Goal: Task Accomplishment & Management: Use online tool/utility

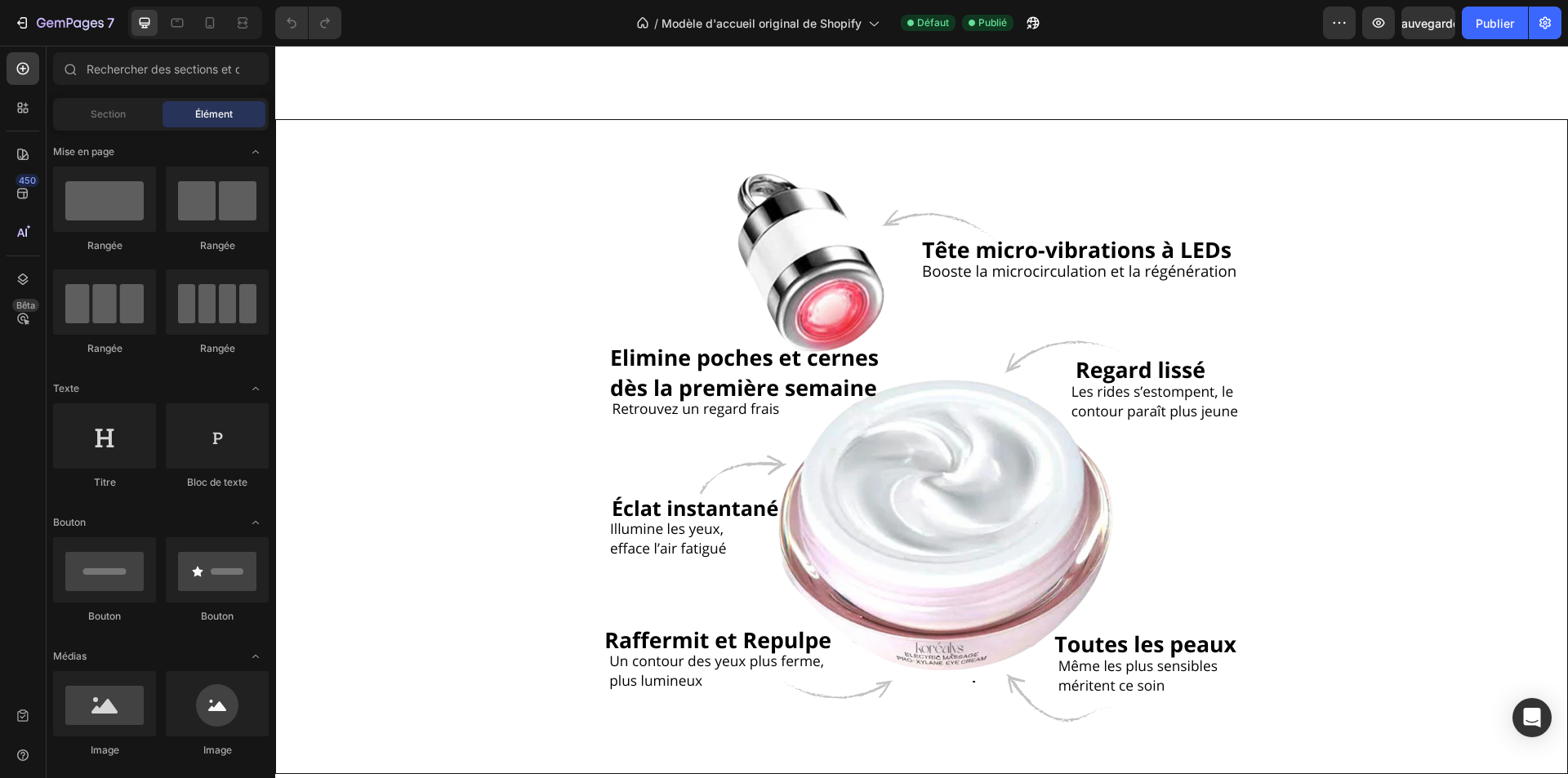
scroll to position [1470, 0]
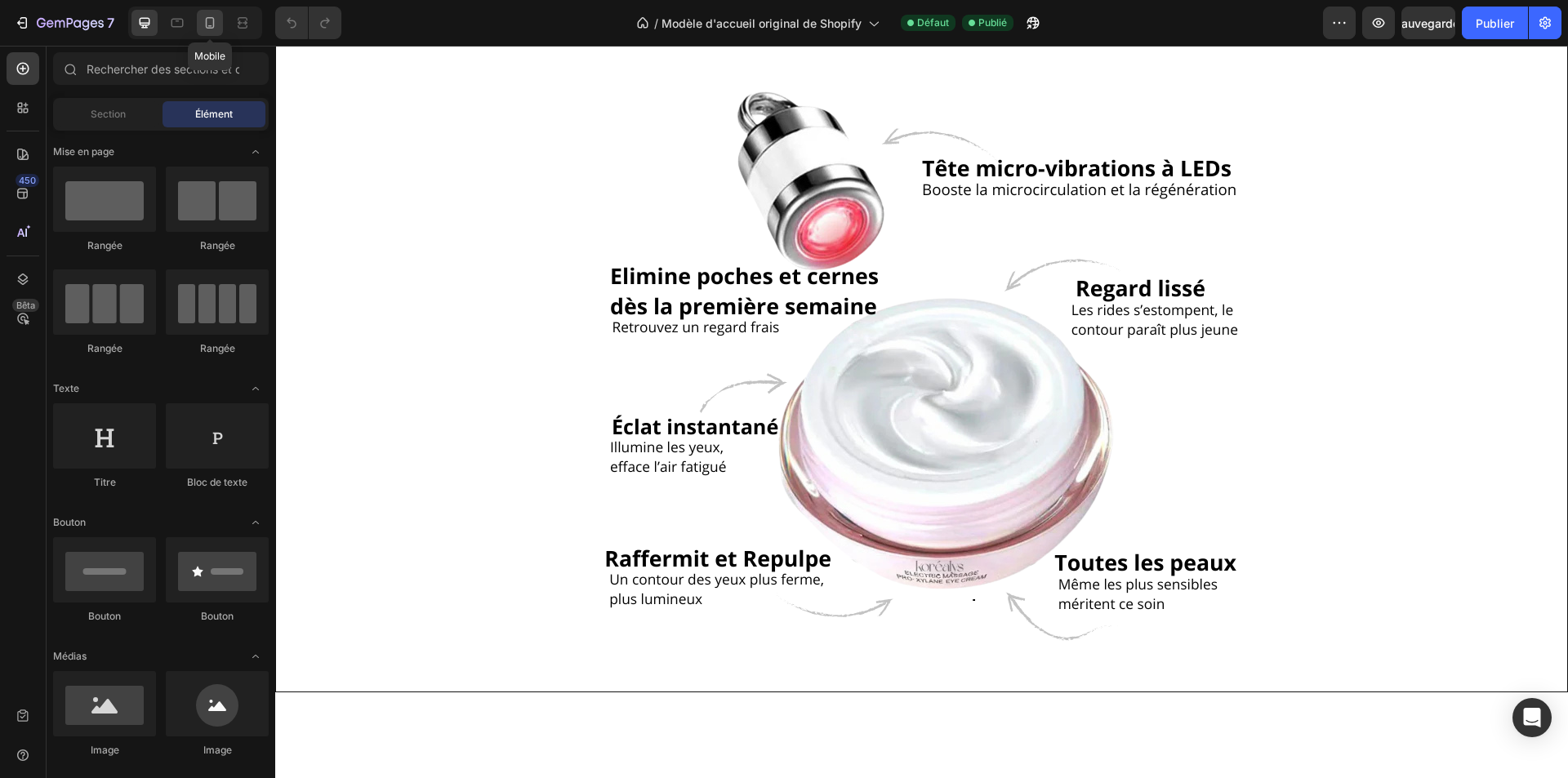
click at [218, 19] on icon at bounding box center [210, 23] width 17 height 17
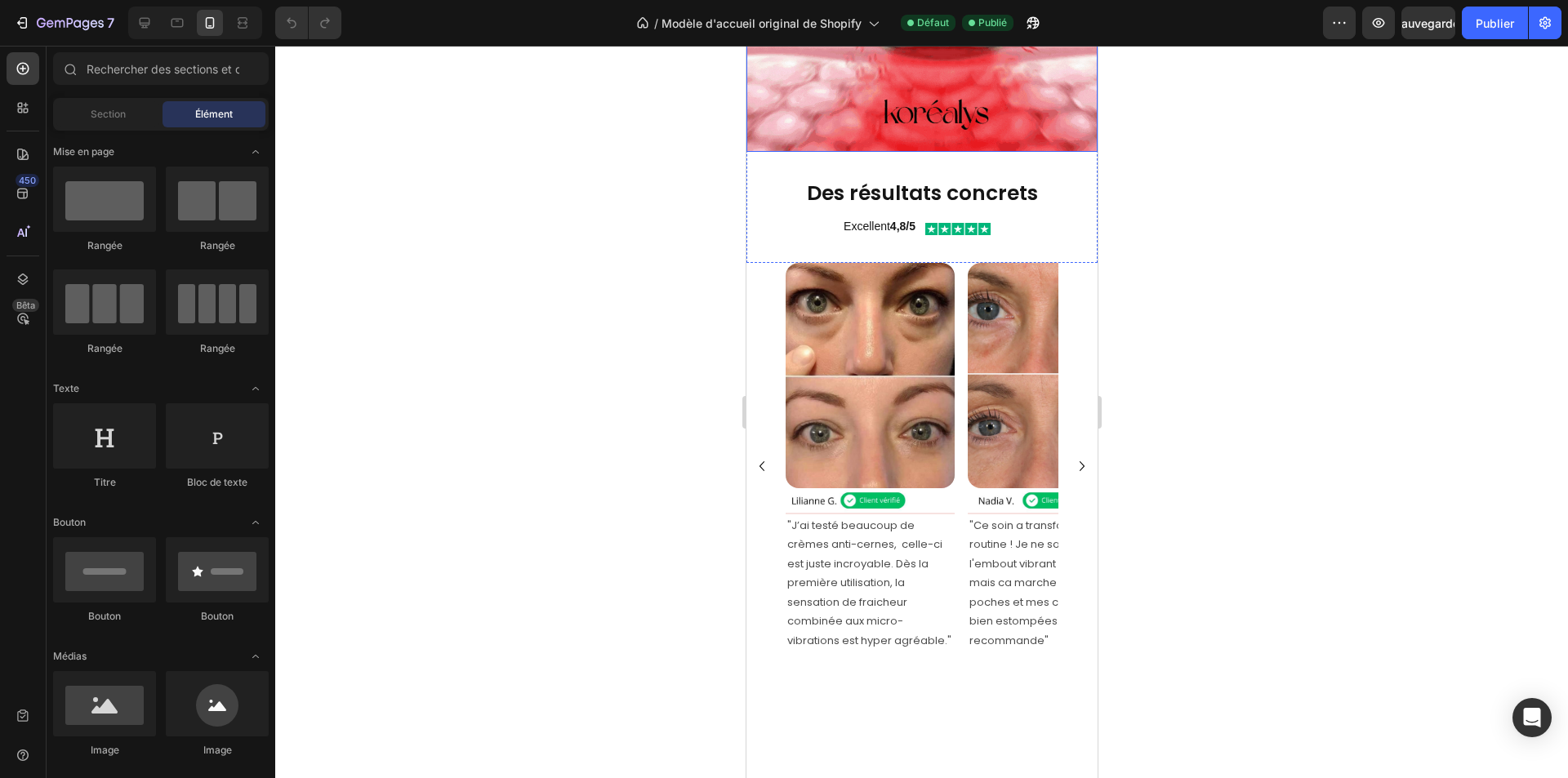
scroll to position [2123, 0]
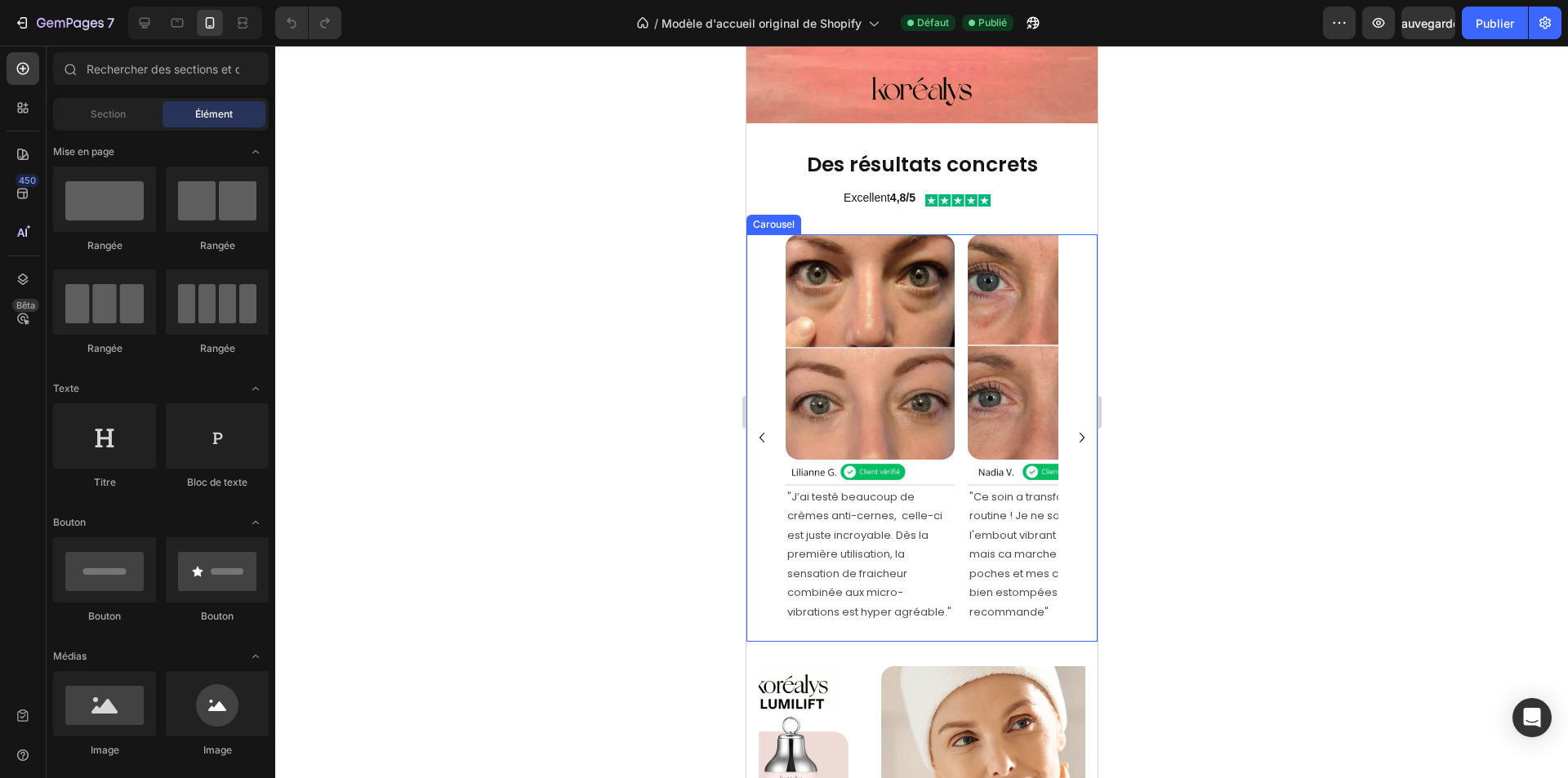
click at [1072, 428] on icon "Carousel Next Arrow" at bounding box center [1082, 438] width 20 height 20
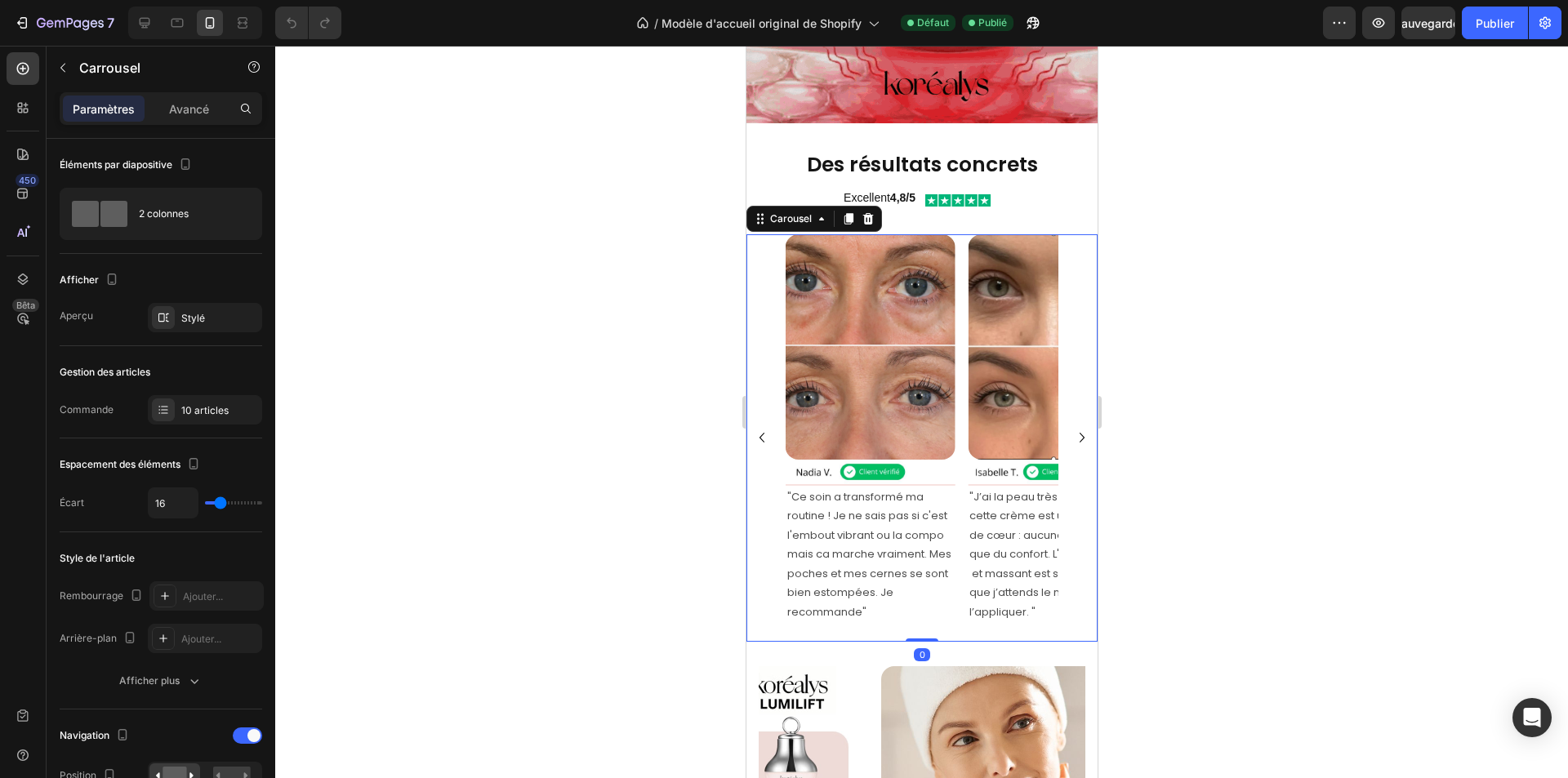
click at [1072, 428] on icon "Carousel Next Arrow" at bounding box center [1082, 438] width 20 height 20
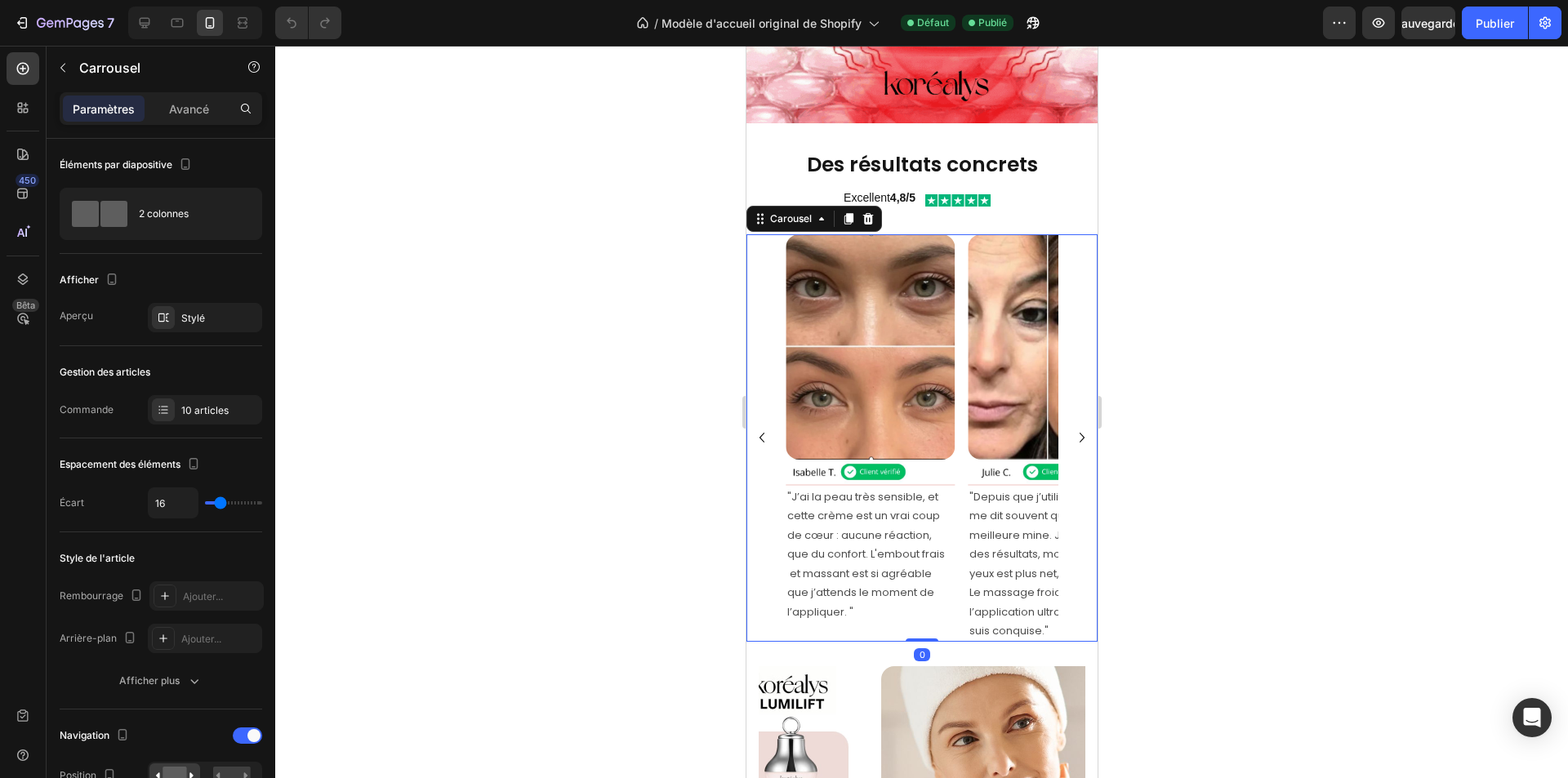
click at [1072, 428] on icon "Carousel Next Arrow" at bounding box center [1082, 438] width 20 height 20
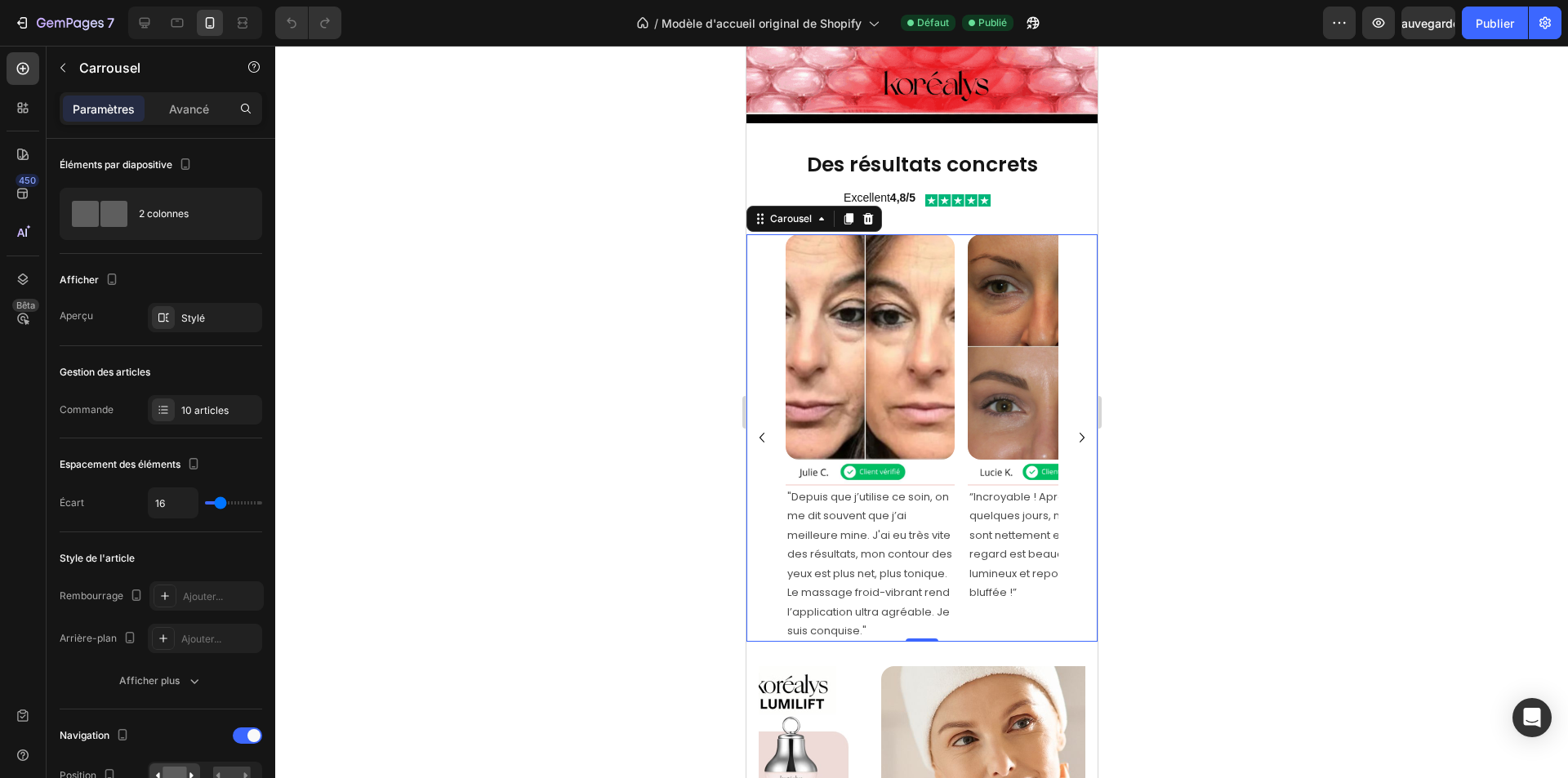
click at [761, 428] on icon "Carousel Back Arrow" at bounding box center [762, 438] width 20 height 20
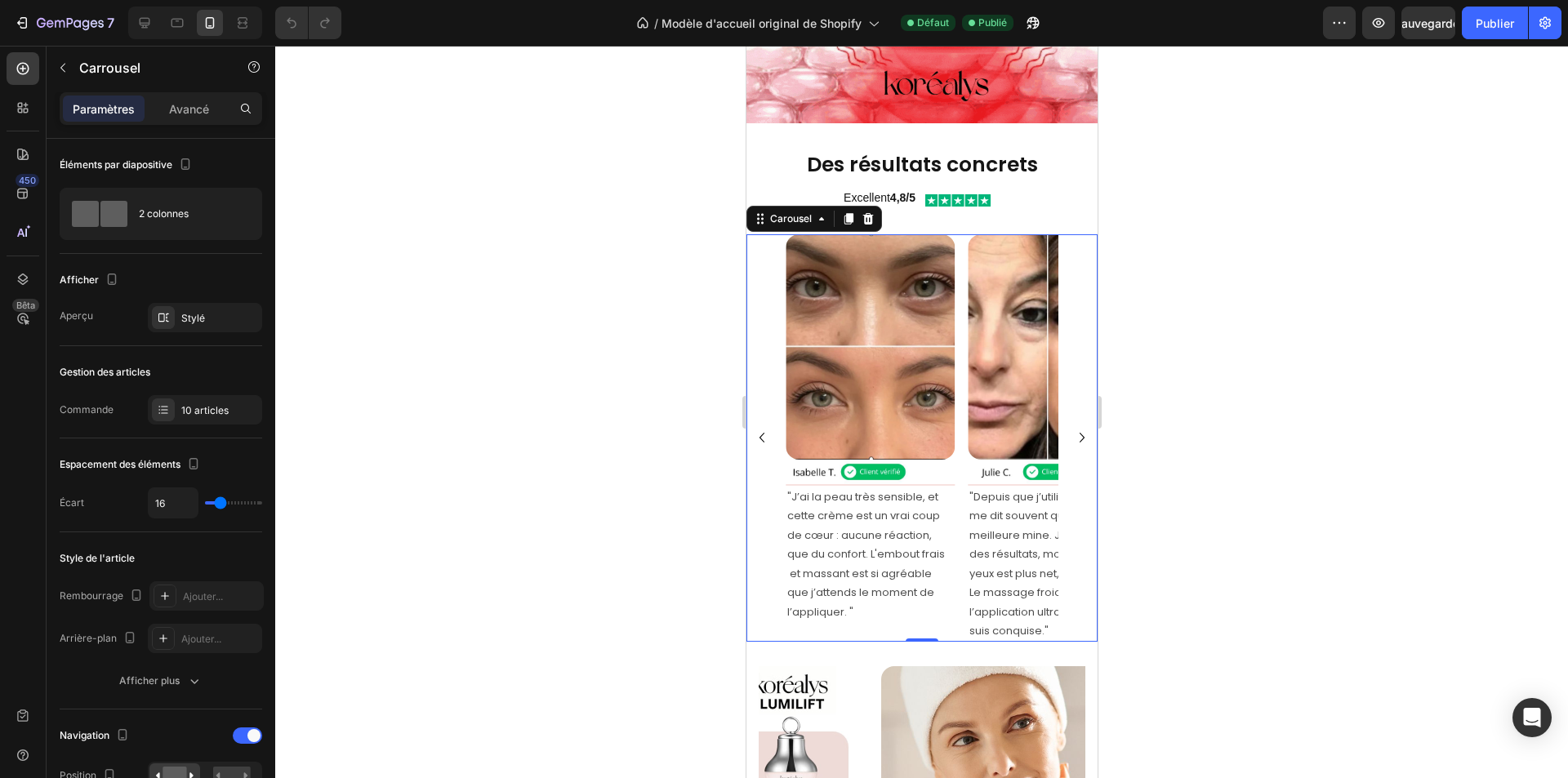
click at [761, 428] on icon "Carousel Back Arrow" at bounding box center [762, 438] width 20 height 20
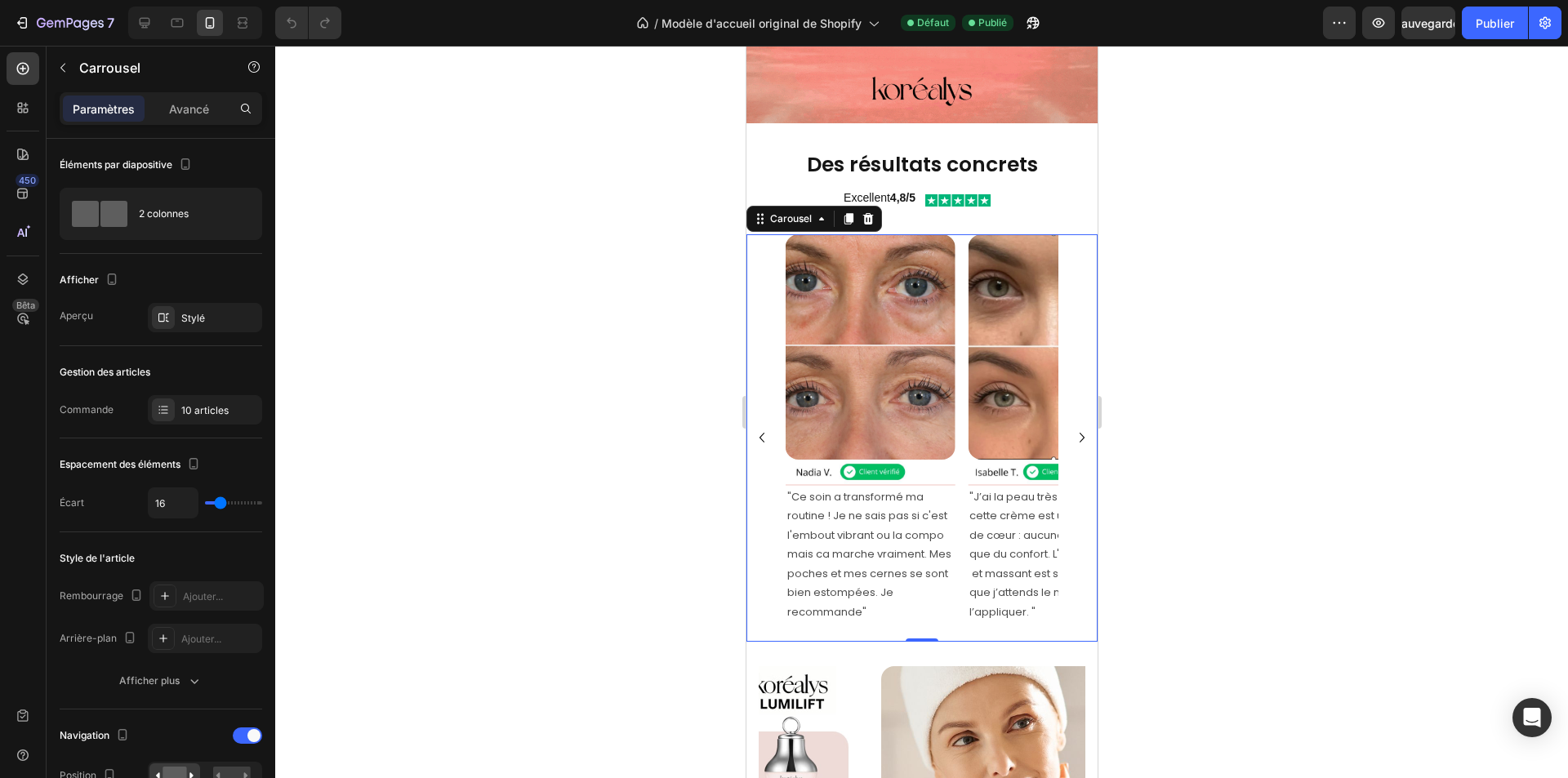
click at [761, 428] on icon "Carousel Back Arrow" at bounding box center [762, 438] width 20 height 20
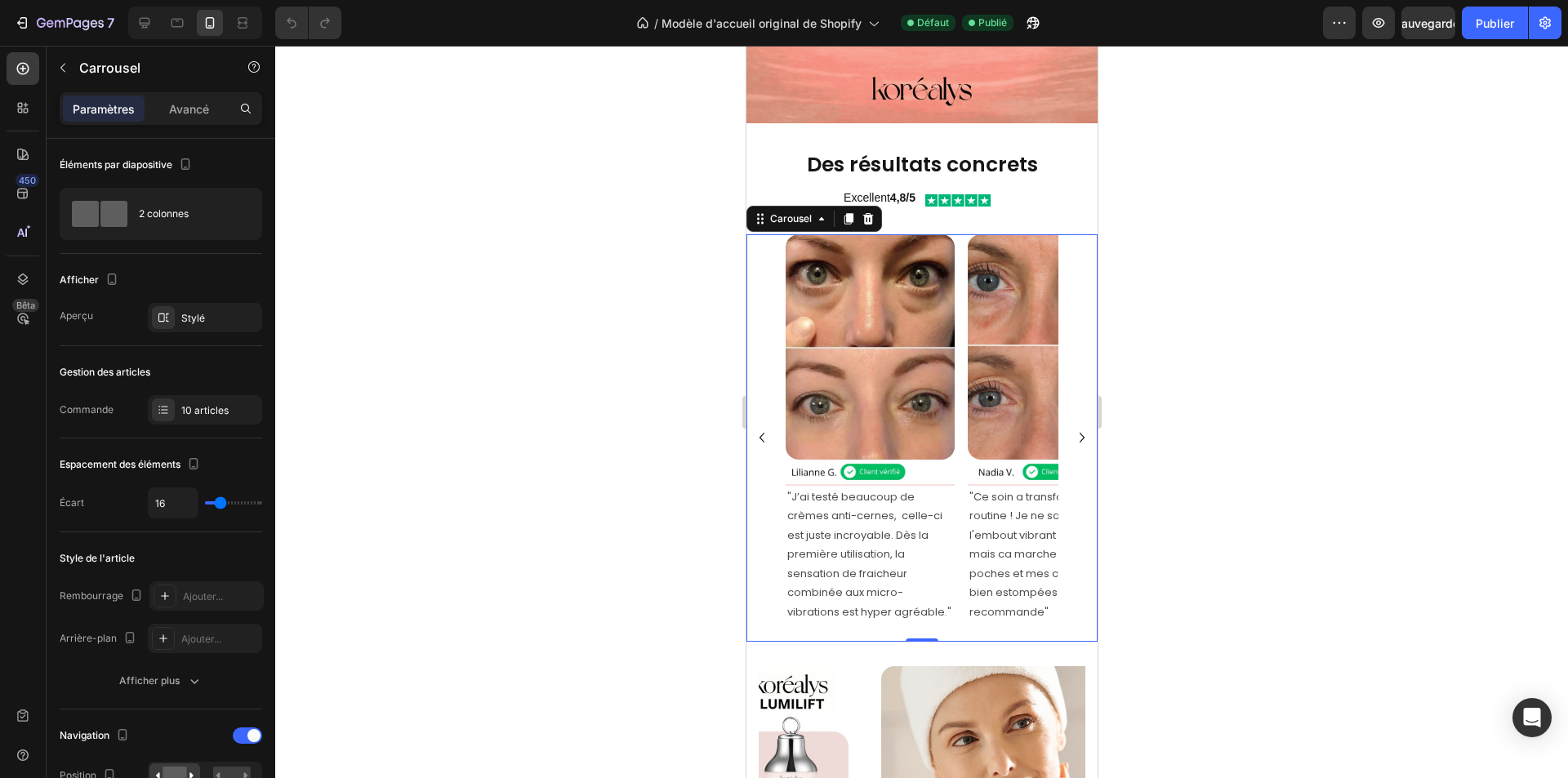
click at [1072, 428] on icon "Carousel Next Arrow" at bounding box center [1082, 438] width 20 height 20
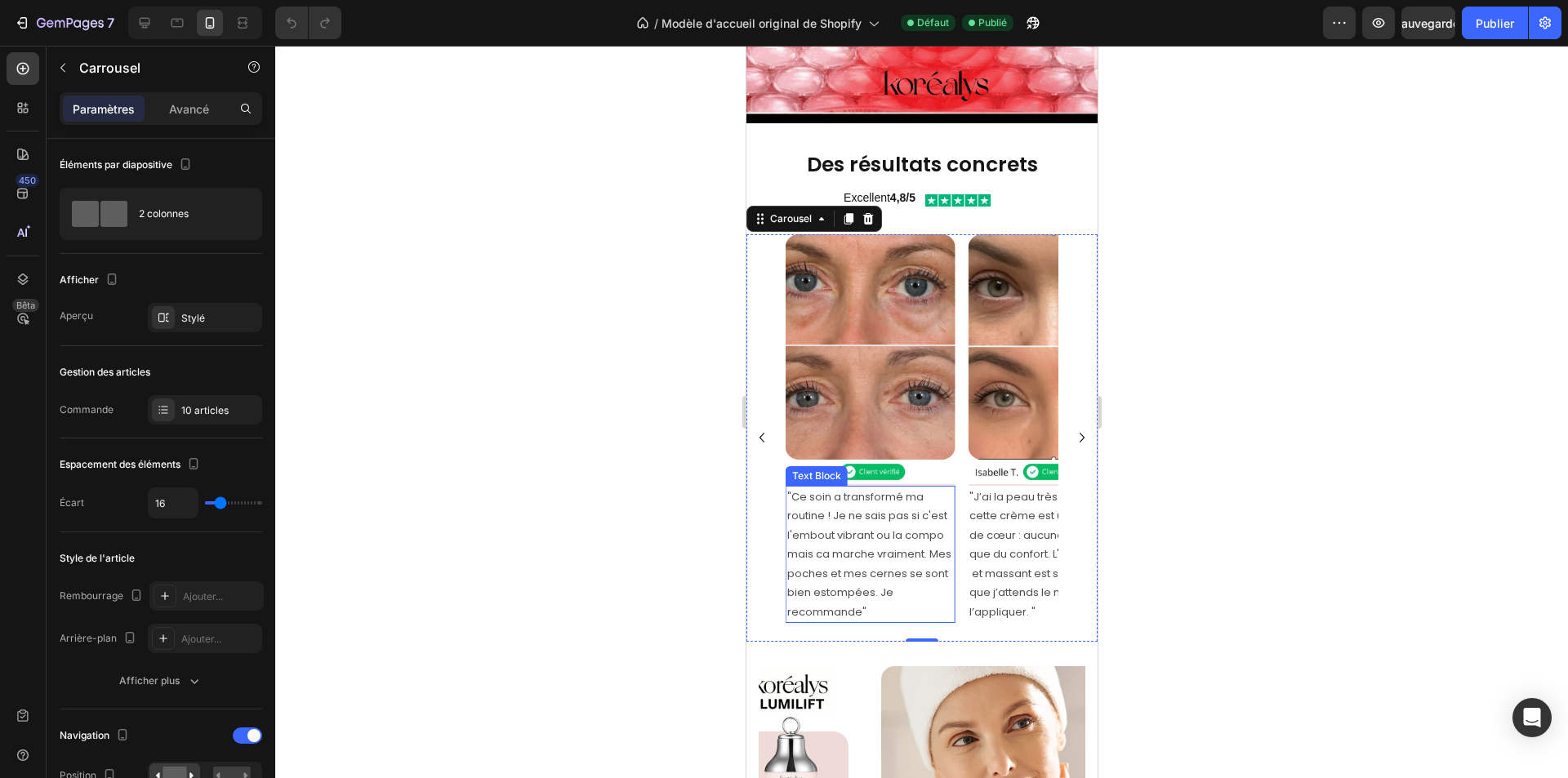
click at [859, 584] on p ""Ce soin a transformé ma routine ! Je ne sais pas si c'est l'embout vibrant ou …" at bounding box center [869, 554] width 166 height 134
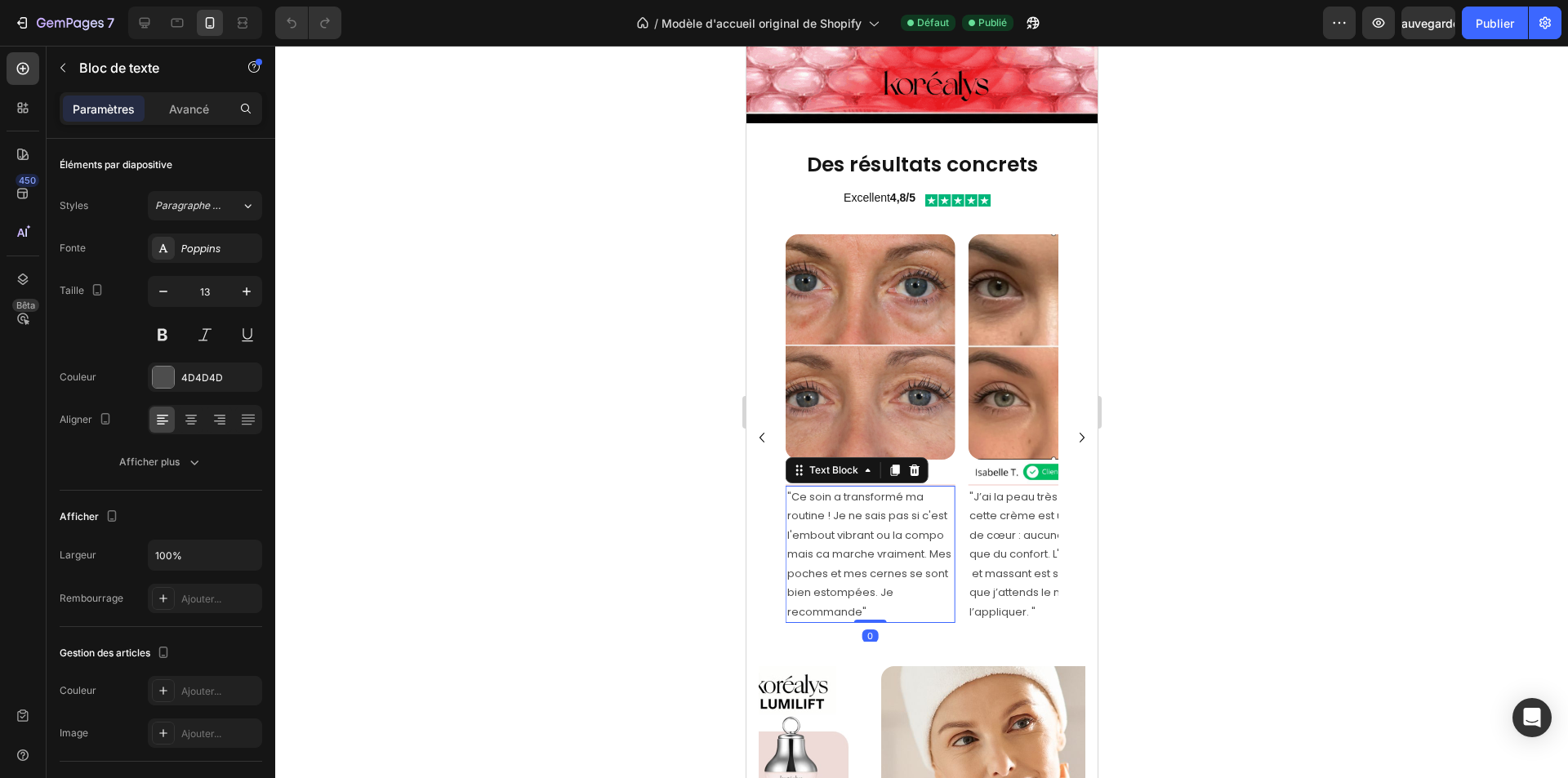
click at [859, 584] on p ""Ce soin a transformé ma routine ! Je ne sais pas si c'est l'embout vibrant ou …" at bounding box center [869, 554] width 166 height 134
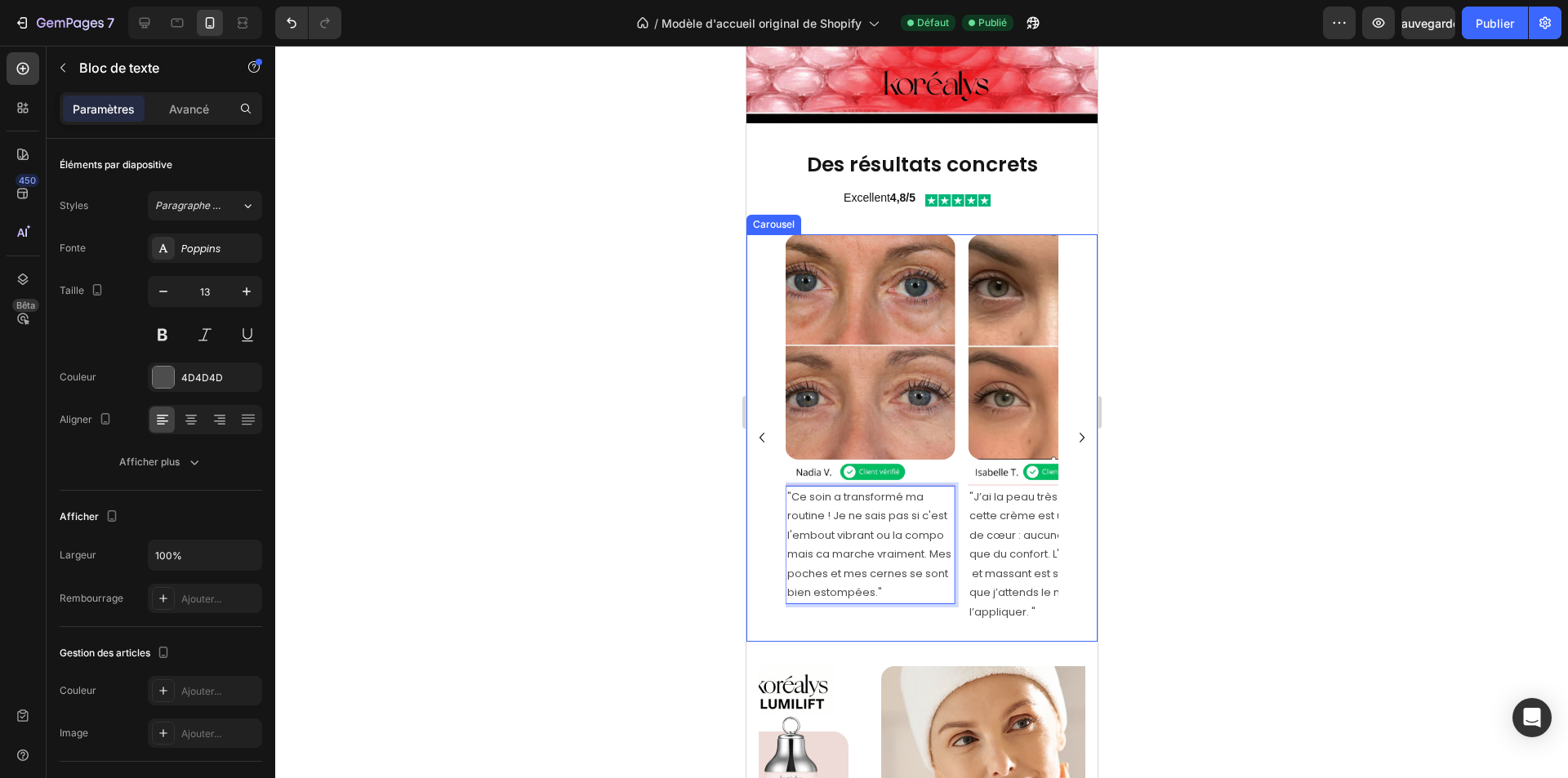
click at [1074, 428] on icon "Carousel Next Arrow" at bounding box center [1082, 438] width 20 height 20
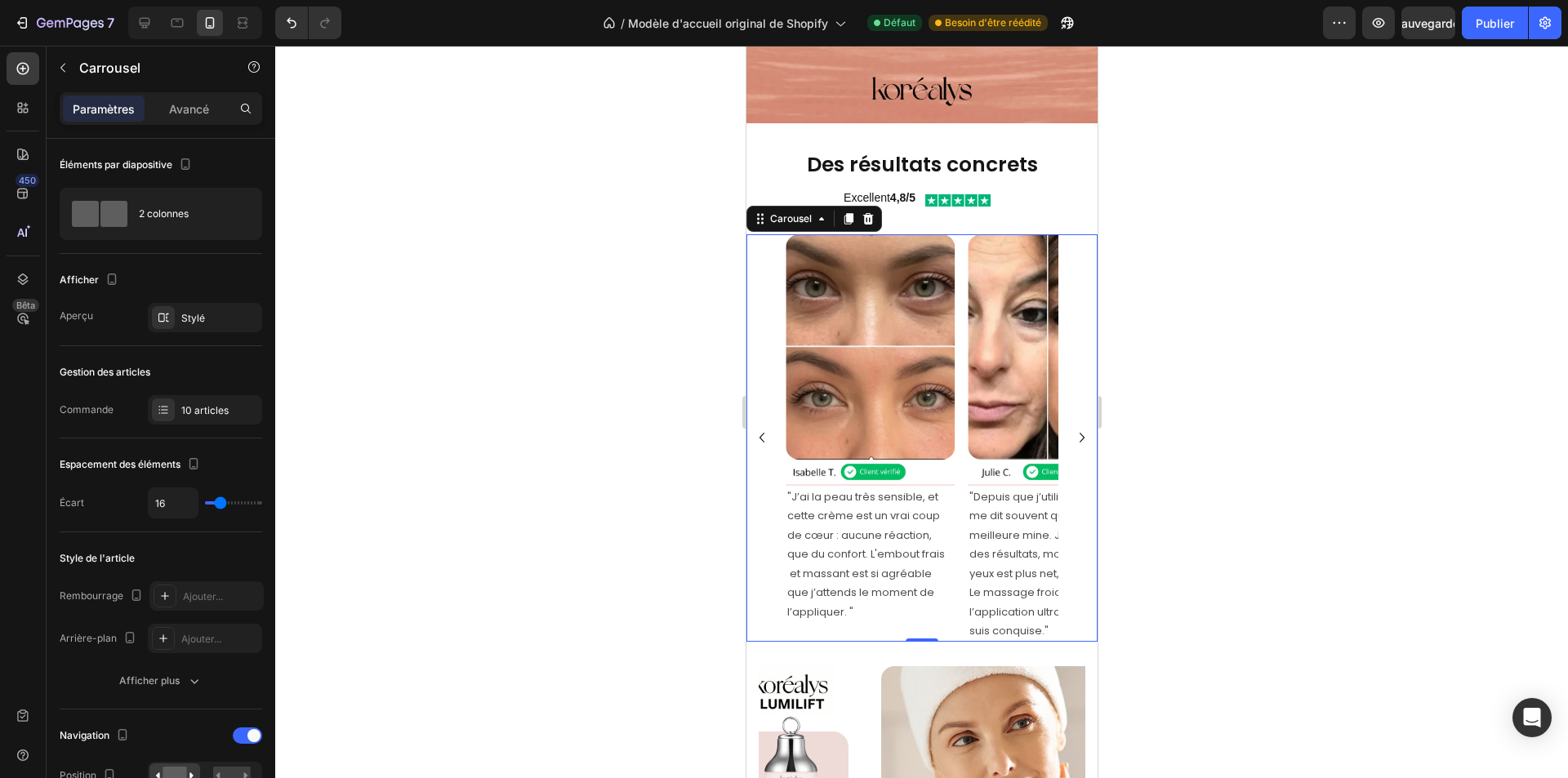
click at [1072, 428] on icon "Carousel Next Arrow" at bounding box center [1082, 438] width 20 height 20
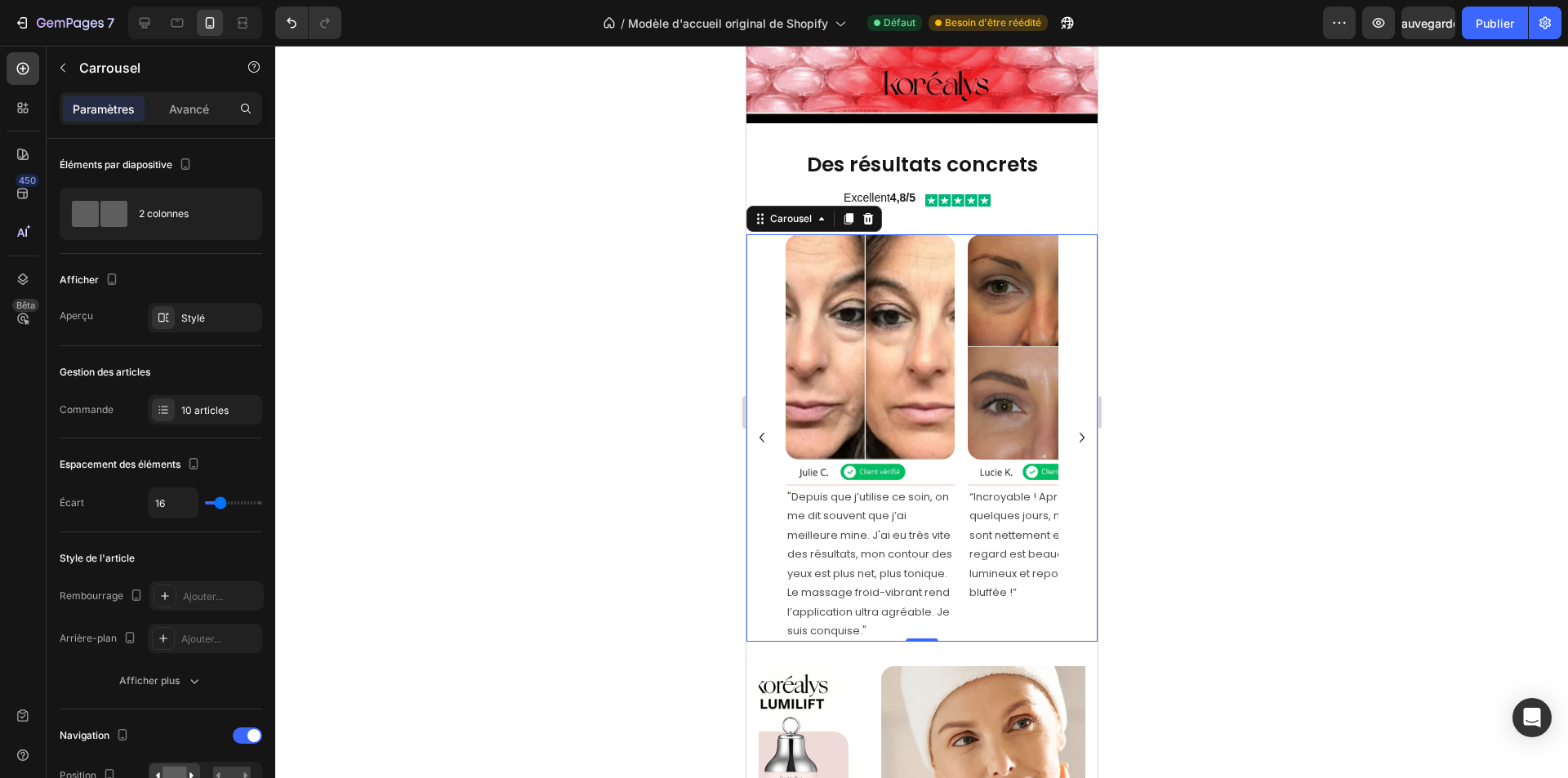
click at [1072, 428] on icon "Carousel Next Arrow" at bounding box center [1082, 438] width 20 height 20
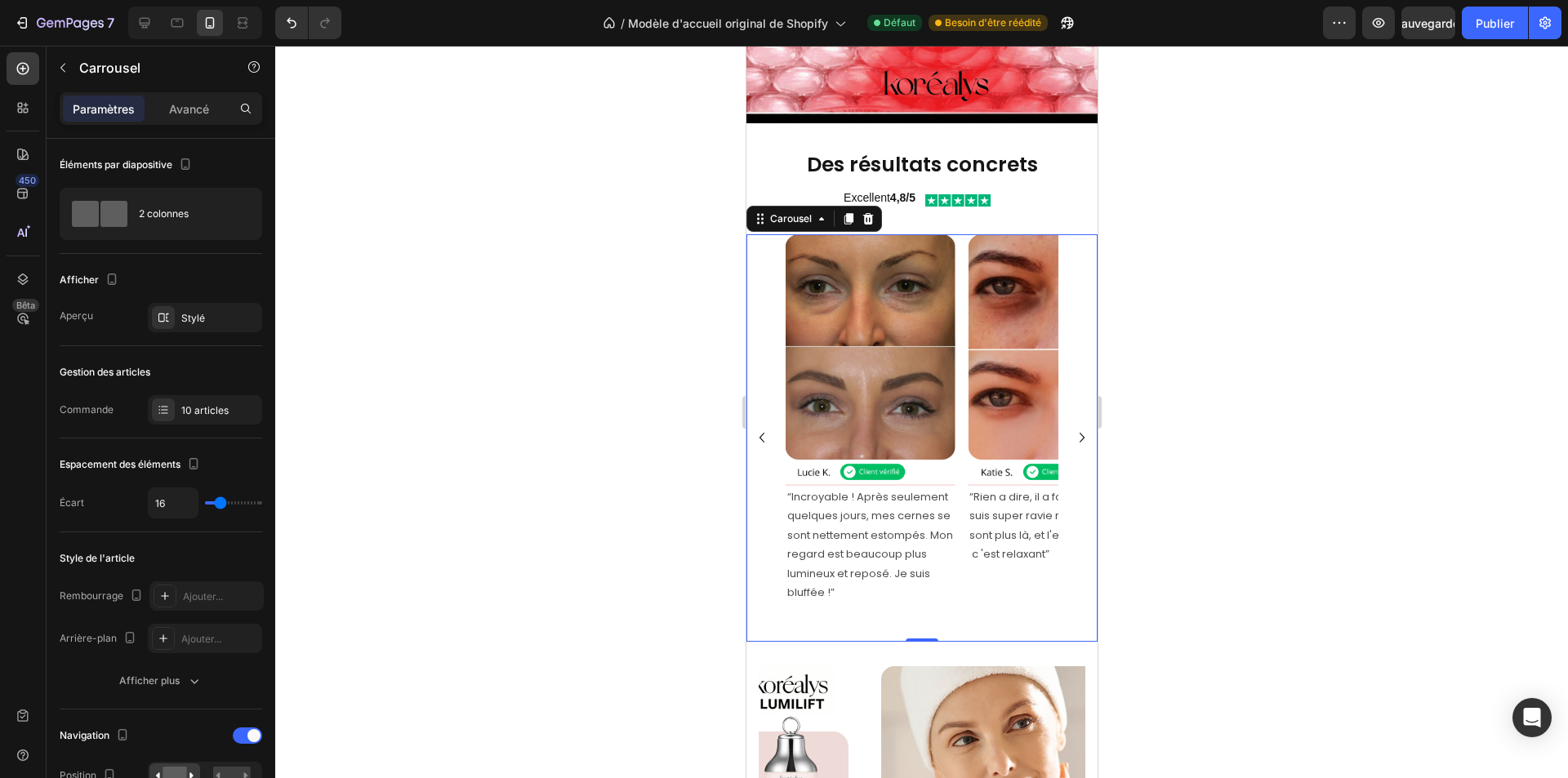
click at [1073, 428] on icon "Carousel Next Arrow" at bounding box center [1082, 438] width 20 height 20
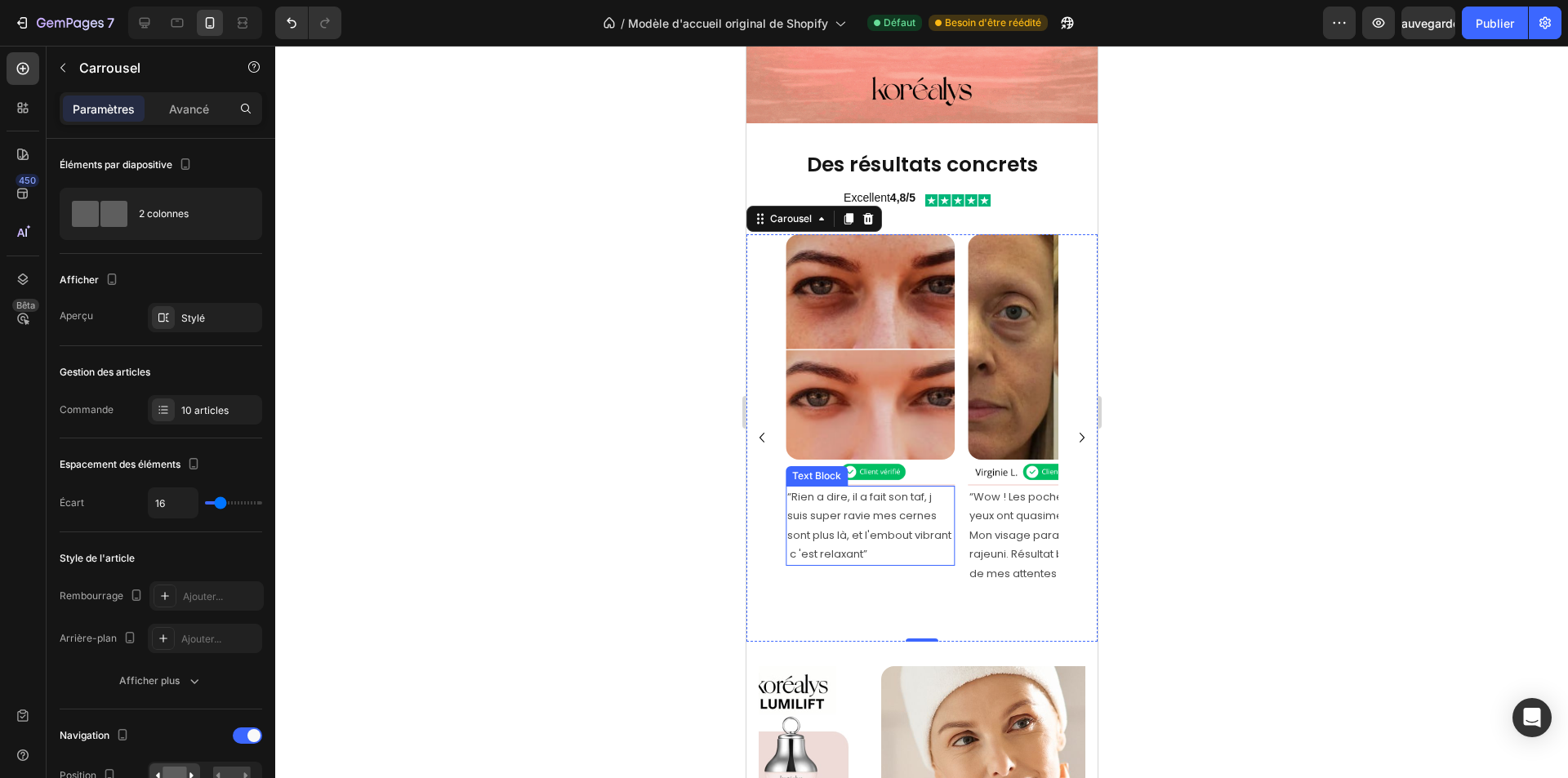
click at [801, 531] on p "“Rien a dire, il a fait son taf, j suis super ravie mes cernes sont plus là, et…" at bounding box center [869, 526] width 166 height 77
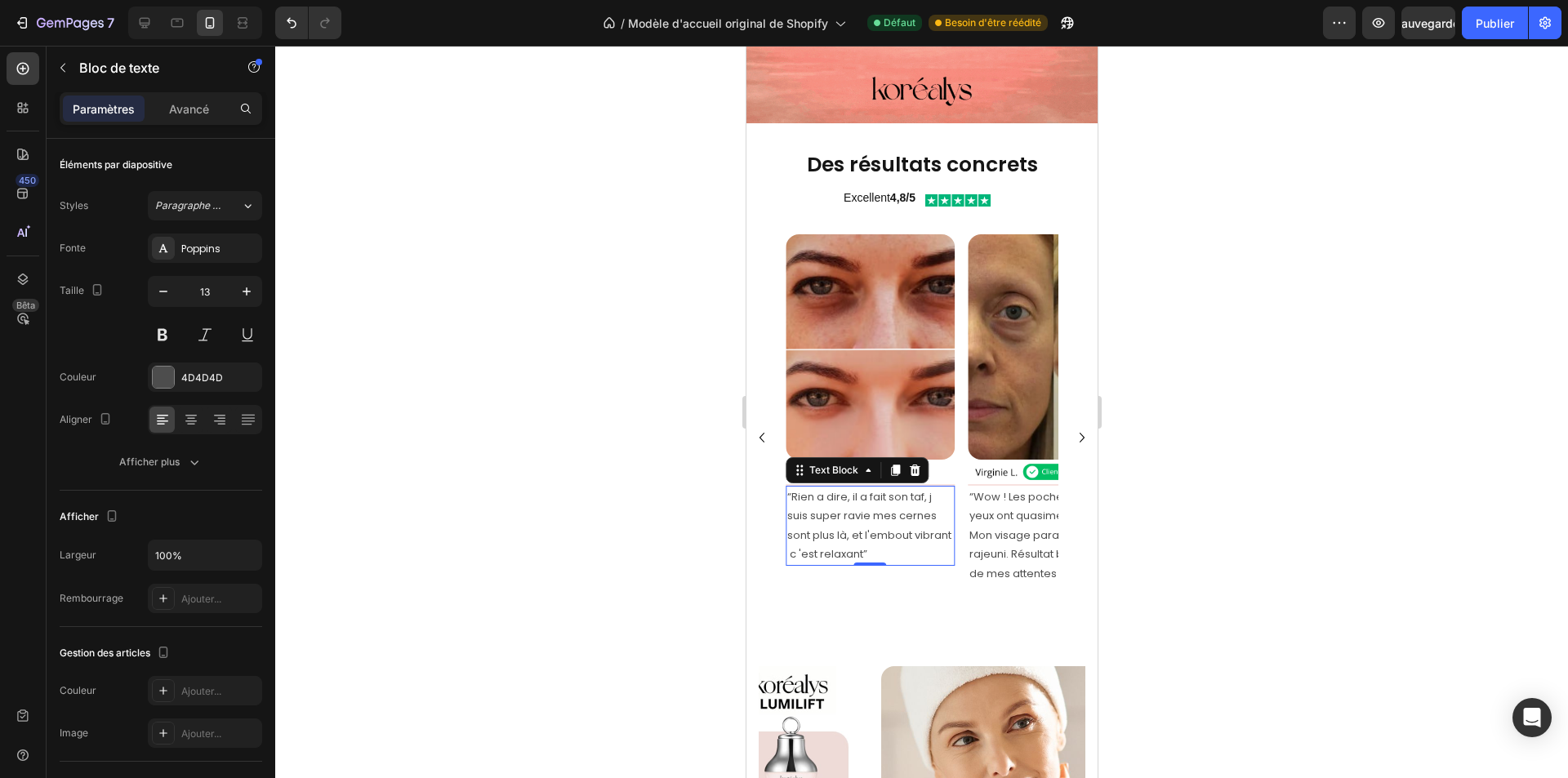
click at [800, 528] on p "“Rien a dire, il a fait son taf, j suis super ravie mes cernes sont plus là, et…" at bounding box center [869, 526] width 166 height 77
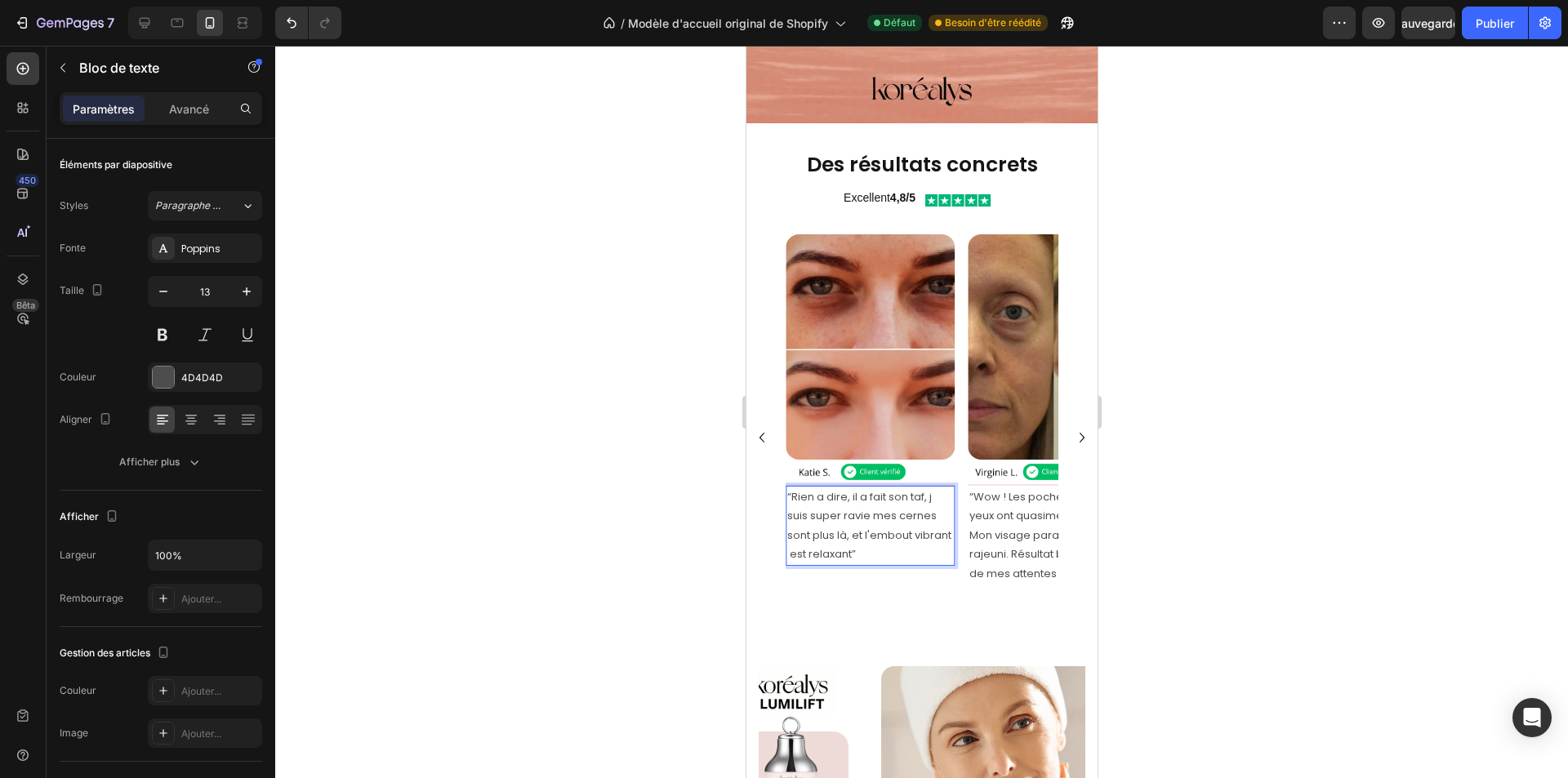
click at [807, 531] on p "“Rien a dire, il a fait son taf, j suis super ravie mes cernes sont plus là, et…" at bounding box center [869, 526] width 166 height 77
click at [1072, 428] on icon "Carousel Next Arrow" at bounding box center [1082, 438] width 20 height 20
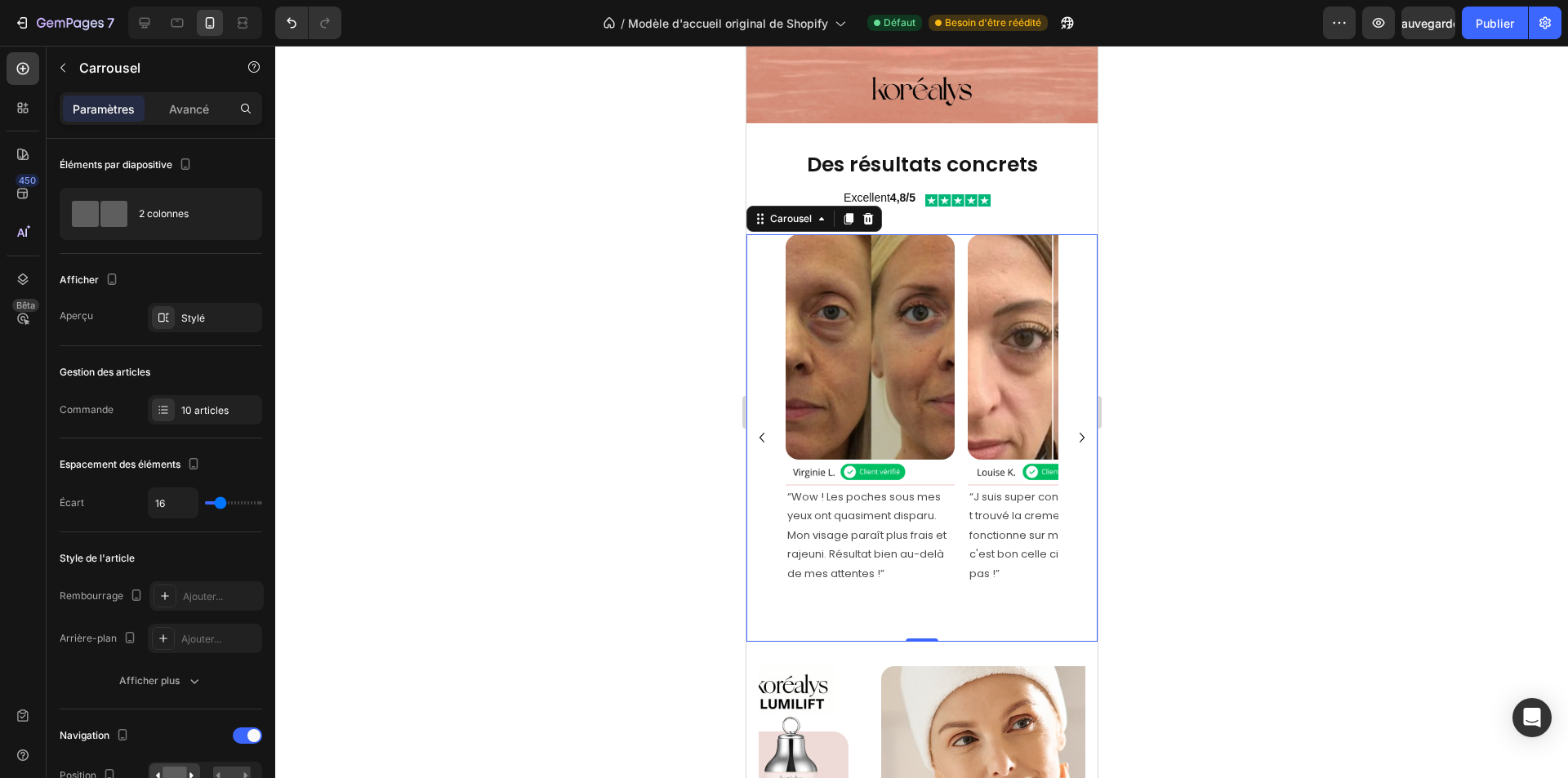
click at [1072, 428] on icon "Carousel Next Arrow" at bounding box center [1082, 438] width 20 height 20
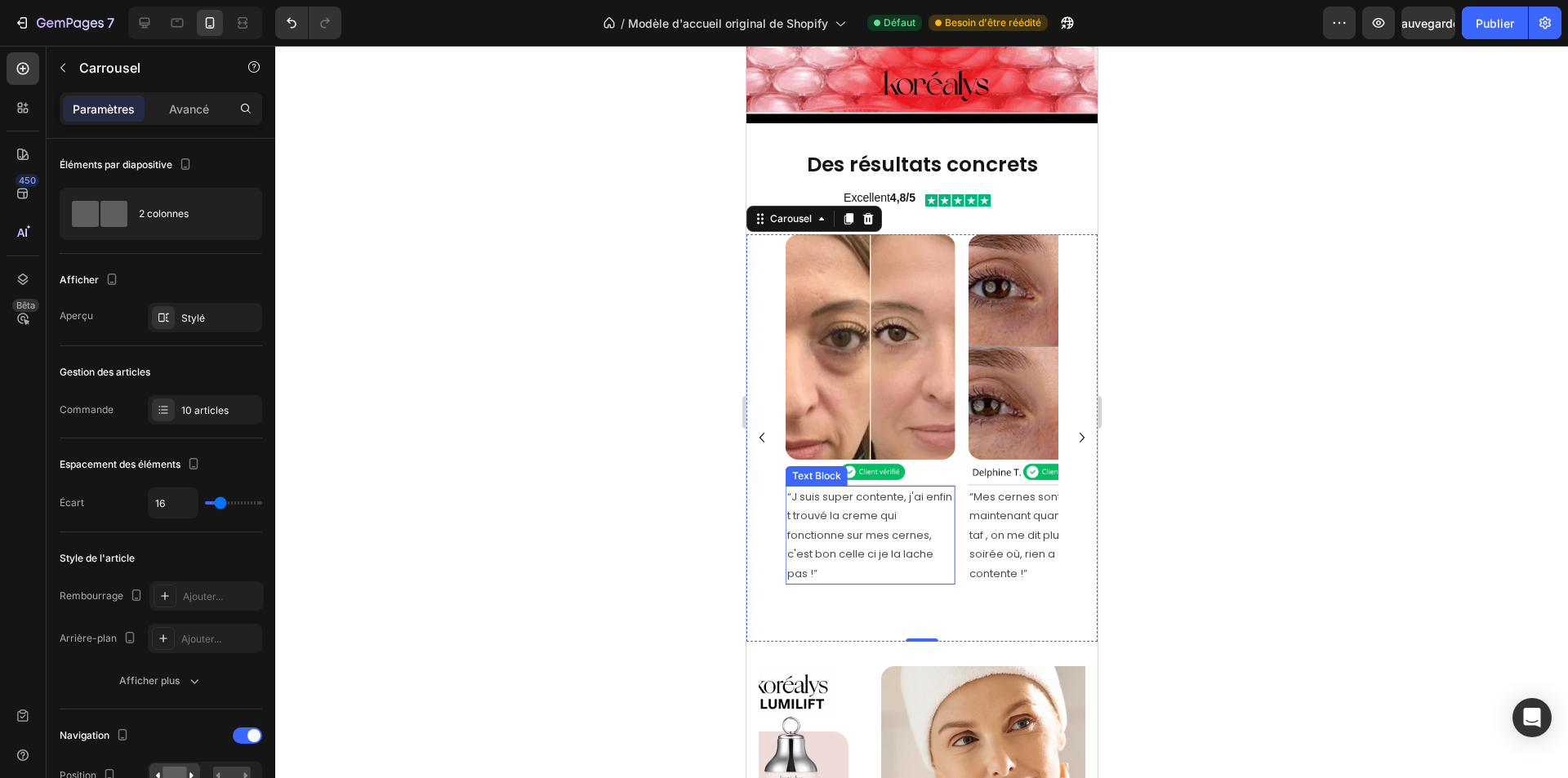
click at [791, 494] on p "“J suis super contente, j'ai enfin t trouvé la creme qui fonctionne sur mes cer…" at bounding box center [869, 535] width 166 height 95
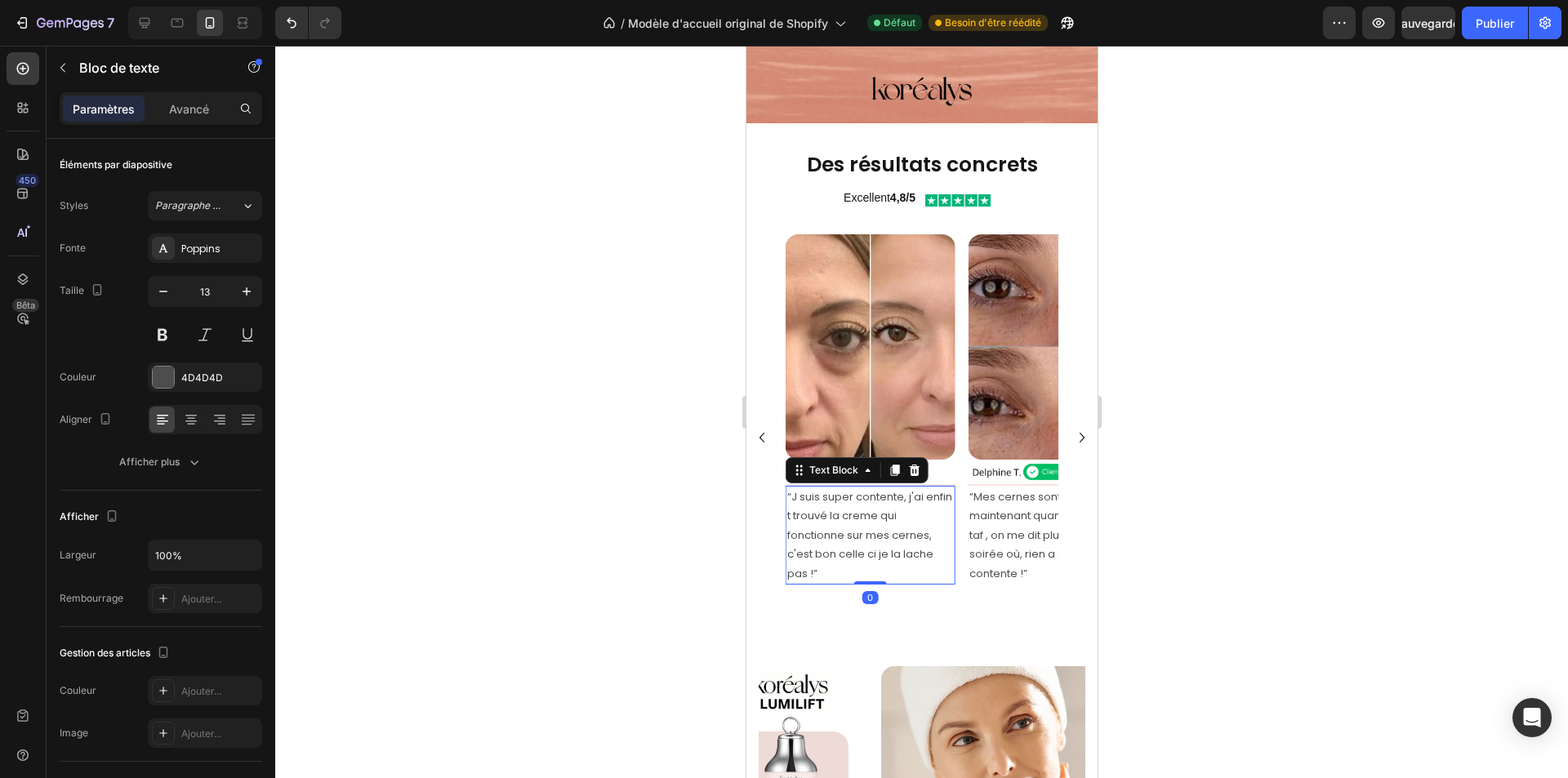
click at [791, 494] on p "“J suis super contente, j'ai enfin t trouvé la creme qui fonctionne sur mes cer…" at bounding box center [869, 535] width 166 height 95
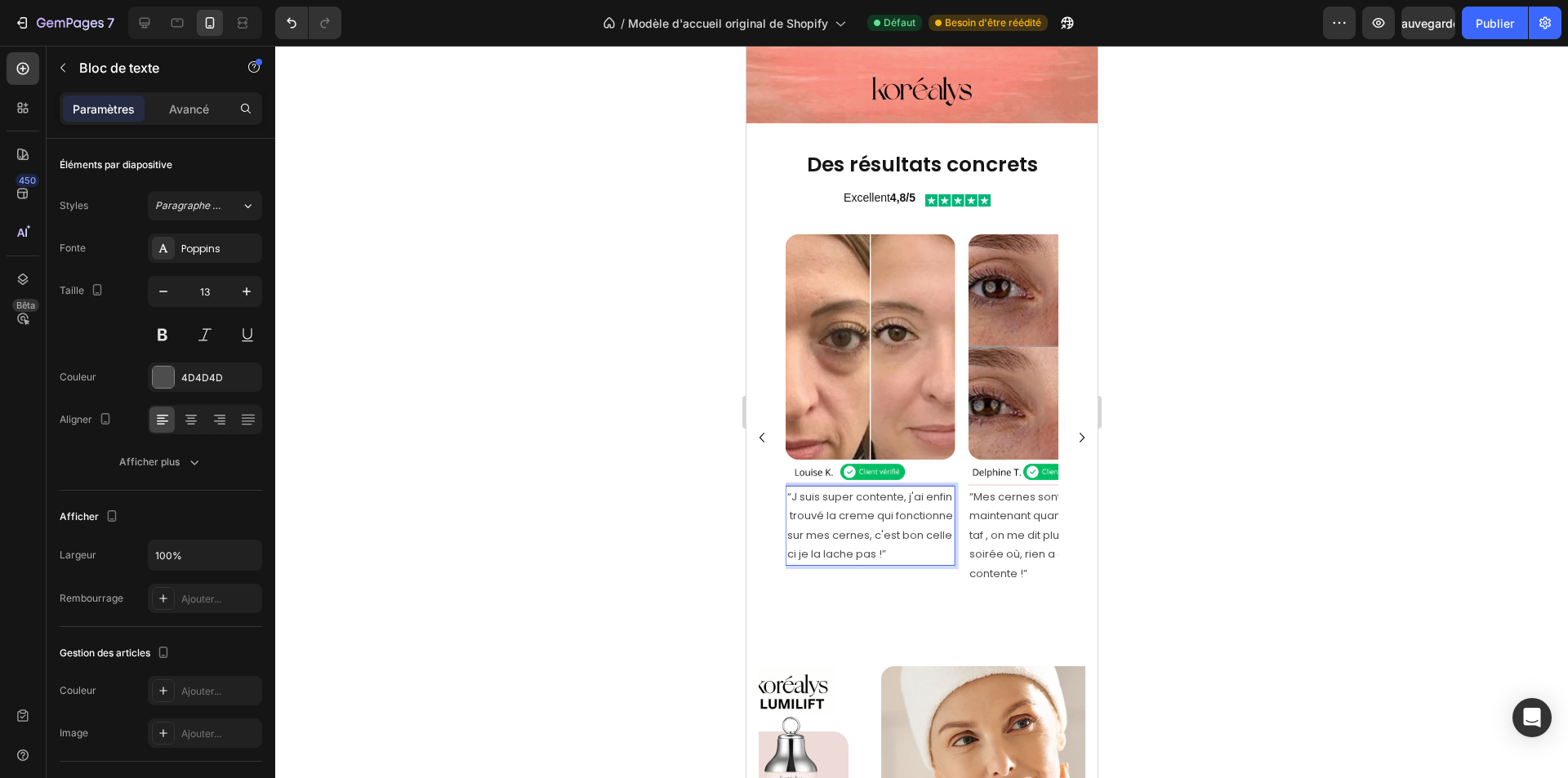
click at [852, 493] on p "“J suis super contente, j'ai enfin trouvé la creme qui fonctionne sur mes cerne…" at bounding box center [869, 526] width 166 height 77
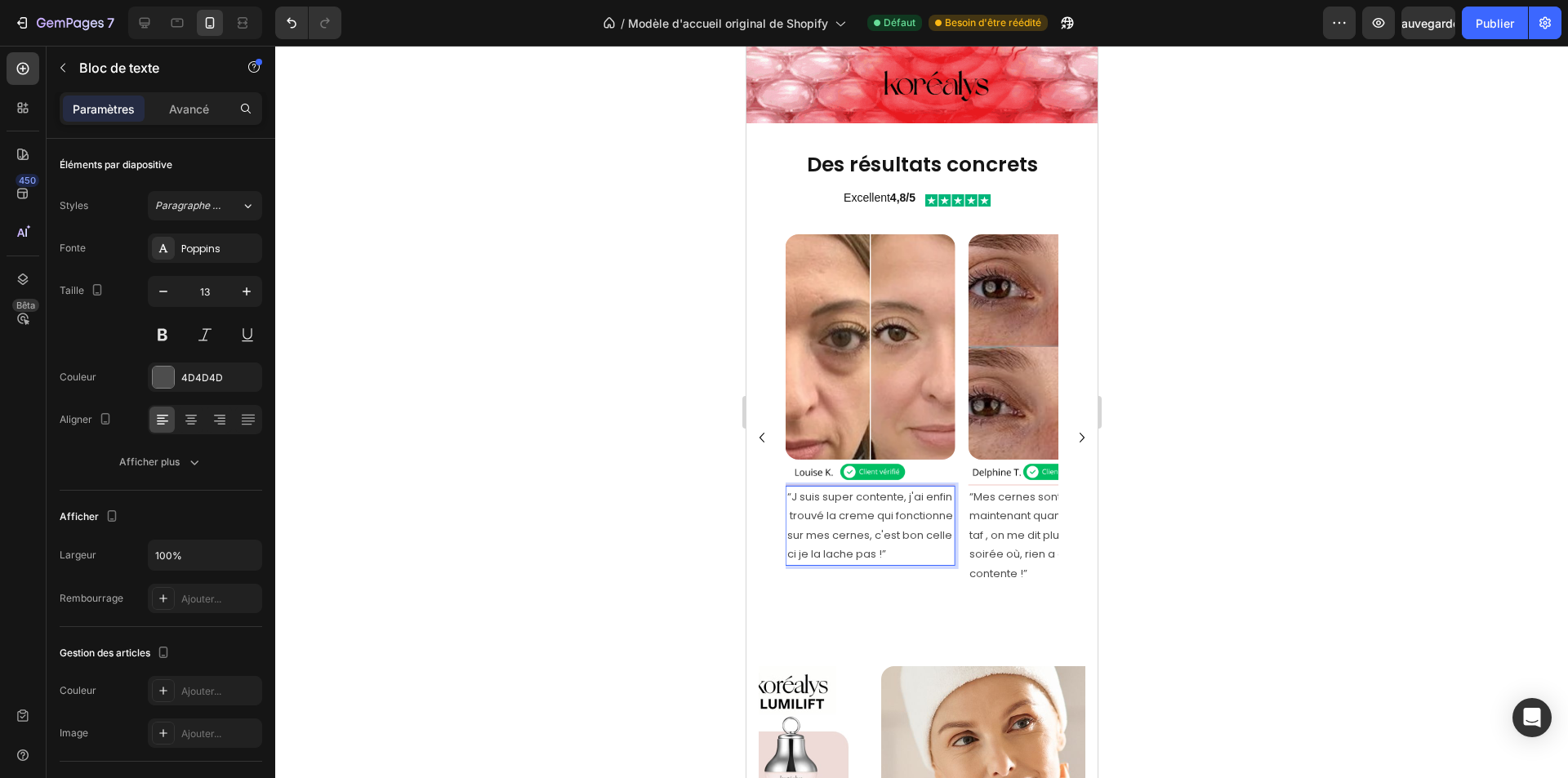
click at [855, 494] on p "“J suis super contente, j'ai enfin trouvé la creme qui fonctionne sur mes cerne…" at bounding box center [869, 526] width 166 height 77
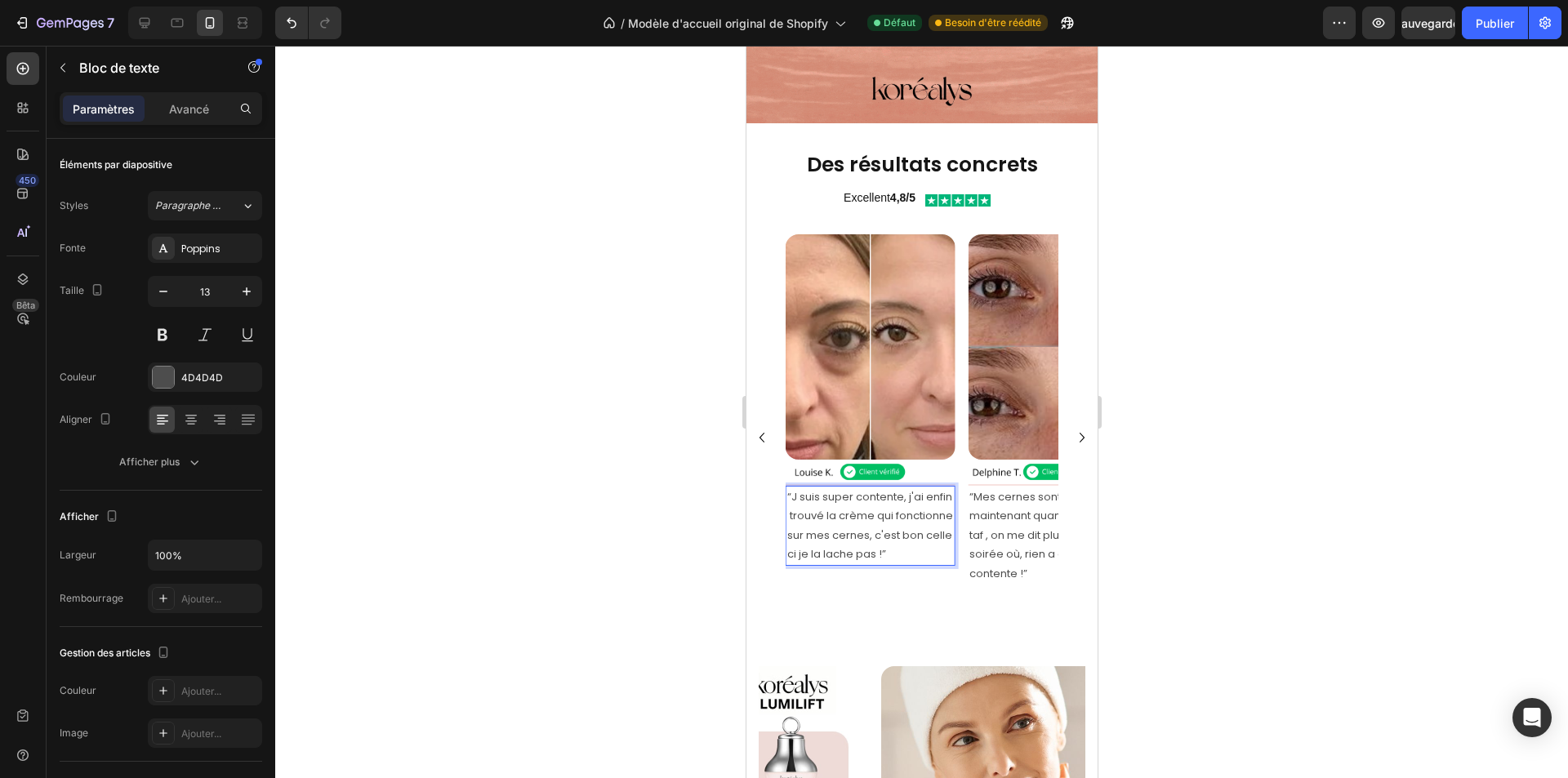
click at [832, 530] on p "“J suis super contente, j'ai enfin trouvé la crème qui fonctionne sur mes cerne…" at bounding box center [869, 526] width 166 height 77
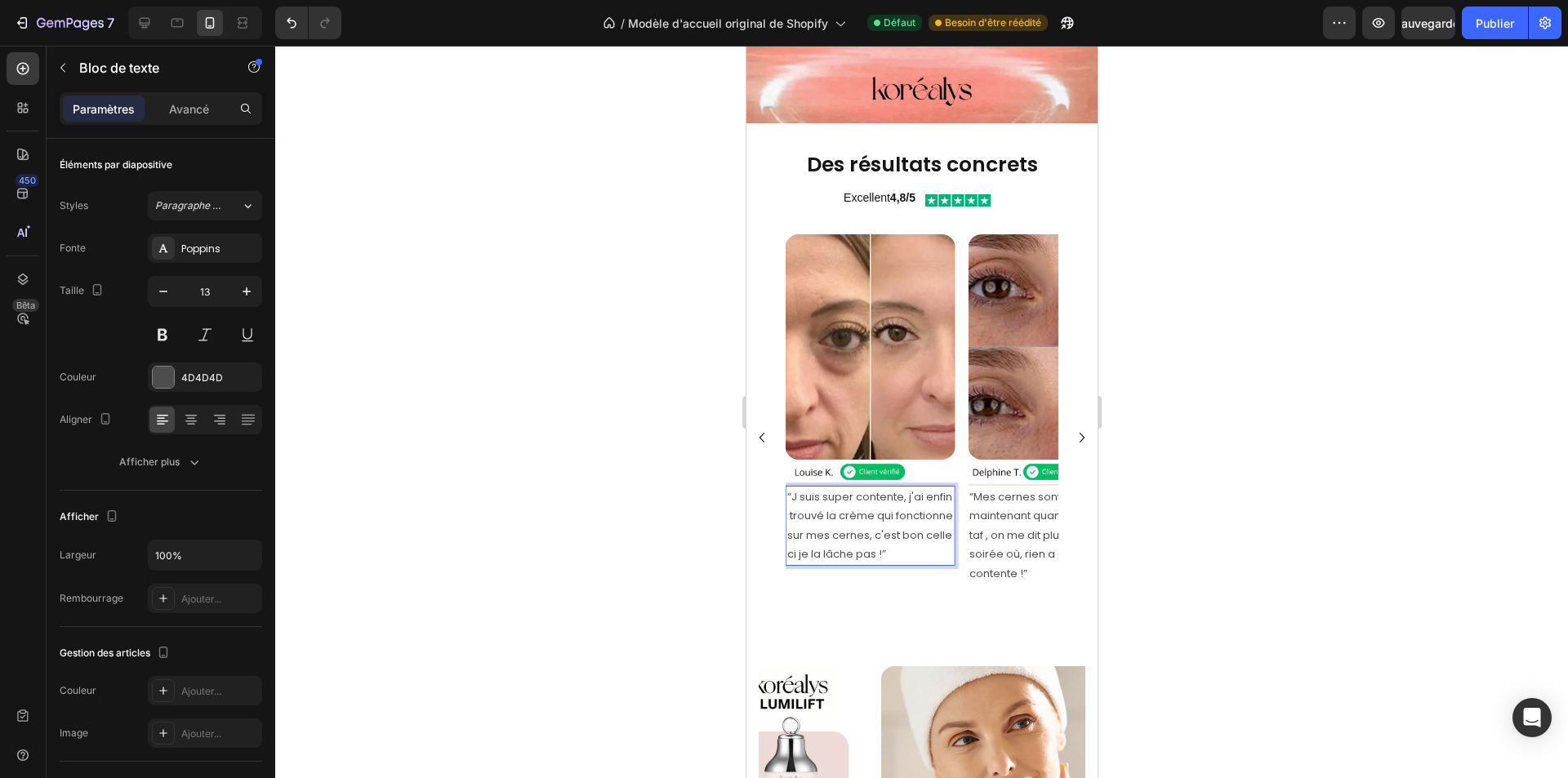
click at [894, 526] on p "“J suis super contente, j'ai enfin trouvé la crème qui fonctionne sur mes cerne…" at bounding box center [869, 526] width 166 height 77
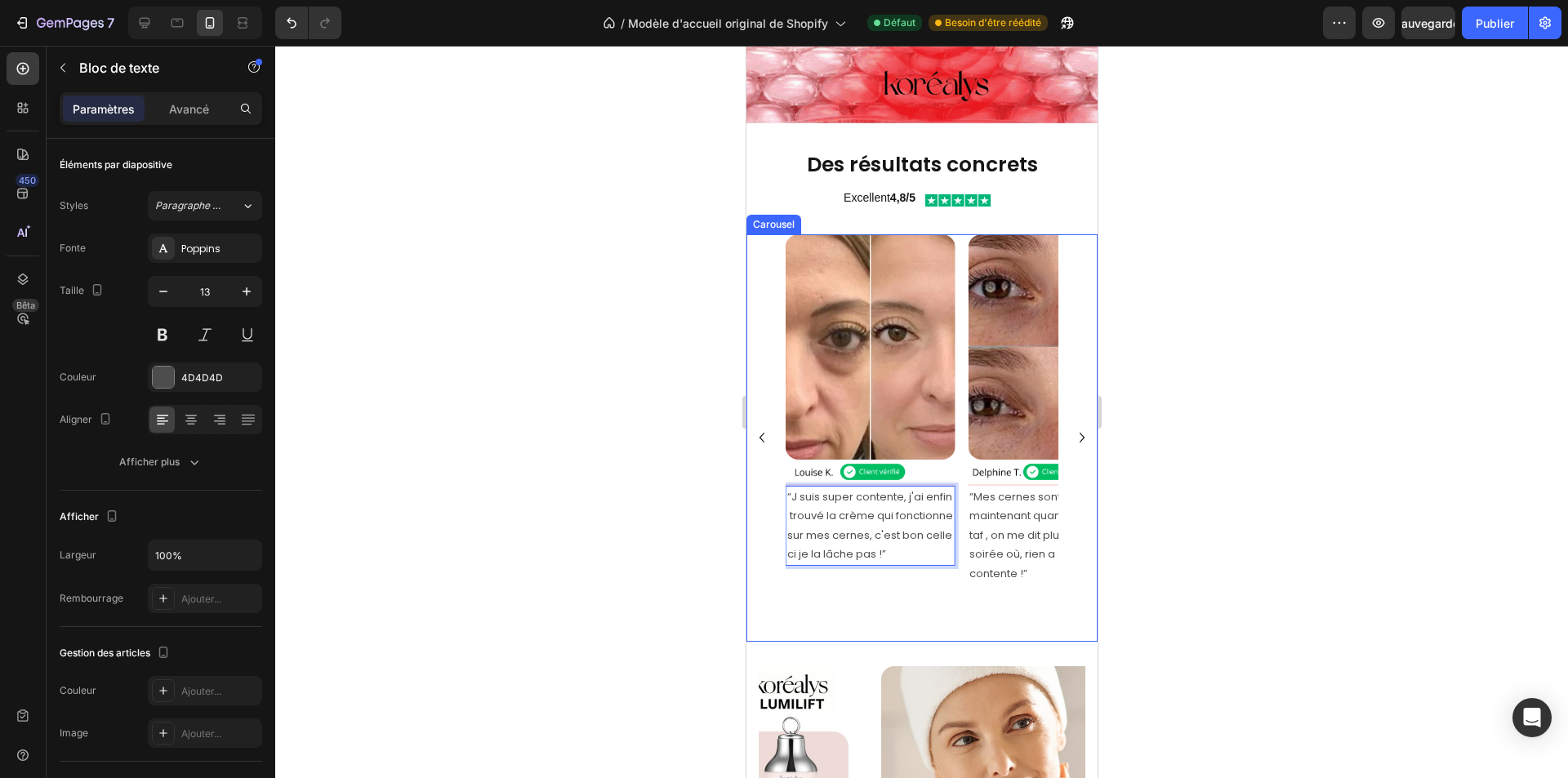
click at [1072, 428] on icon "Carousel Next Arrow" at bounding box center [1082, 438] width 20 height 20
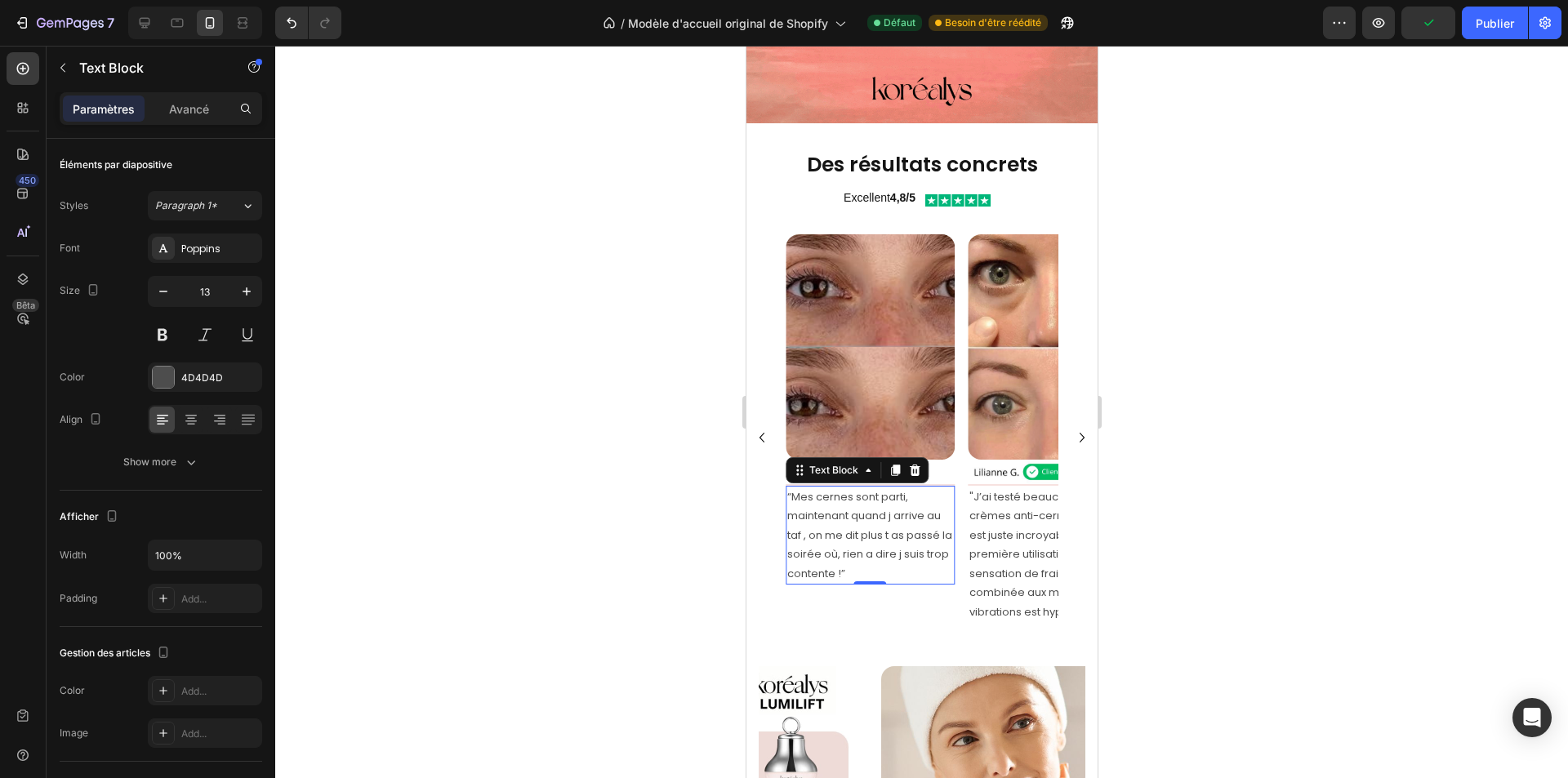
click at [905, 488] on p "“Mes cernes sont parti, maintenant quand j arrive au taf , on me dit plus t as …" at bounding box center [869, 535] width 166 height 95
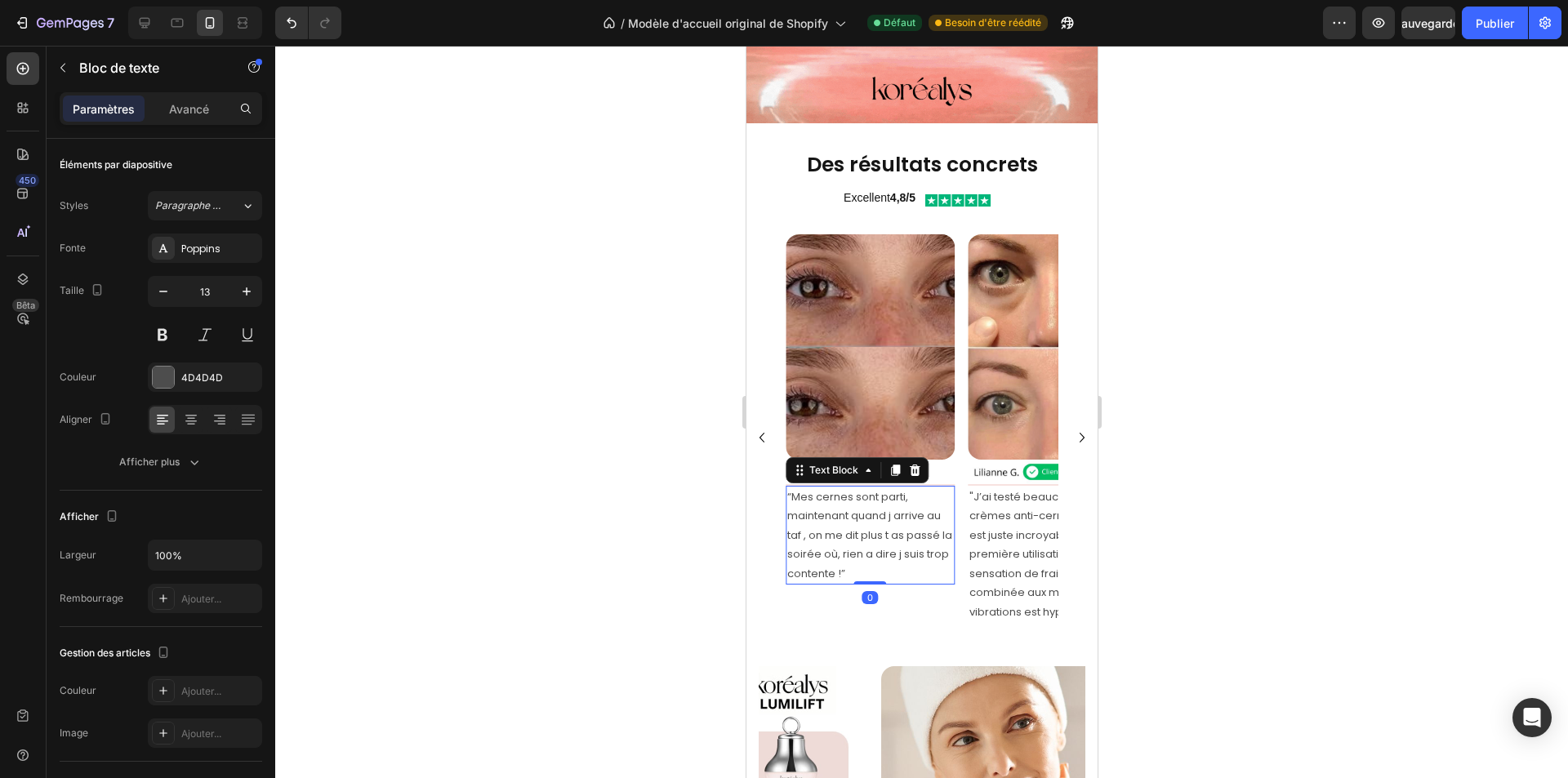
click at [904, 488] on p "“Mes cernes sont parti, maintenant quand j arrive au taf , on me dit plus t as …" at bounding box center [869, 535] width 166 height 95
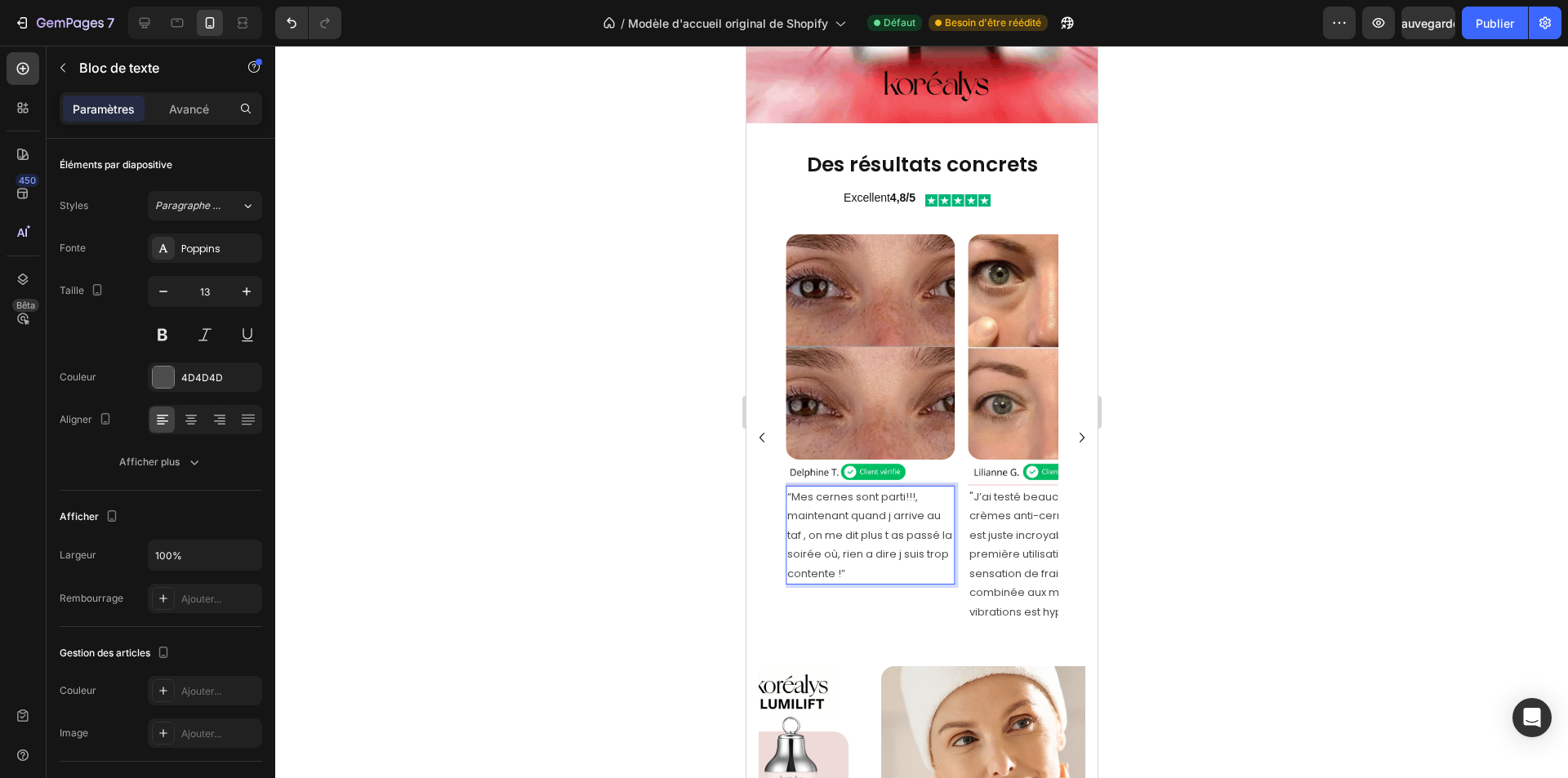
click at [918, 488] on p "“Mes cernes sont parti!!!, maintenant quand j arrive au taf , on me dit plus t …" at bounding box center [869, 535] width 166 height 95
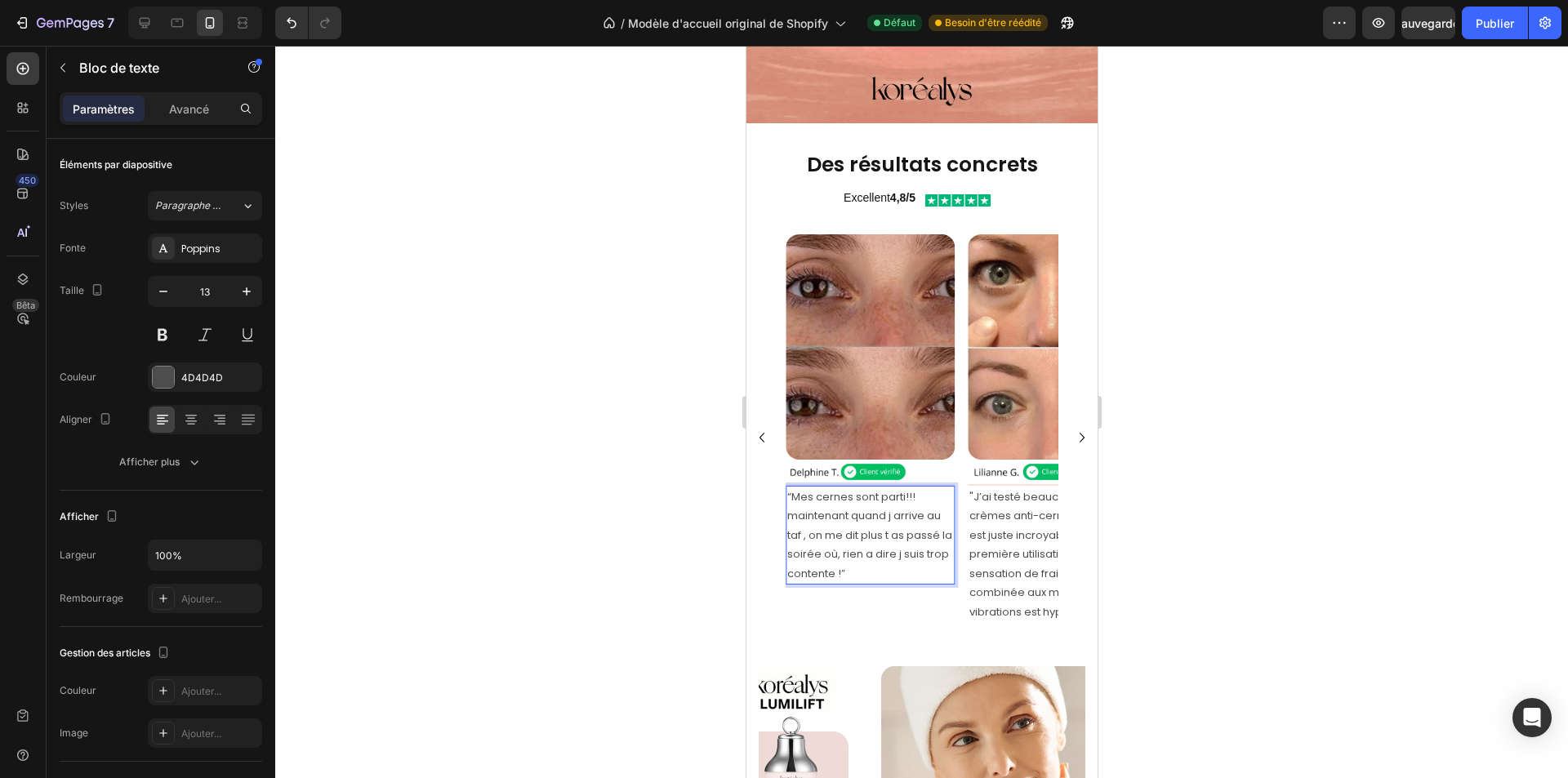
click at [858, 513] on p "“Mes cernes sont parti!!! maintenant quand j arrive au taf , on me dit plus t a…" at bounding box center [869, 535] width 166 height 95
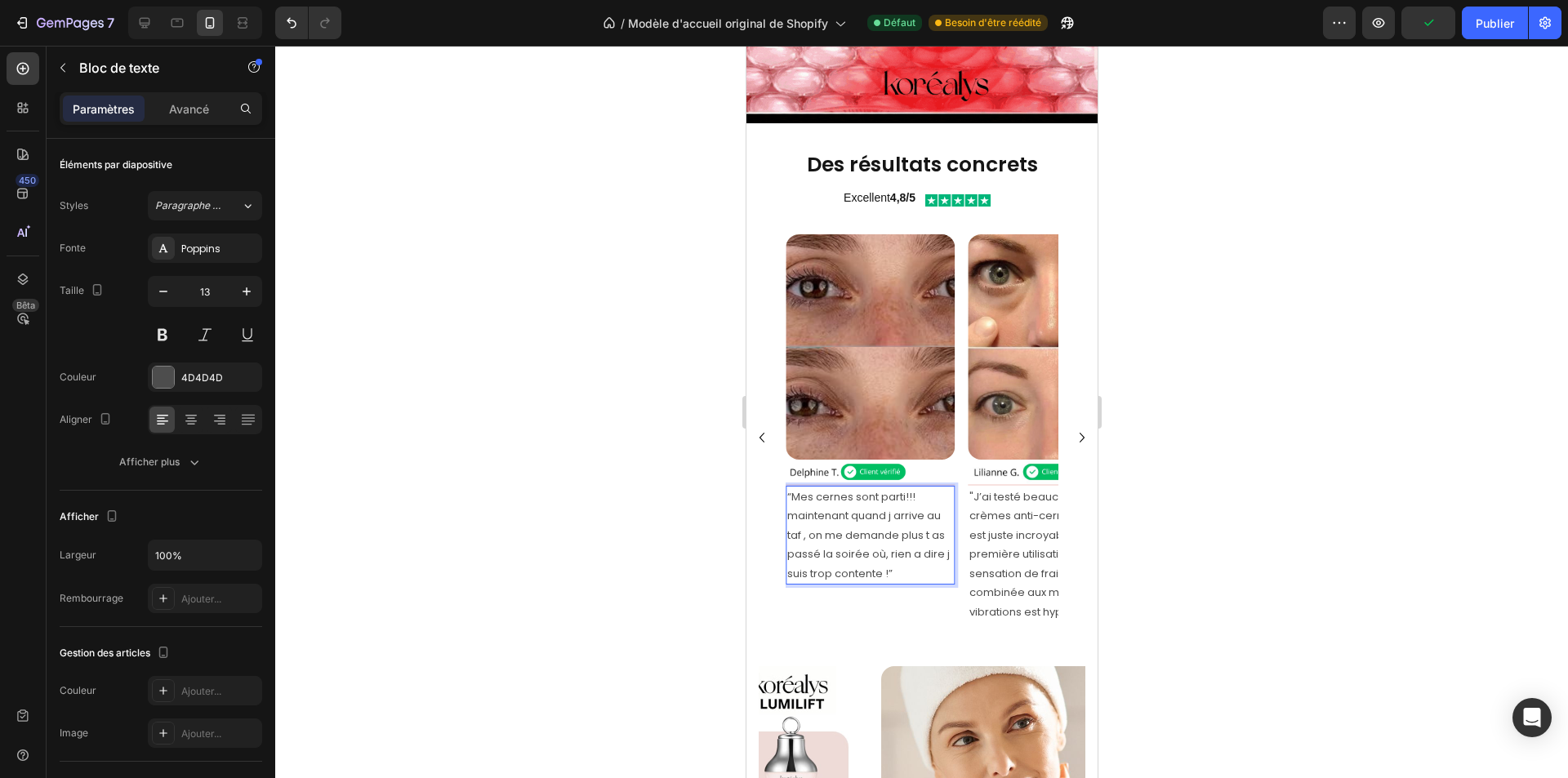
click at [945, 513] on p "“Mes cernes sont parti!!! maintenant quand j arrive au taf , on me demande plus…" at bounding box center [869, 535] width 166 height 95
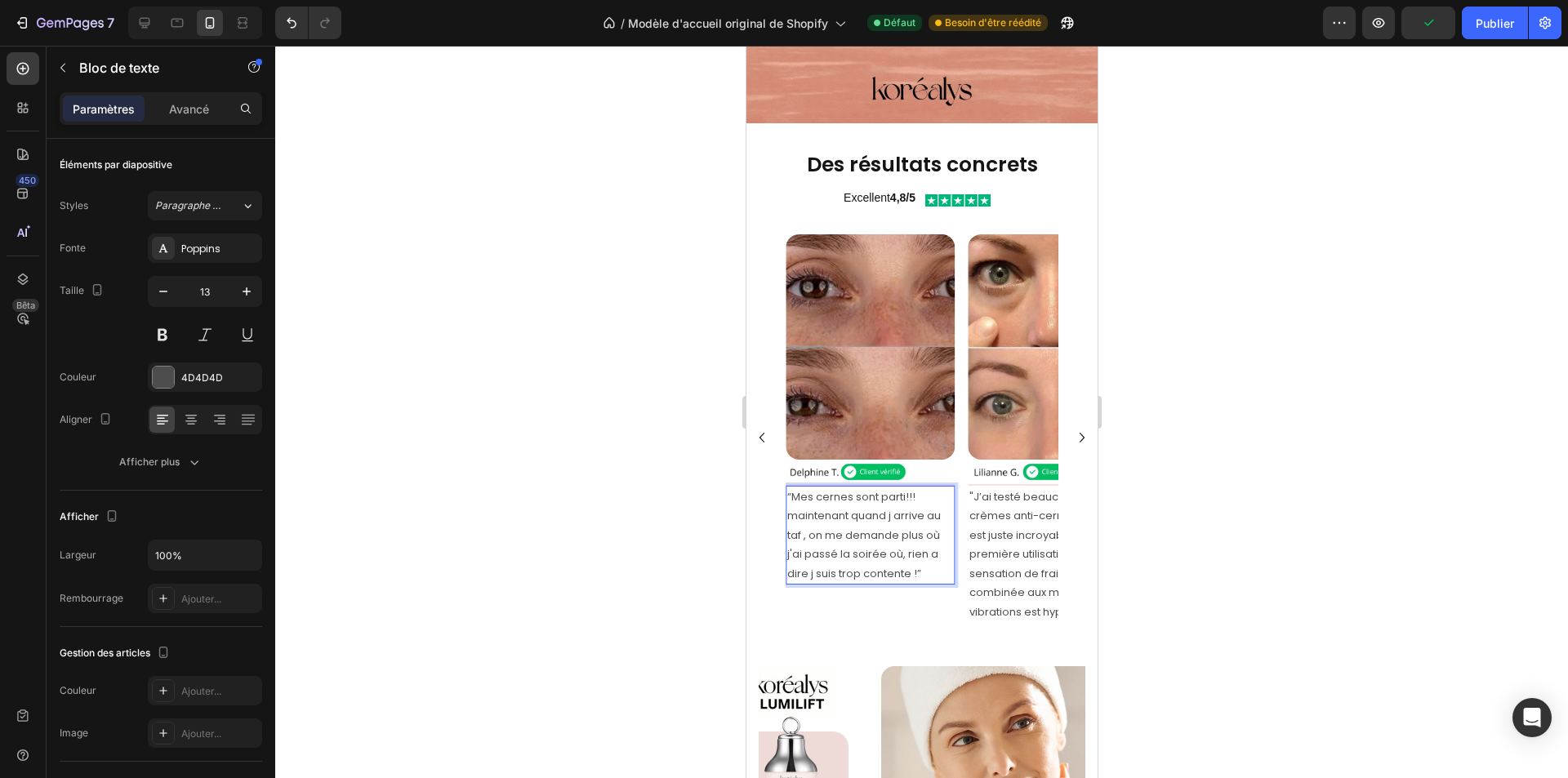
click at [901, 532] on p "“Mes cernes sont parti!!! maintenant quand j arrive au taf , on me demande plus…" at bounding box center [869, 535] width 166 height 95
click at [898, 530] on p "“Mes cernes sont parti!!! maintenant quand j arrive au taf , on me demande plus…" at bounding box center [869, 535] width 166 height 95
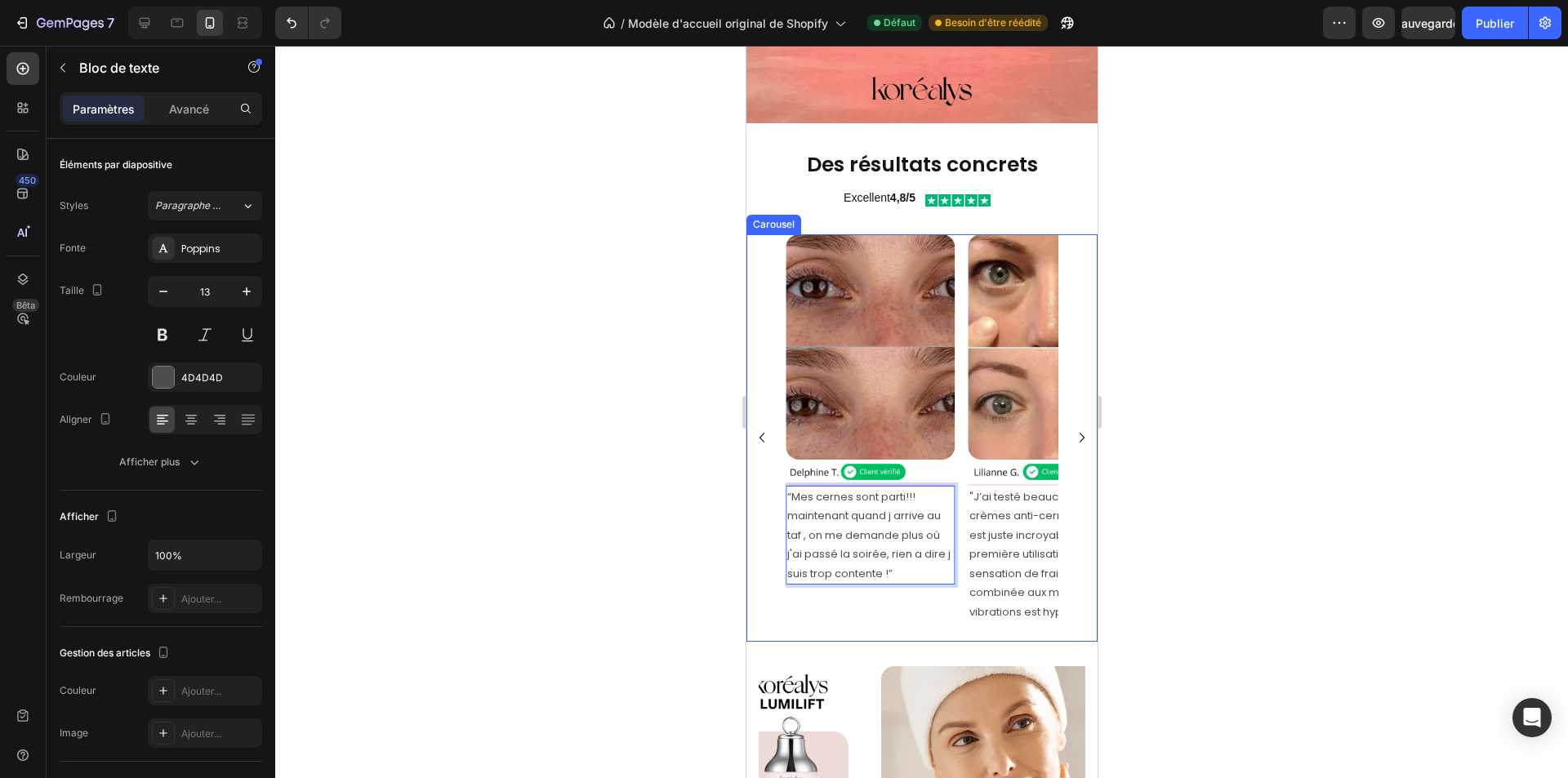
click at [1072, 428] on icon "Carousel Next Arrow" at bounding box center [1082, 438] width 20 height 20
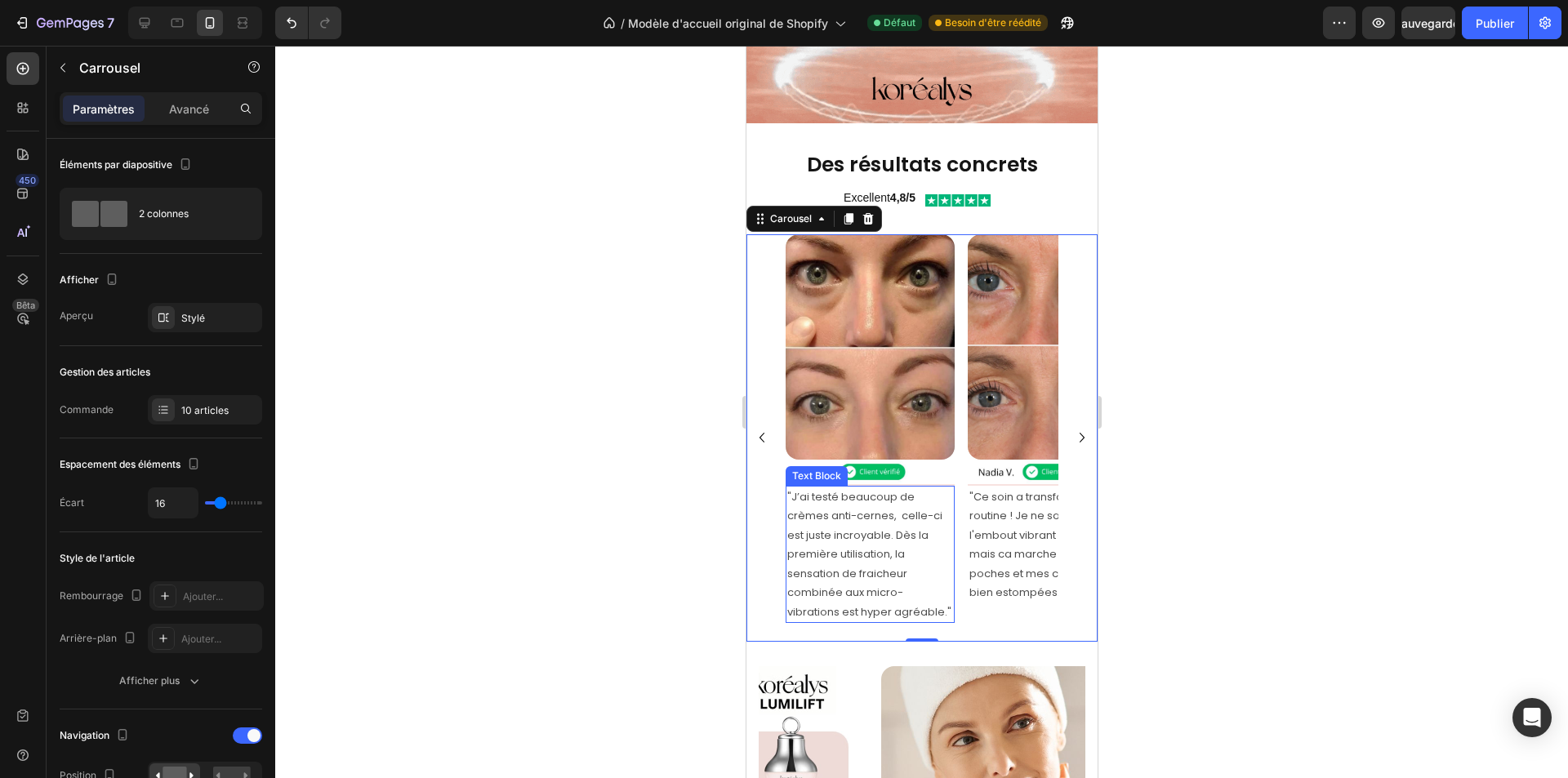
click at [899, 566] on p ""J’ai testé beaucoup de crèmes anti-cernes, celle-ci est juste incroyable. Dès …" at bounding box center [869, 554] width 166 height 134
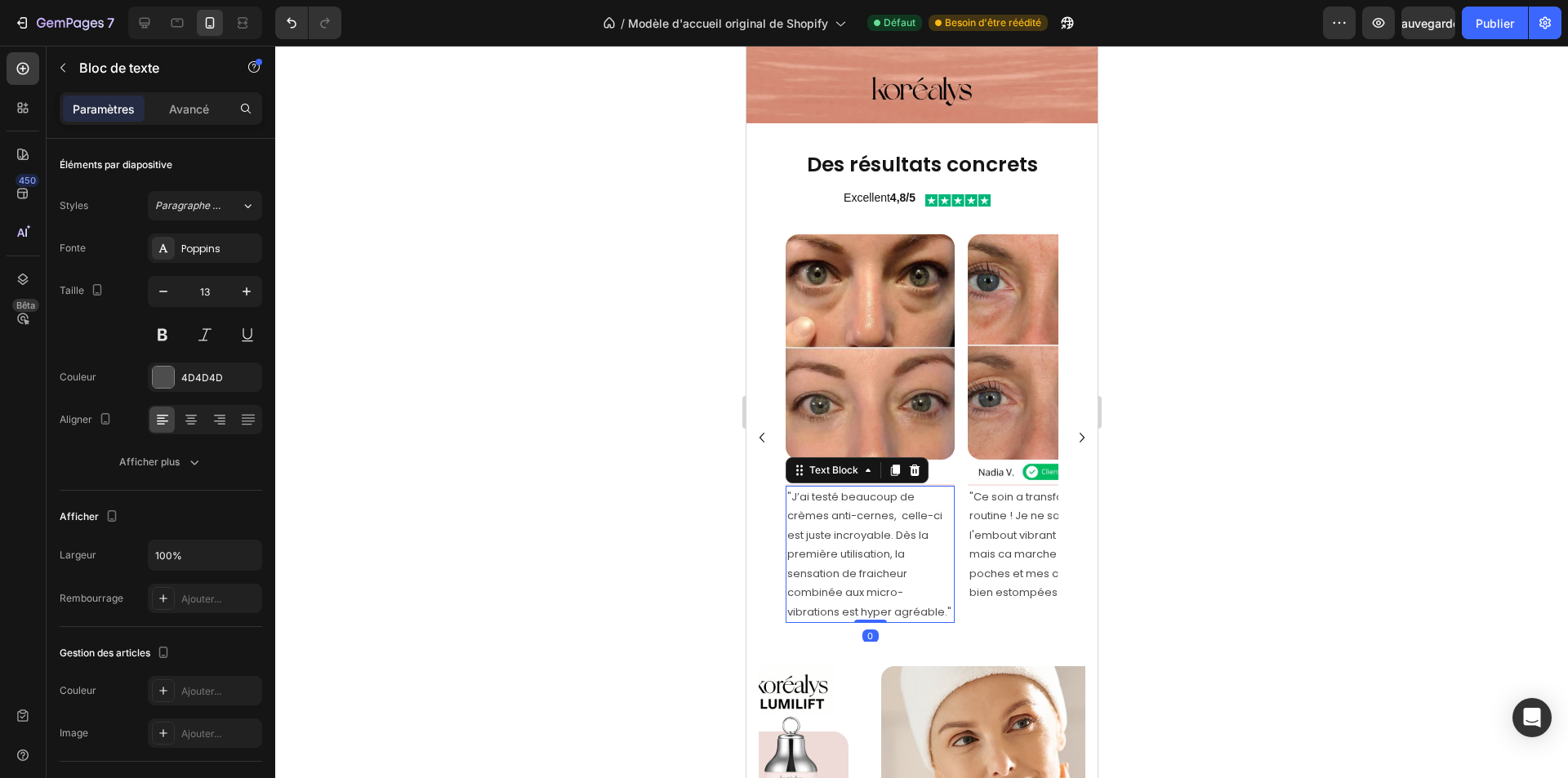
click at [899, 566] on p ""J’ai testé beaucoup de crèmes anti-cernes, celle-ci est juste incroyable. Dès …" at bounding box center [869, 554] width 166 height 134
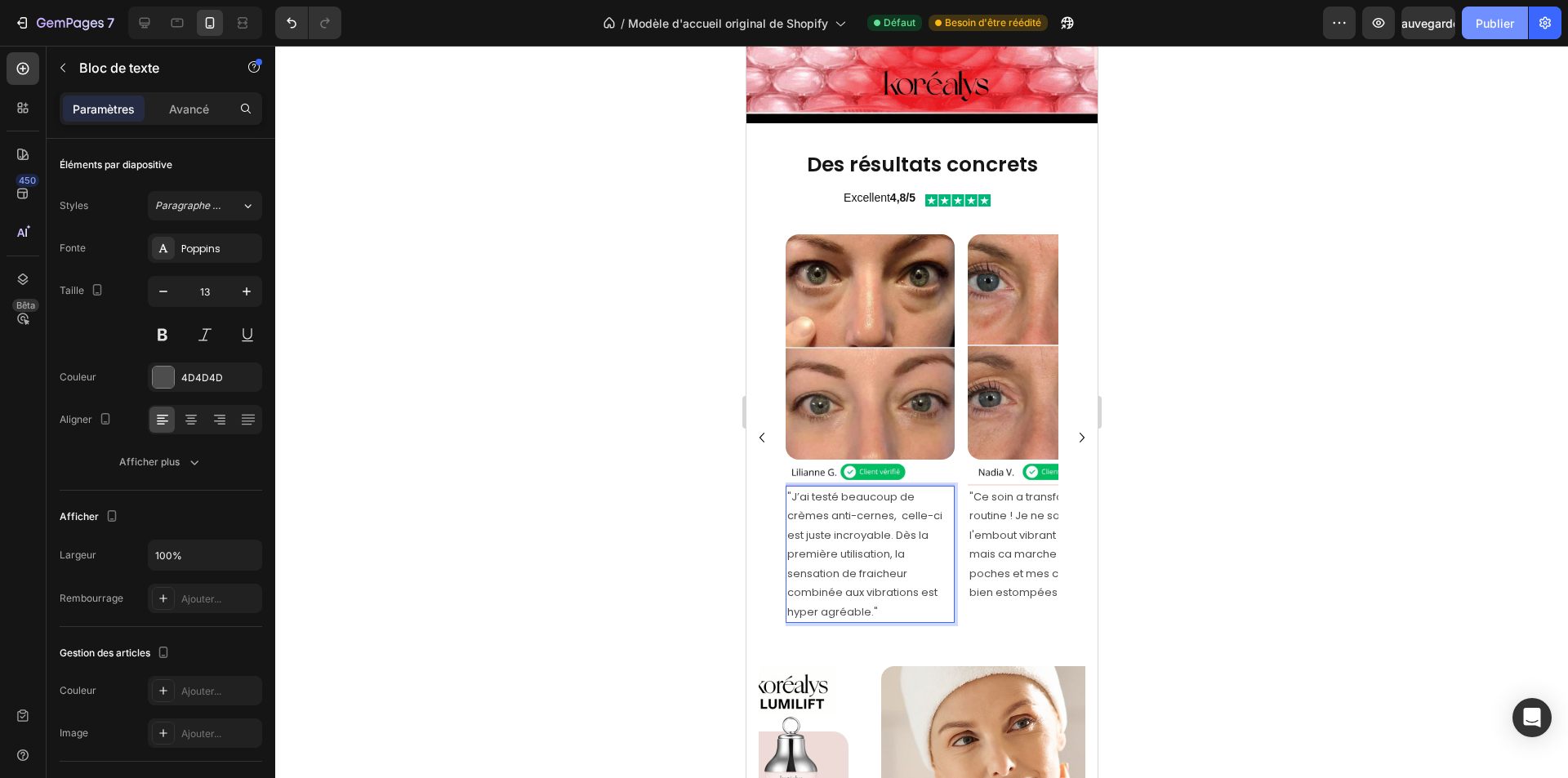
click at [1500, 25] on font "Publier" at bounding box center [1495, 23] width 38 height 14
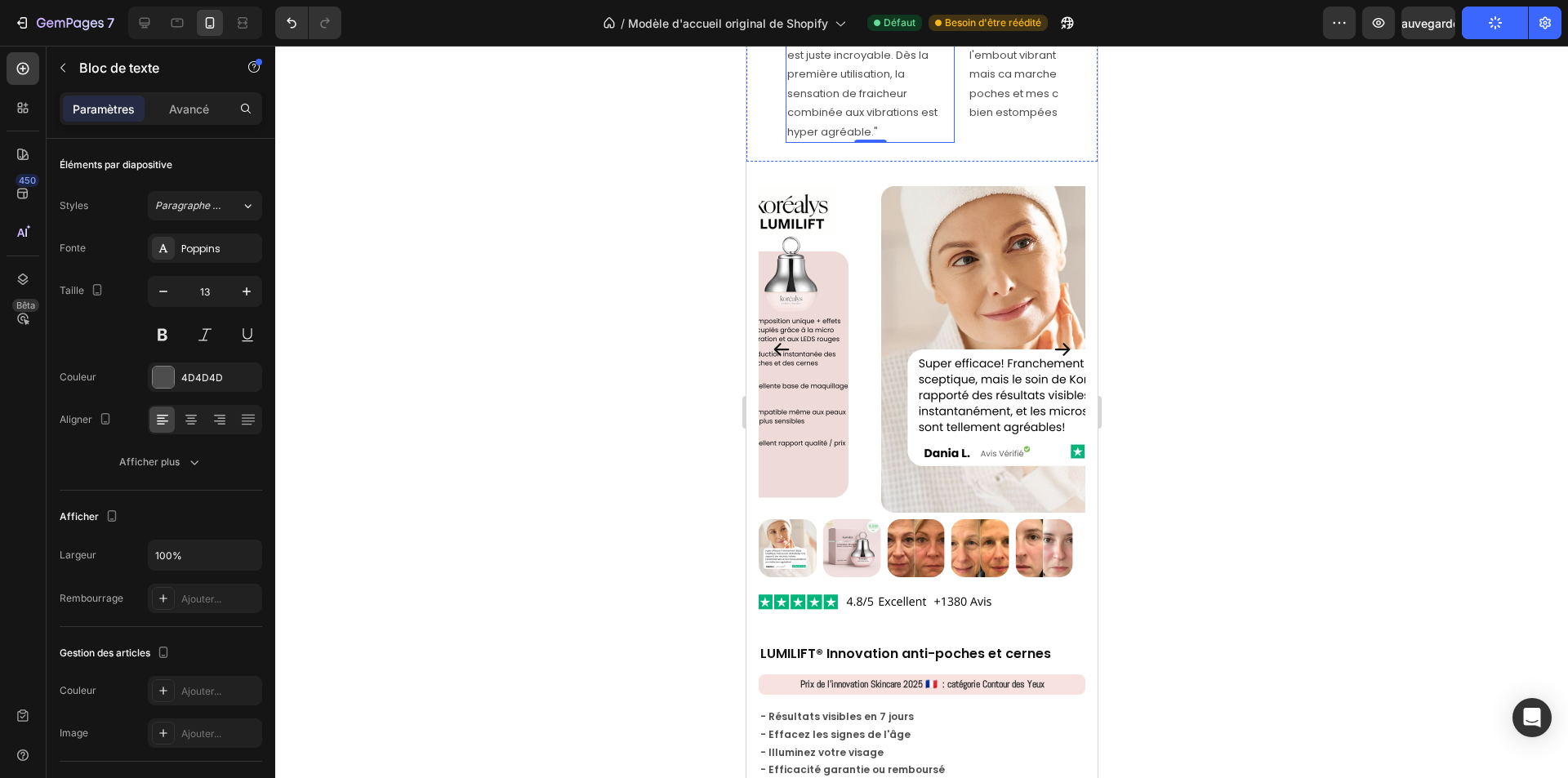
scroll to position [2613, 0]
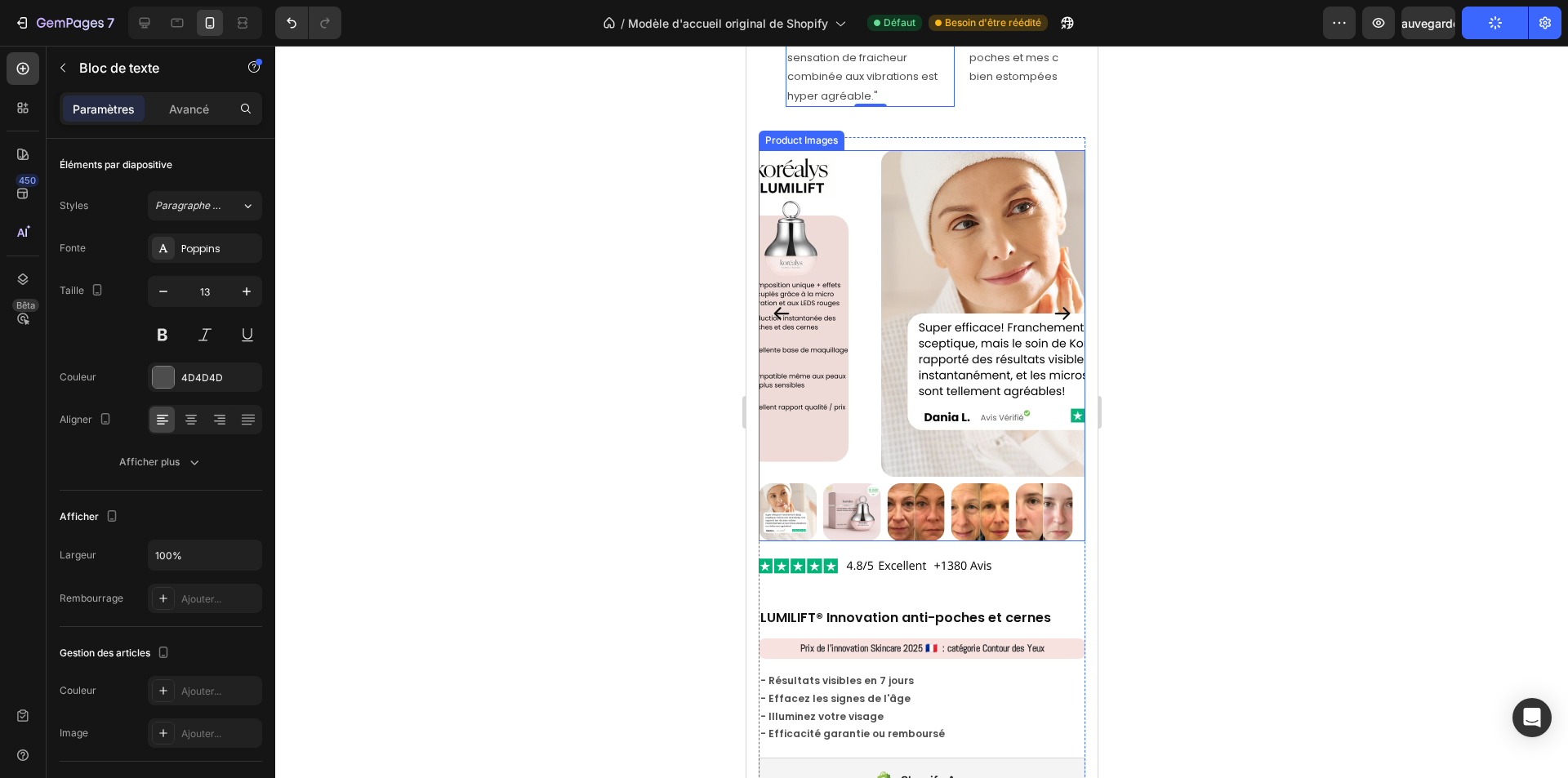
click at [780, 308] on icon "Carousel Back Arrow" at bounding box center [781, 314] width 16 height 13
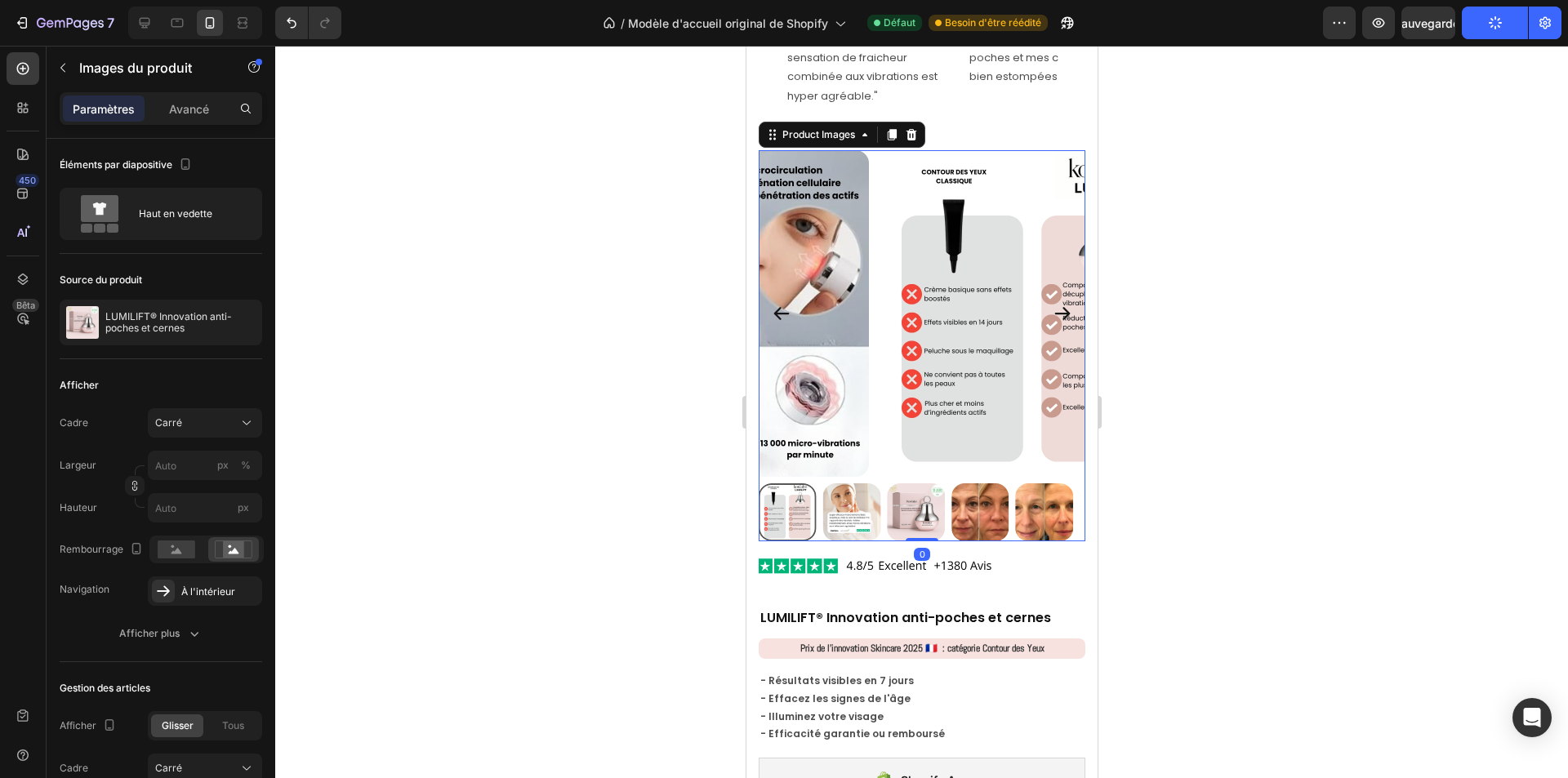
click at [780, 308] on icon "Carousel Back Arrow" at bounding box center [781, 314] width 16 height 13
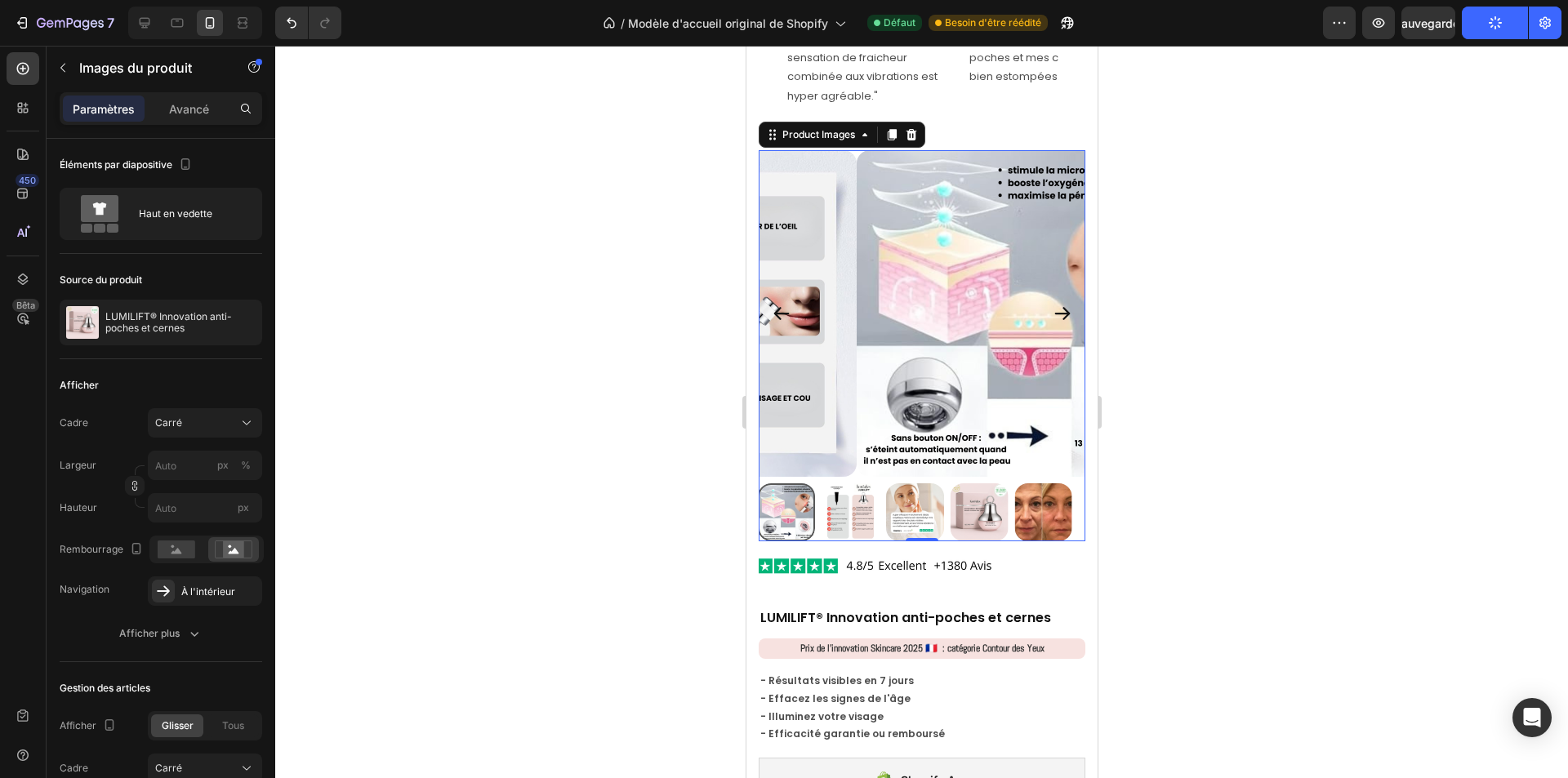
click at [780, 308] on icon "Carousel Back Arrow" at bounding box center [781, 314] width 16 height 13
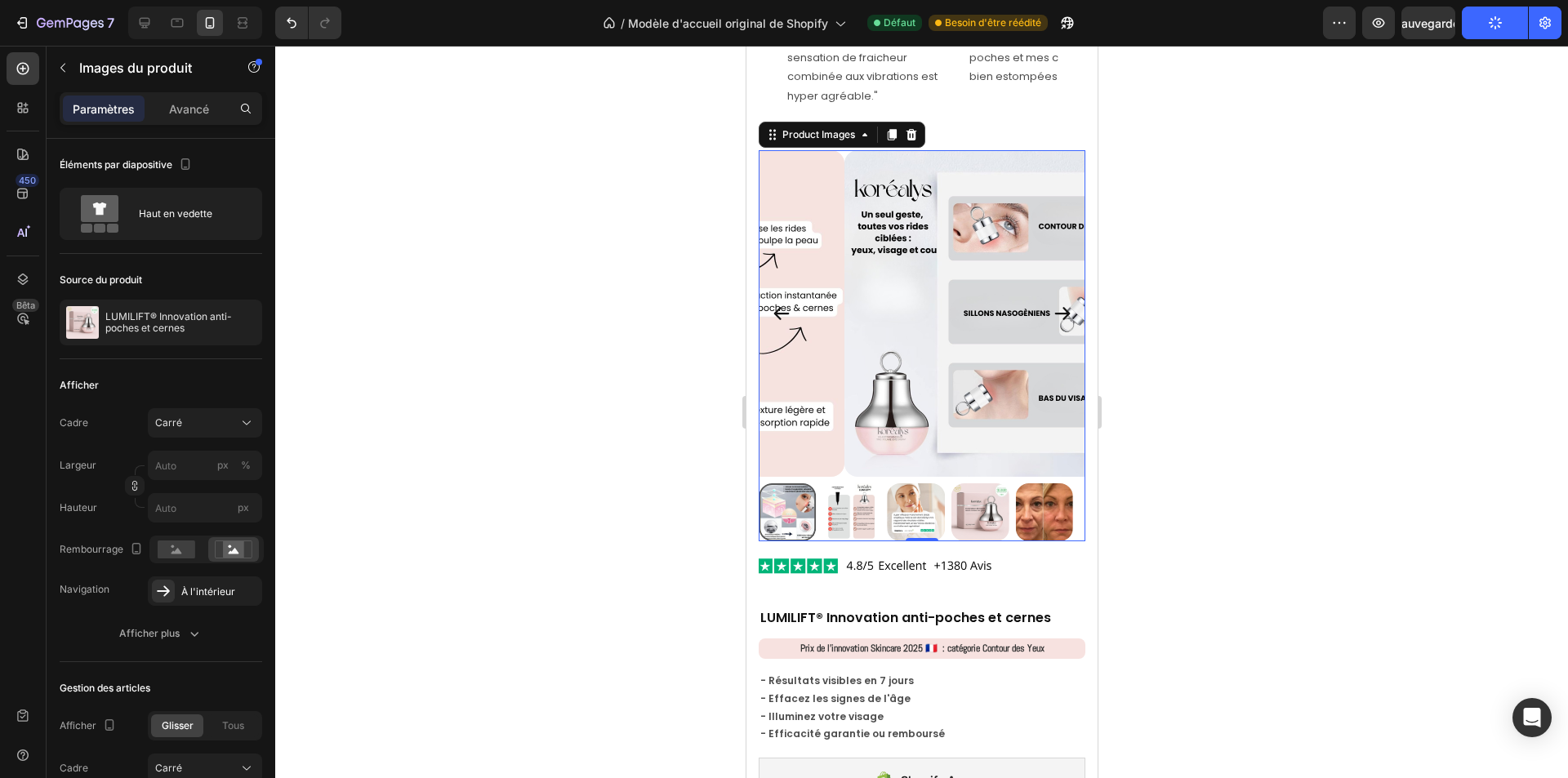
click at [780, 308] on icon "Carousel Back Arrow" at bounding box center [781, 314] width 16 height 13
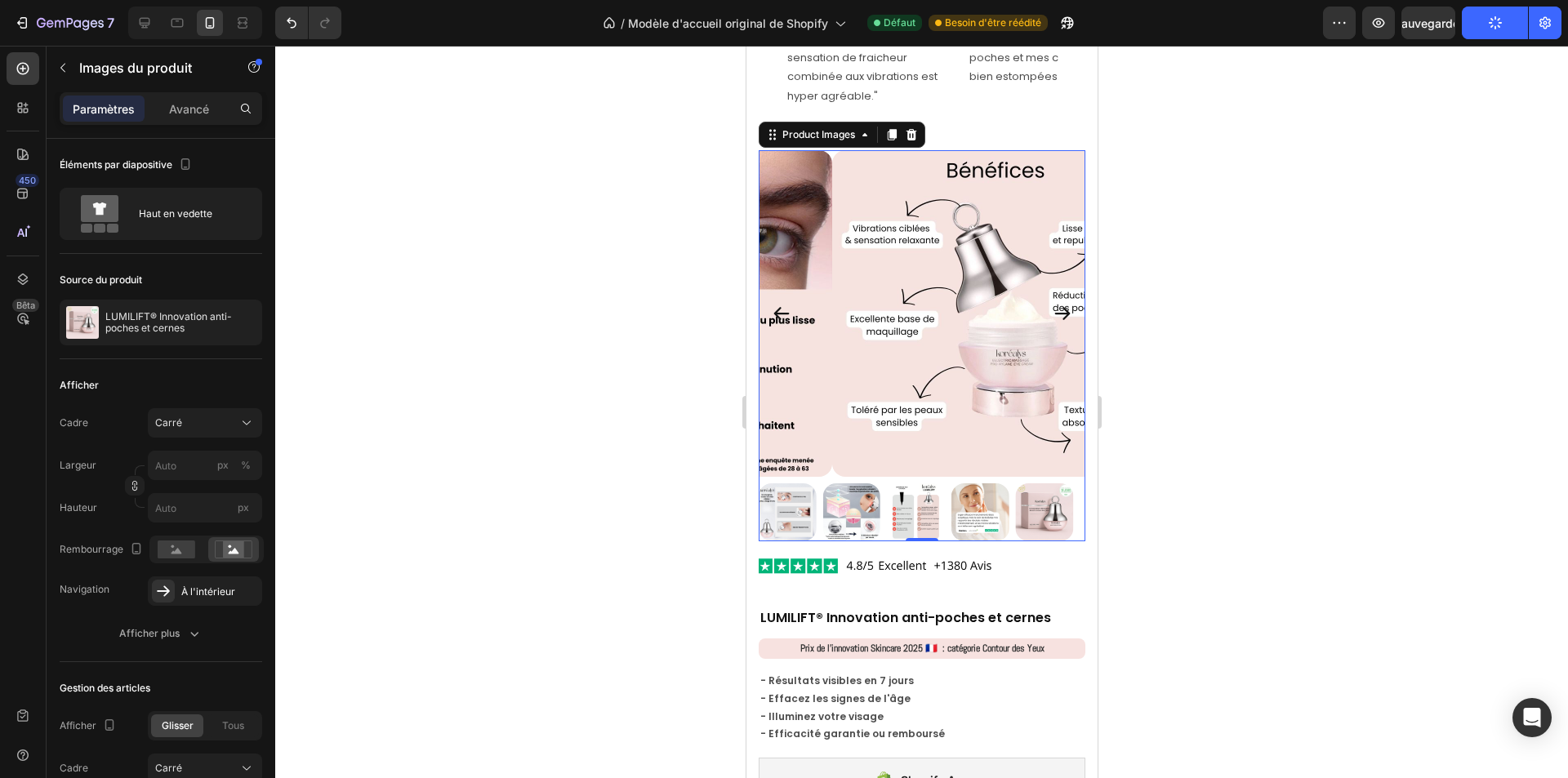
click at [780, 308] on icon "Carousel Back Arrow" at bounding box center [781, 314] width 16 height 13
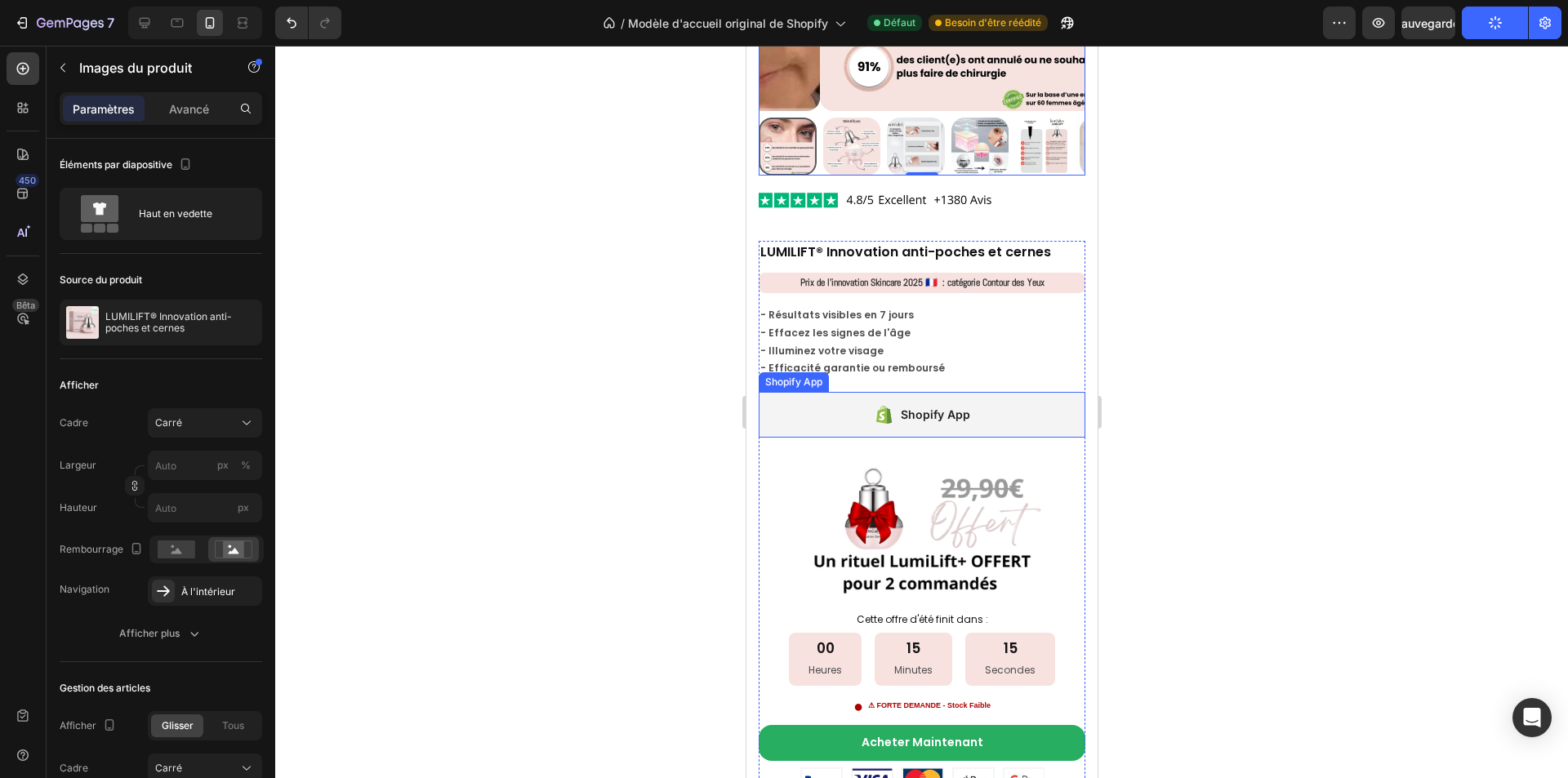
scroll to position [2939, 0]
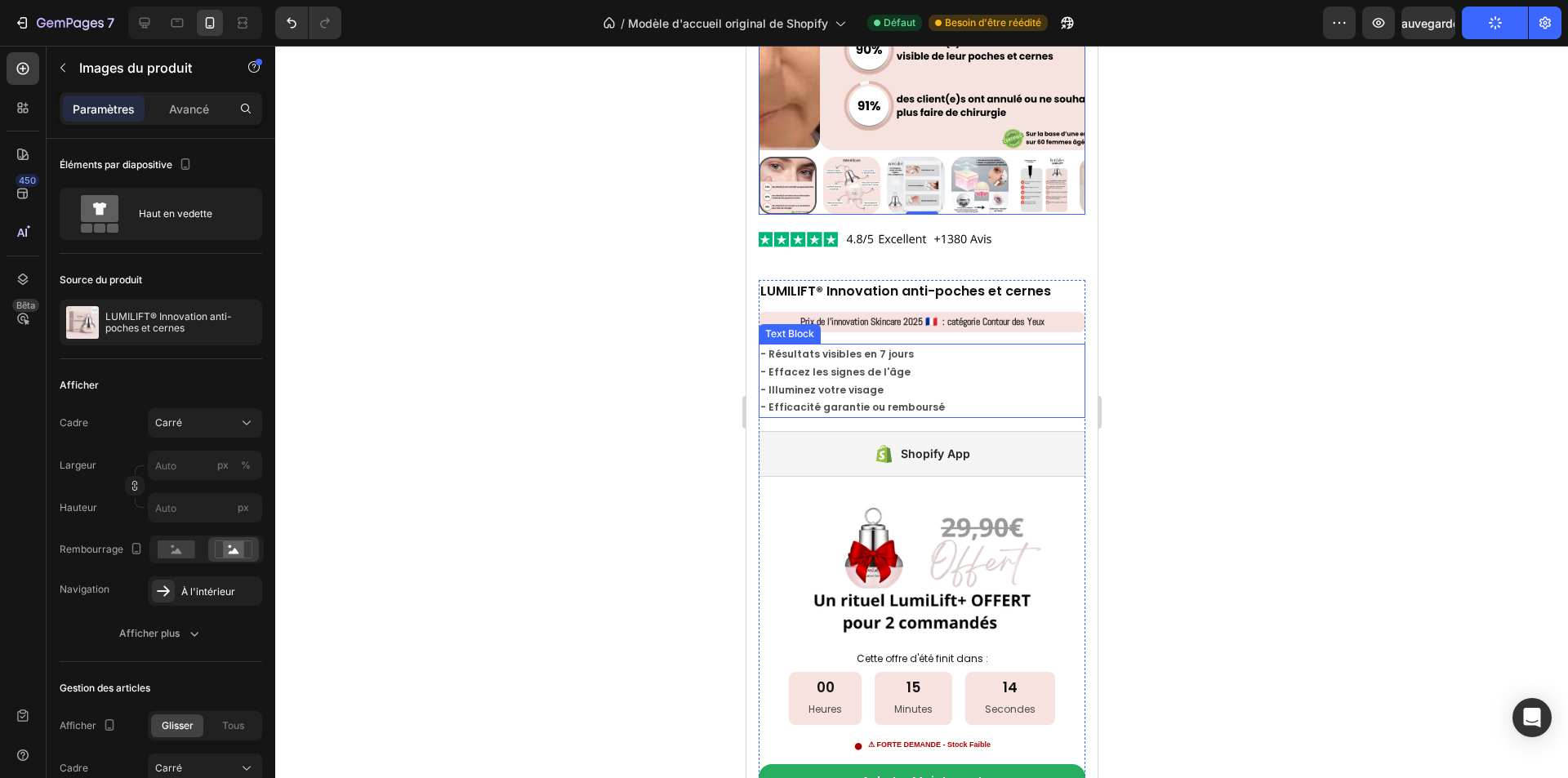
click at [817, 345] on p "- Résultats visibles en 7 jours" at bounding box center [922, 354] width 324 height 18
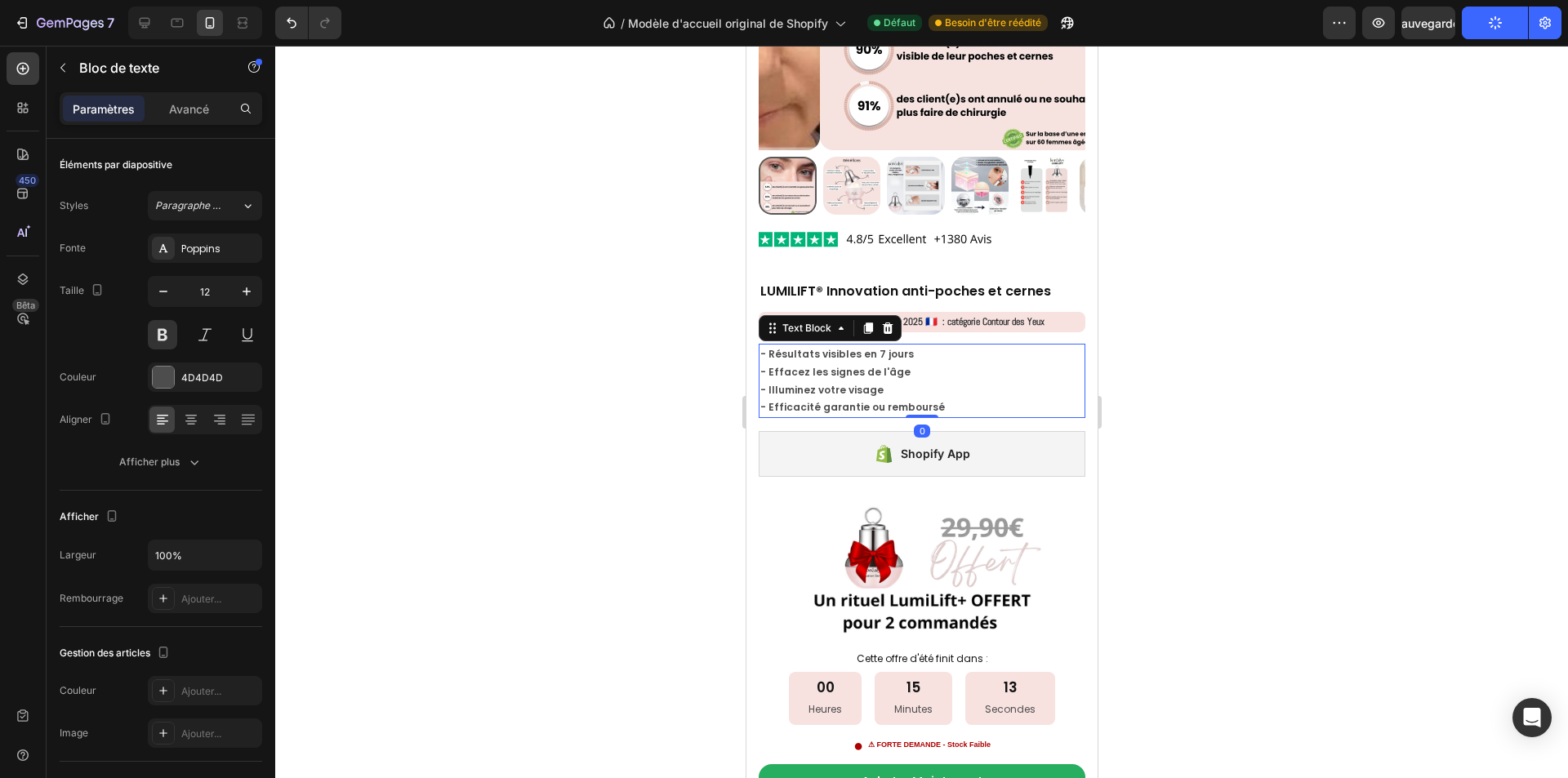
click at [891, 345] on p "- Résultats visibles en 7 jours" at bounding box center [922, 354] width 324 height 18
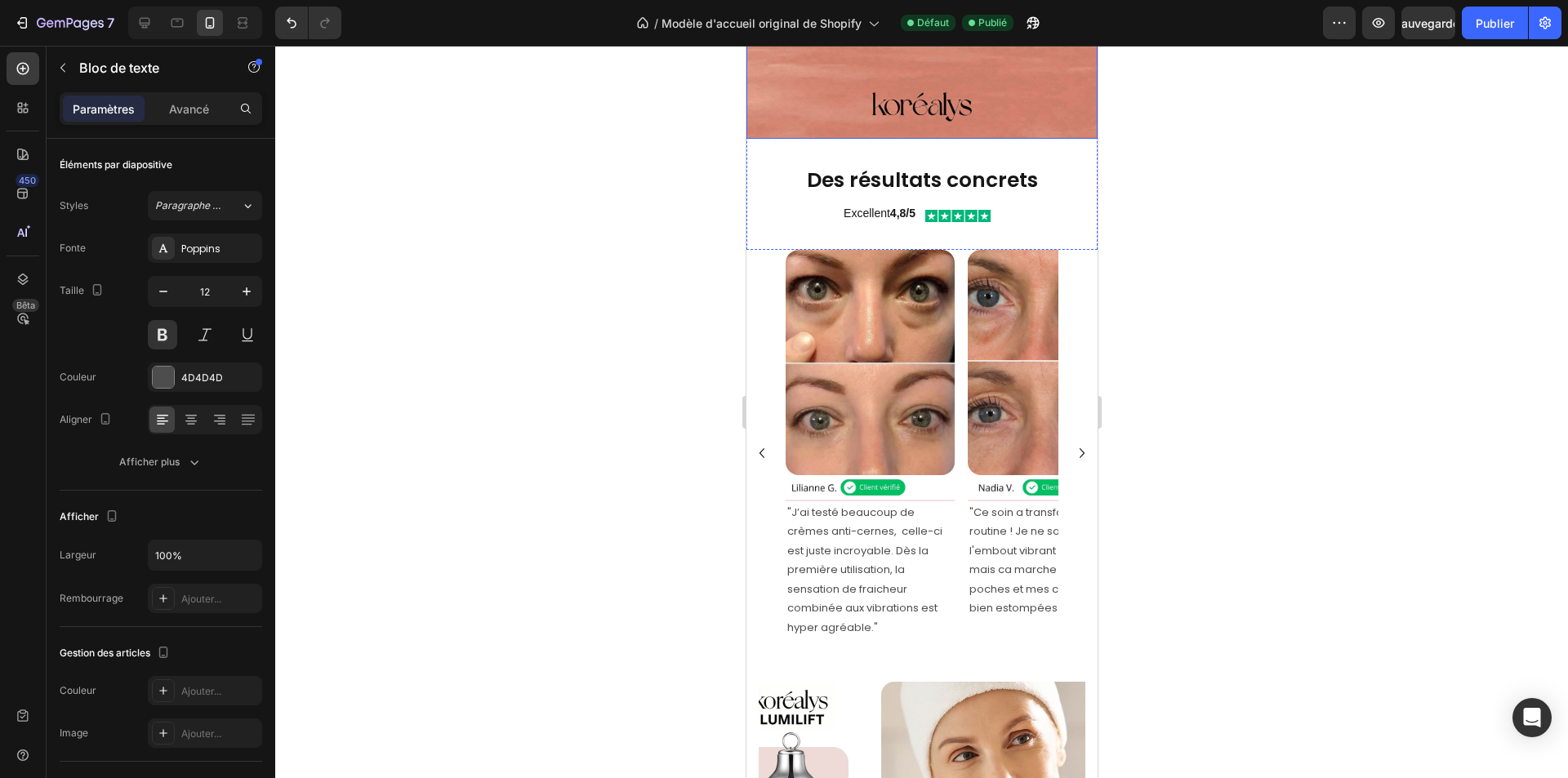
scroll to position [2123, 0]
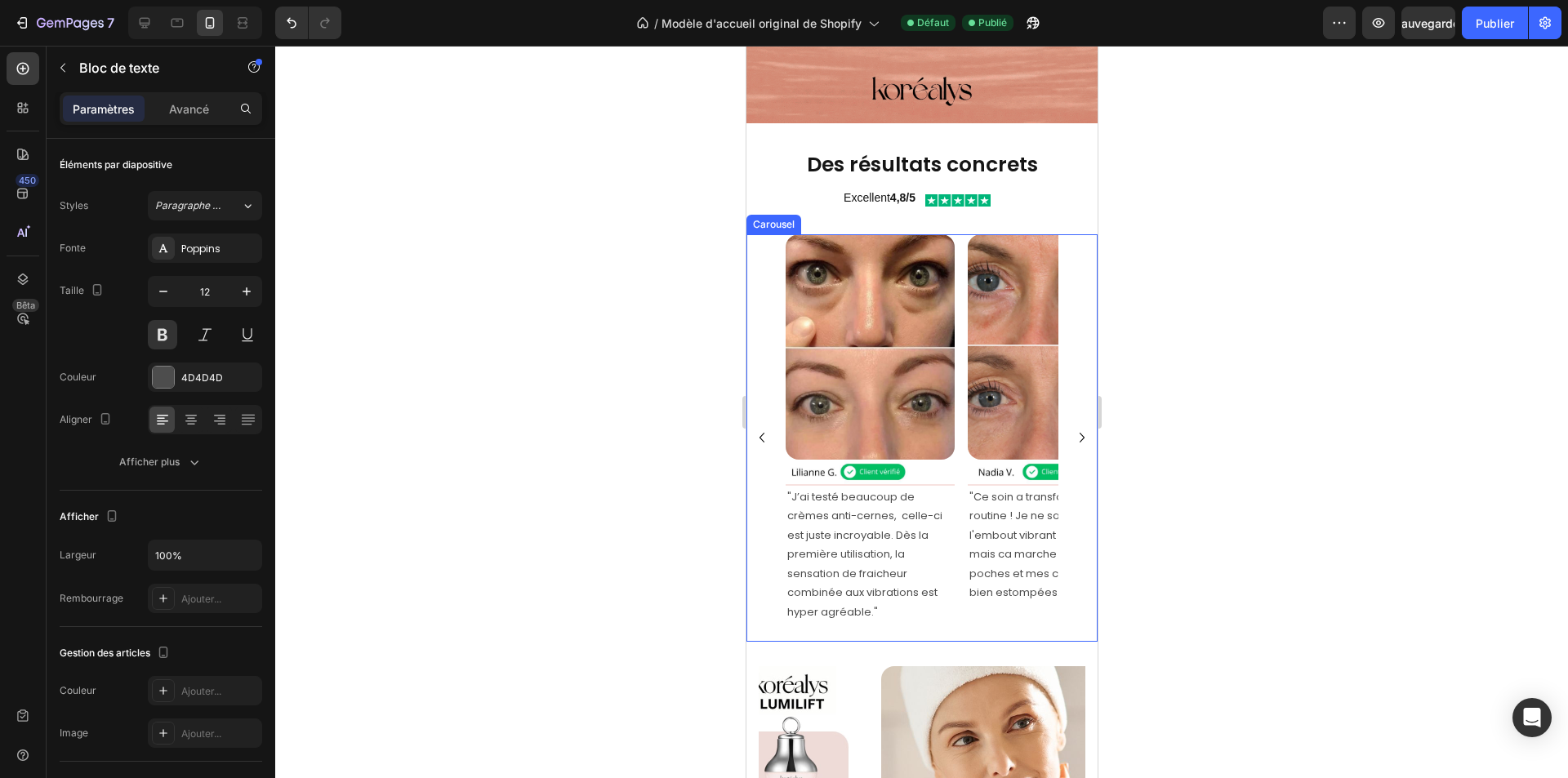
click at [767, 428] on icon "Carousel Back Arrow" at bounding box center [762, 438] width 20 height 20
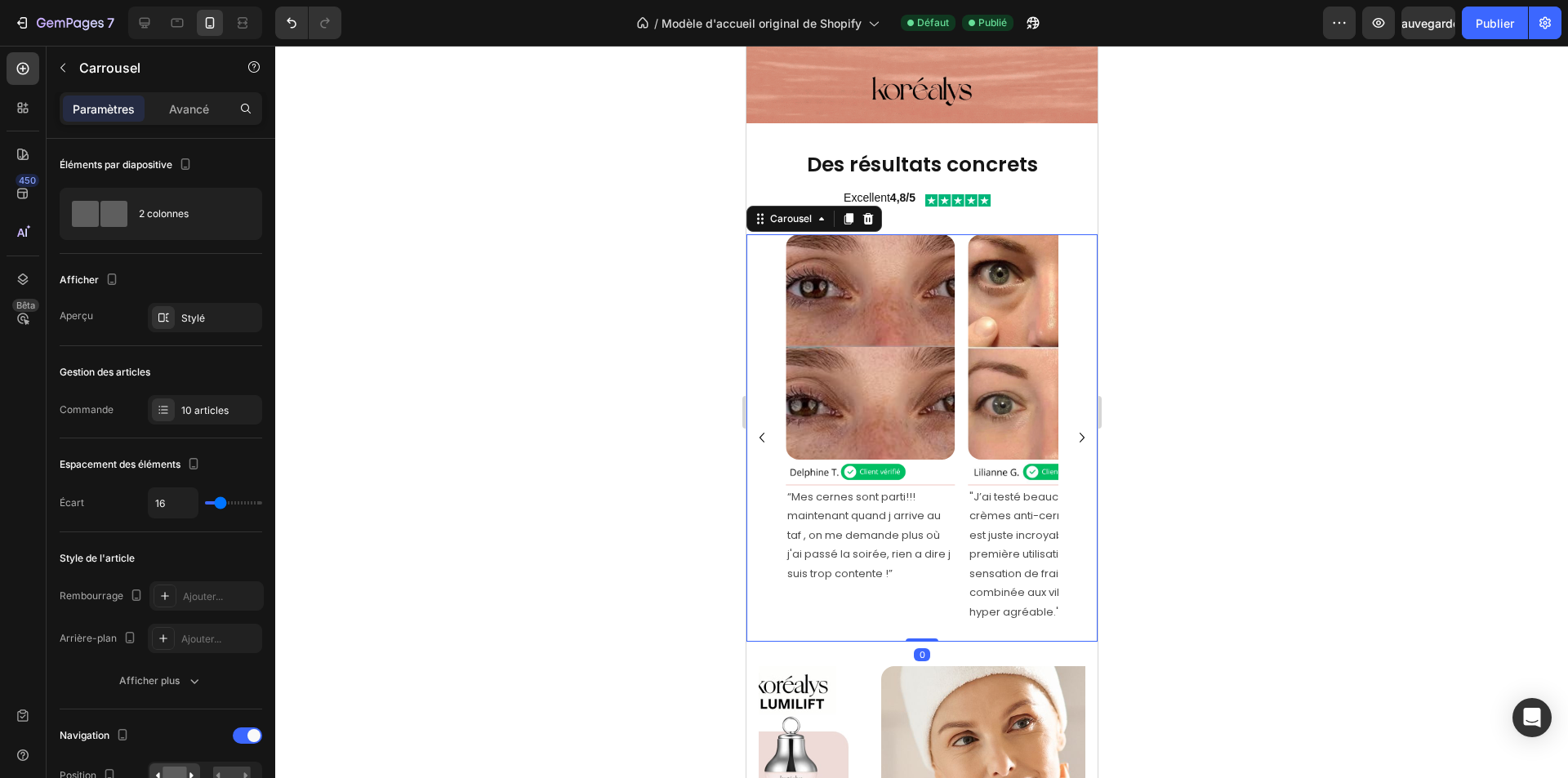
click at [767, 428] on icon "Carousel Back Arrow" at bounding box center [762, 438] width 20 height 20
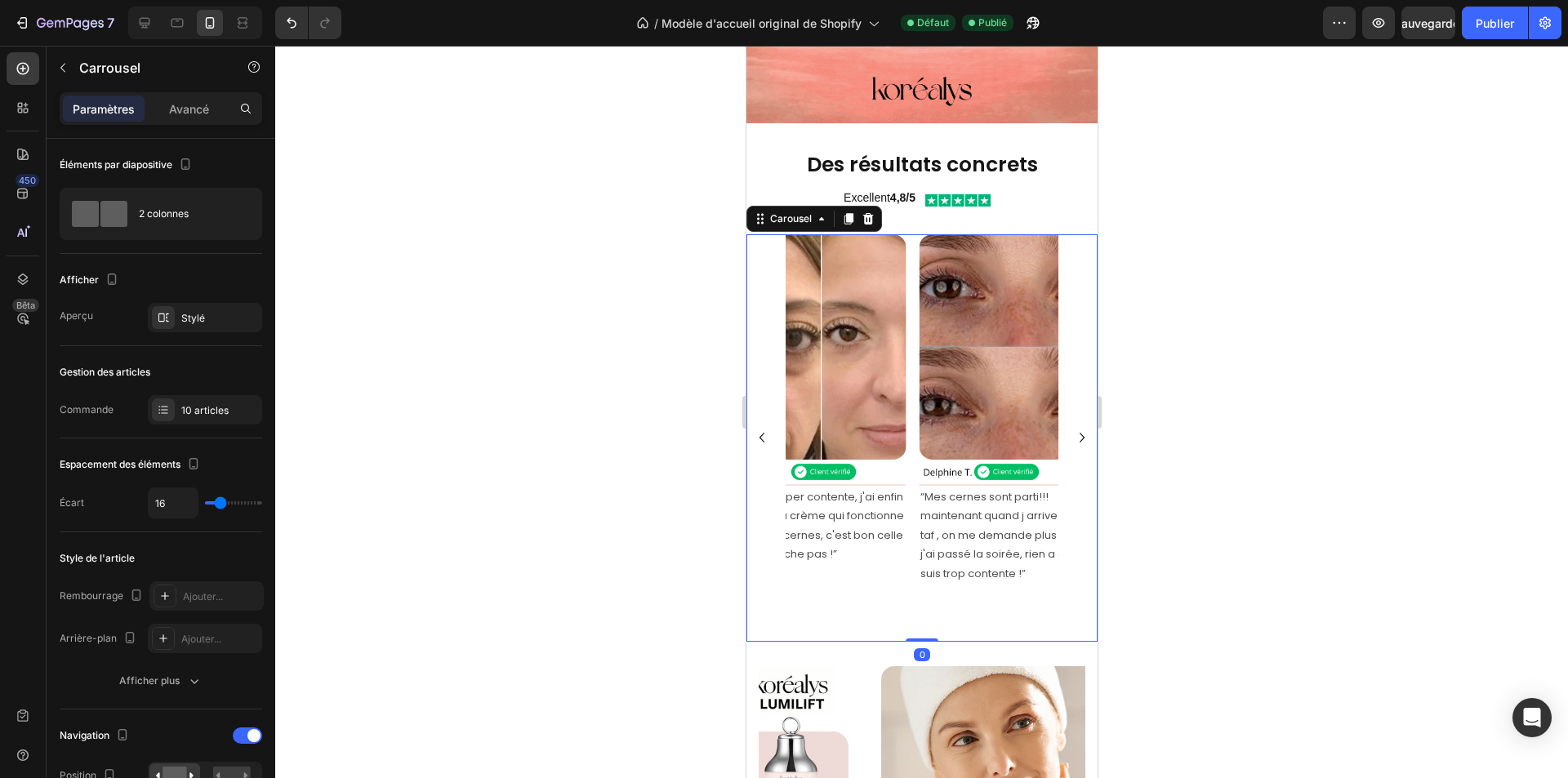
click at [764, 428] on icon "Carousel Back Arrow" at bounding box center [762, 438] width 20 height 20
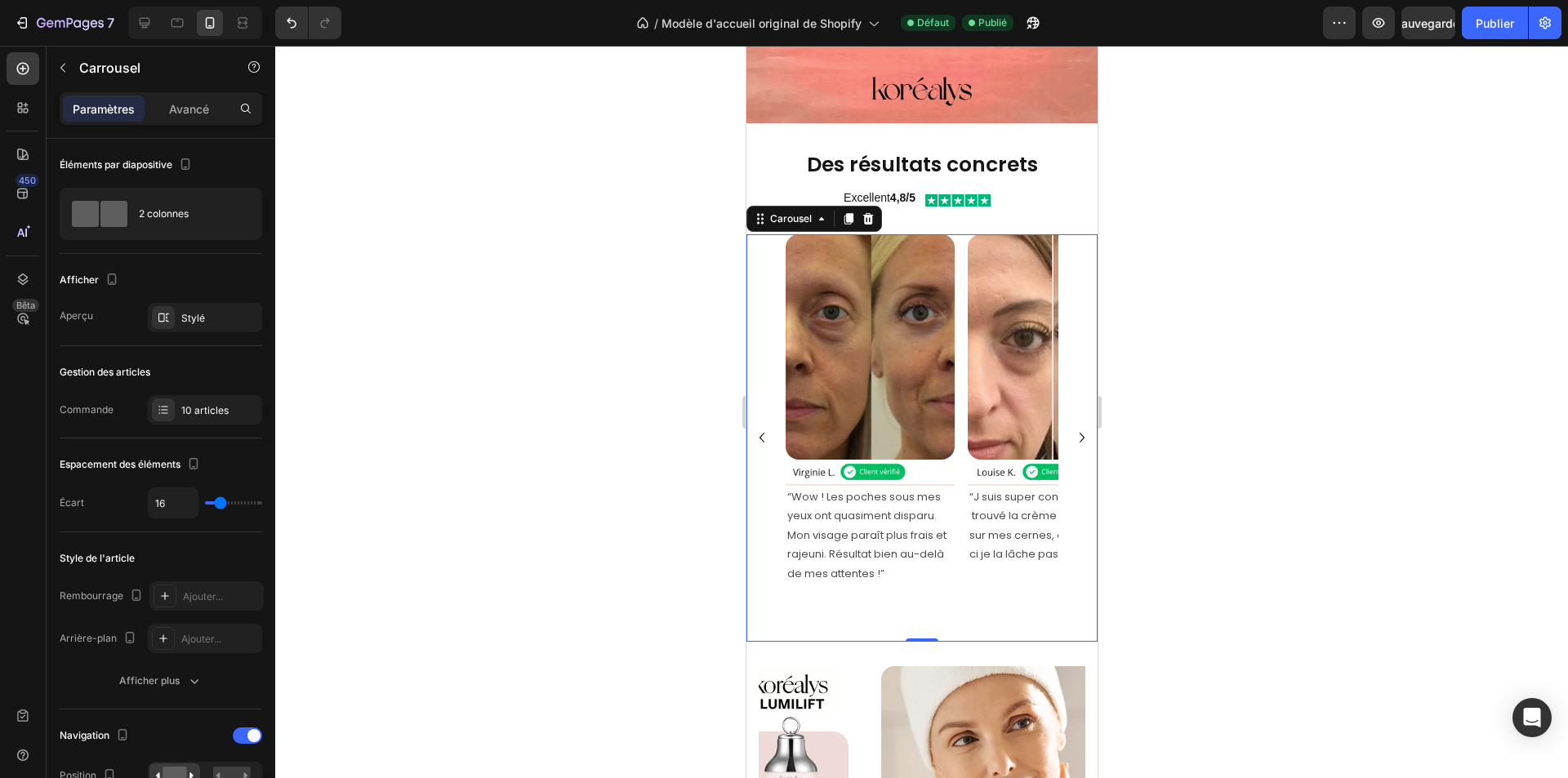
click at [764, 428] on icon "Carousel Back Arrow" at bounding box center [762, 438] width 20 height 20
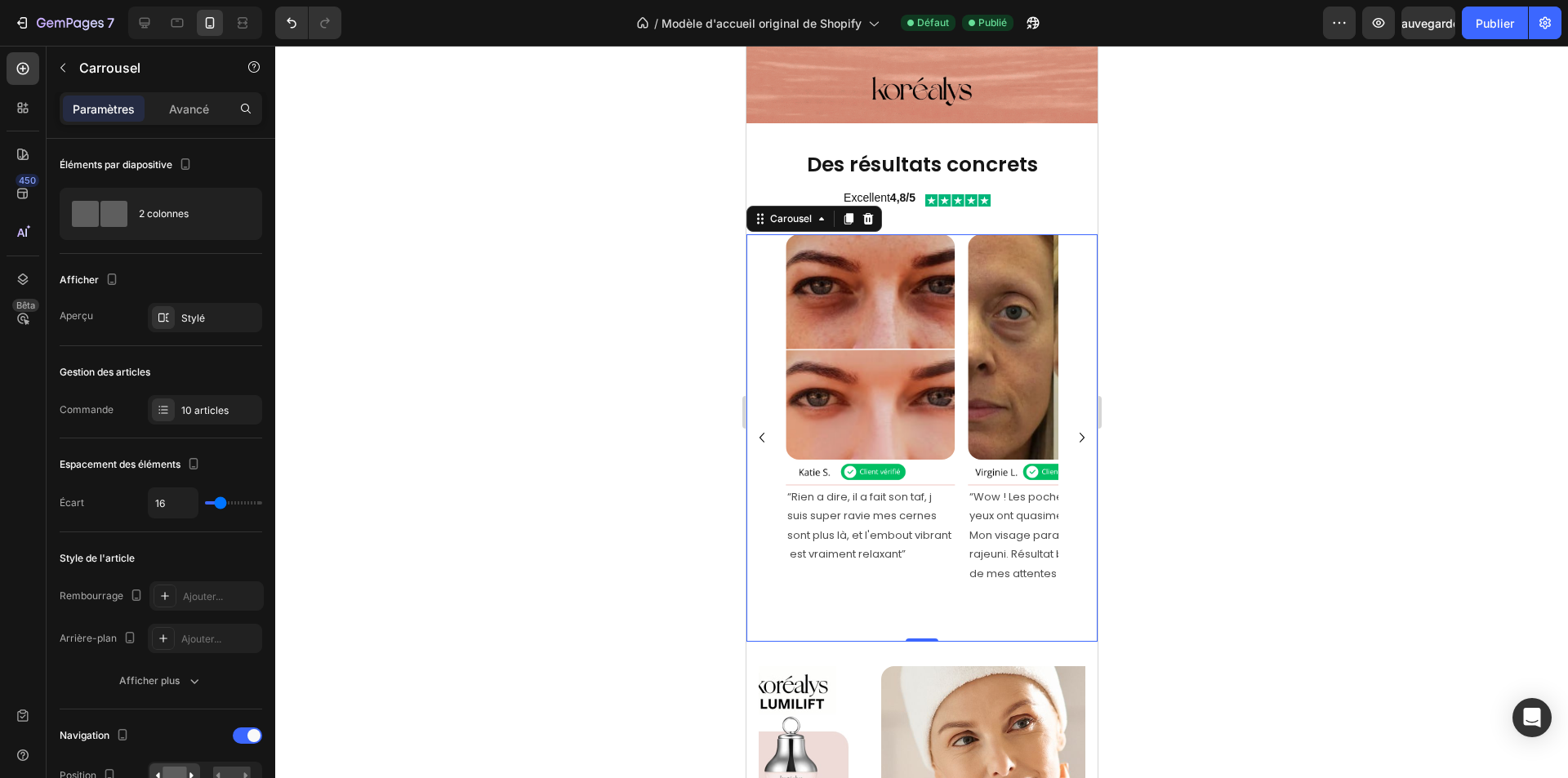
click at [764, 428] on icon "Carousel Back Arrow" at bounding box center [762, 438] width 20 height 20
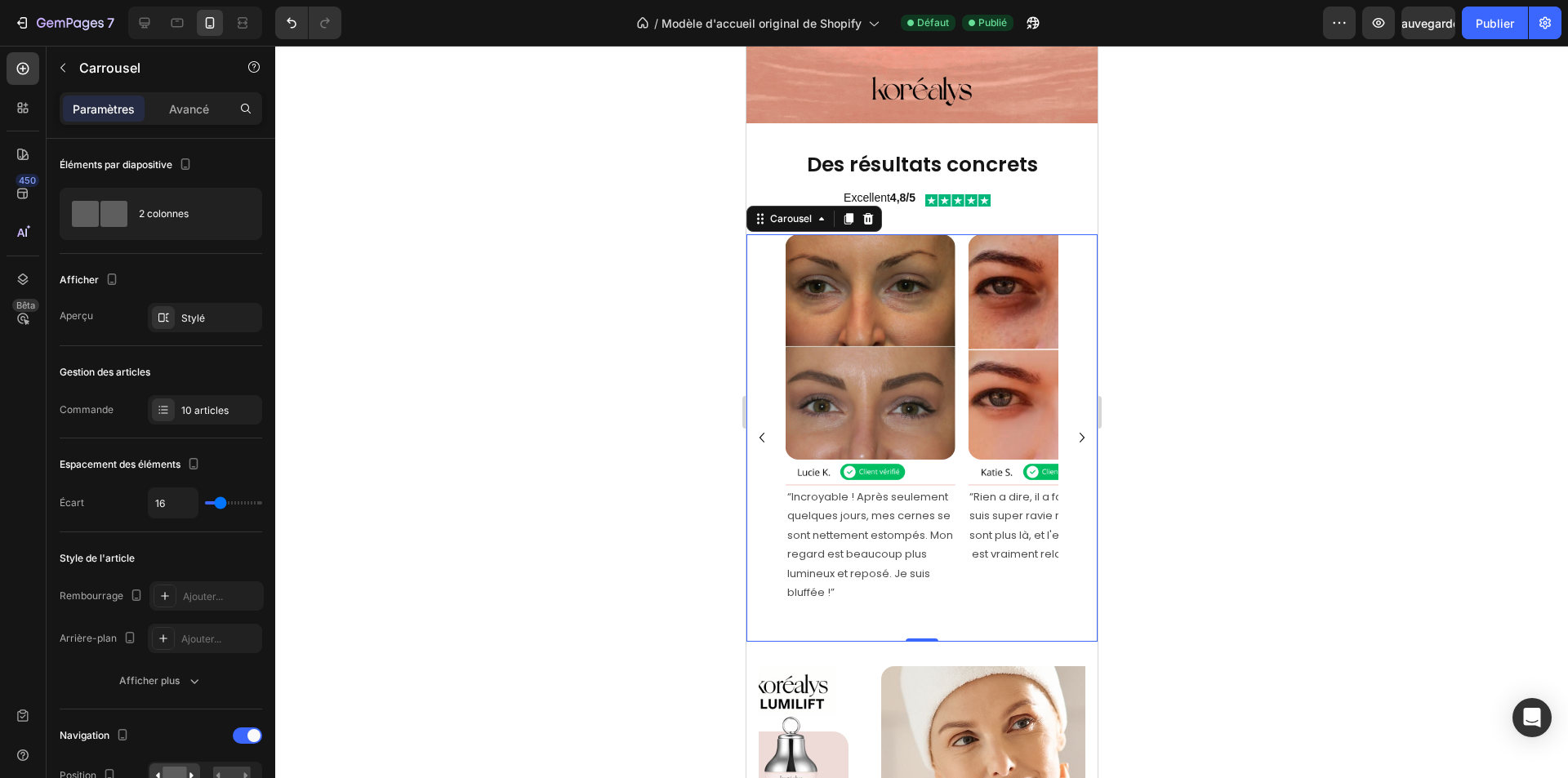
click at [764, 428] on icon "Carousel Back Arrow" at bounding box center [762, 438] width 20 height 20
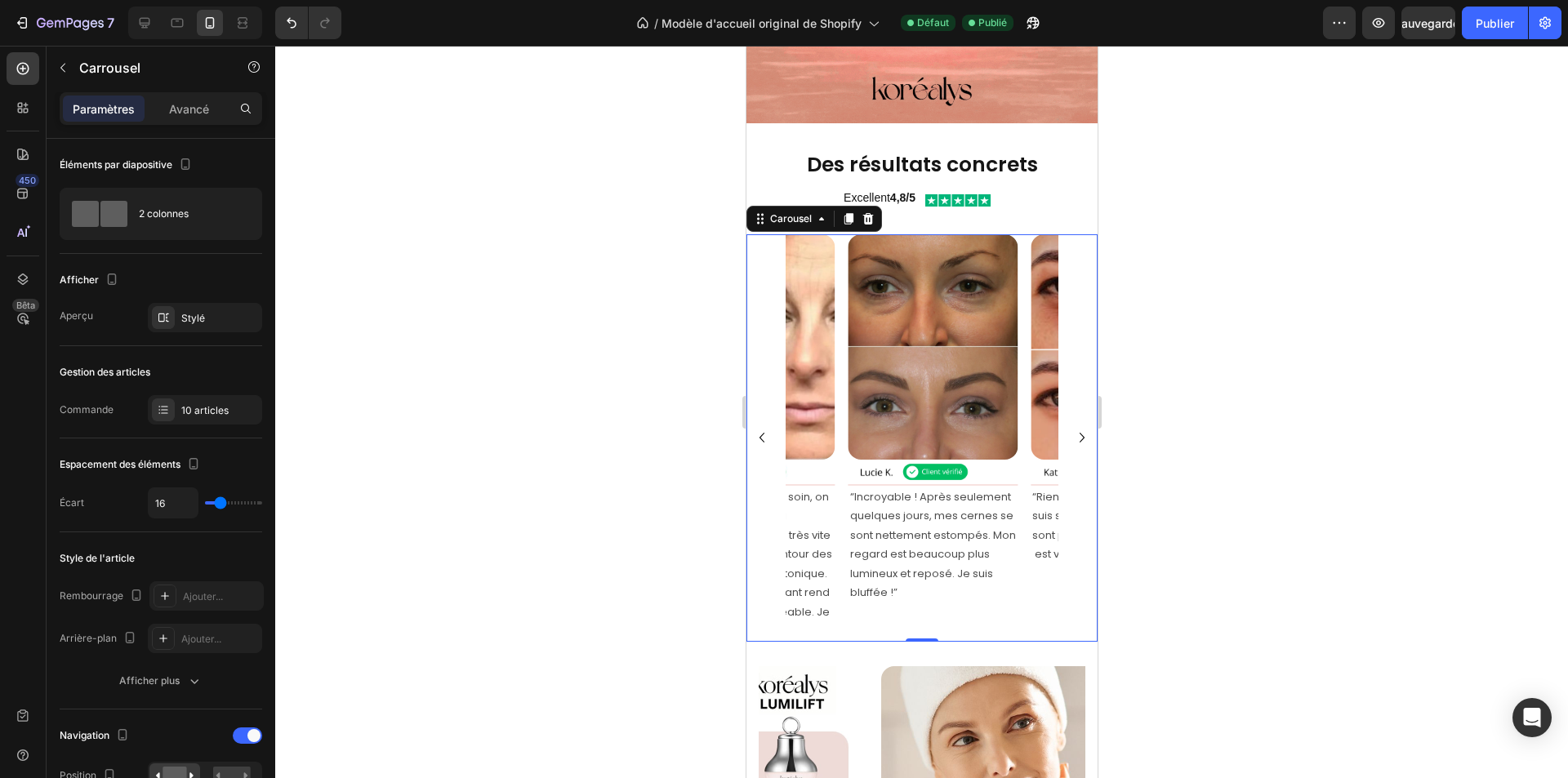
click at [764, 428] on icon "Carousel Back Arrow" at bounding box center [762, 438] width 20 height 20
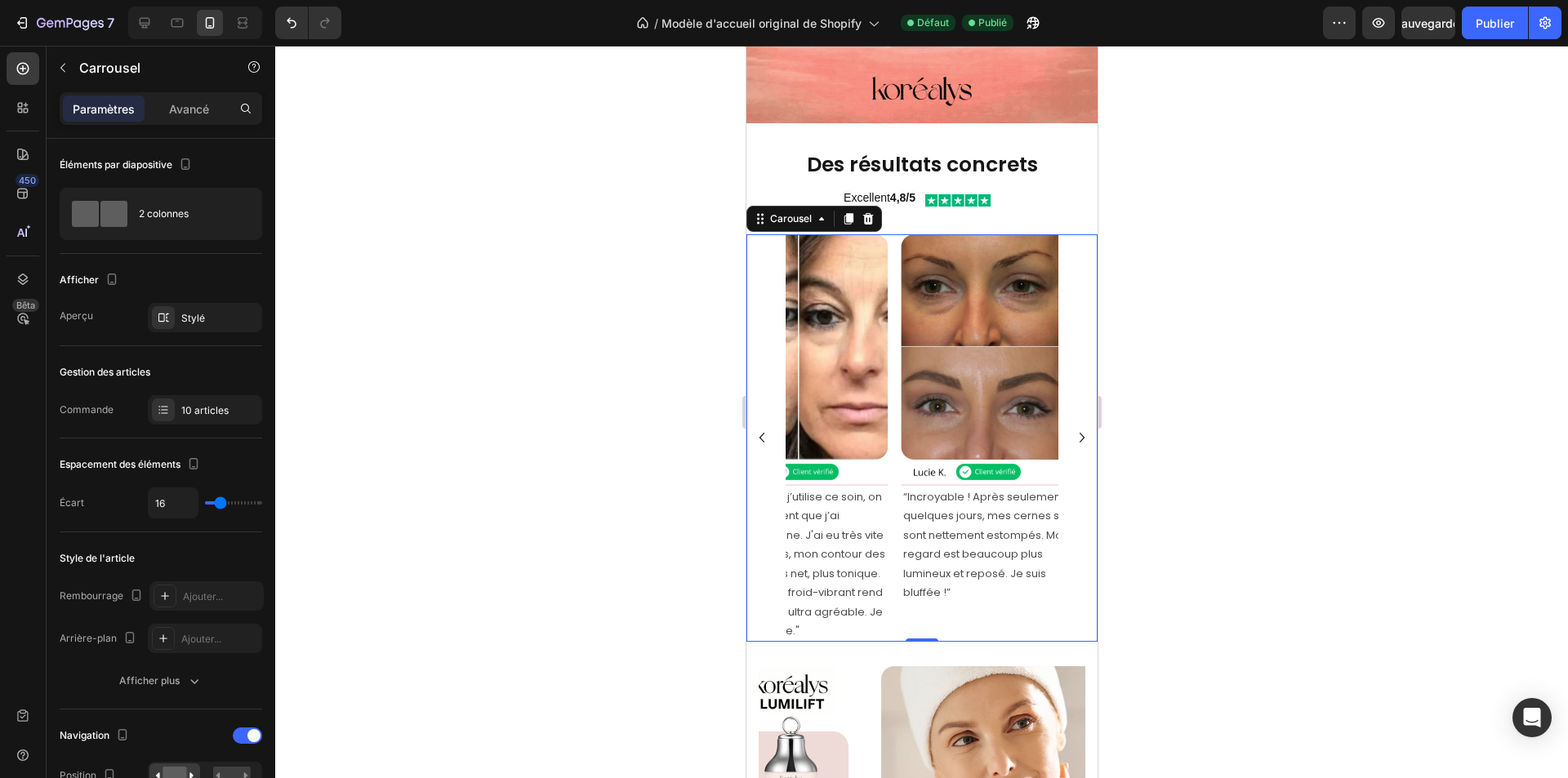
click at [764, 428] on icon "Carousel Back Arrow" at bounding box center [762, 438] width 20 height 20
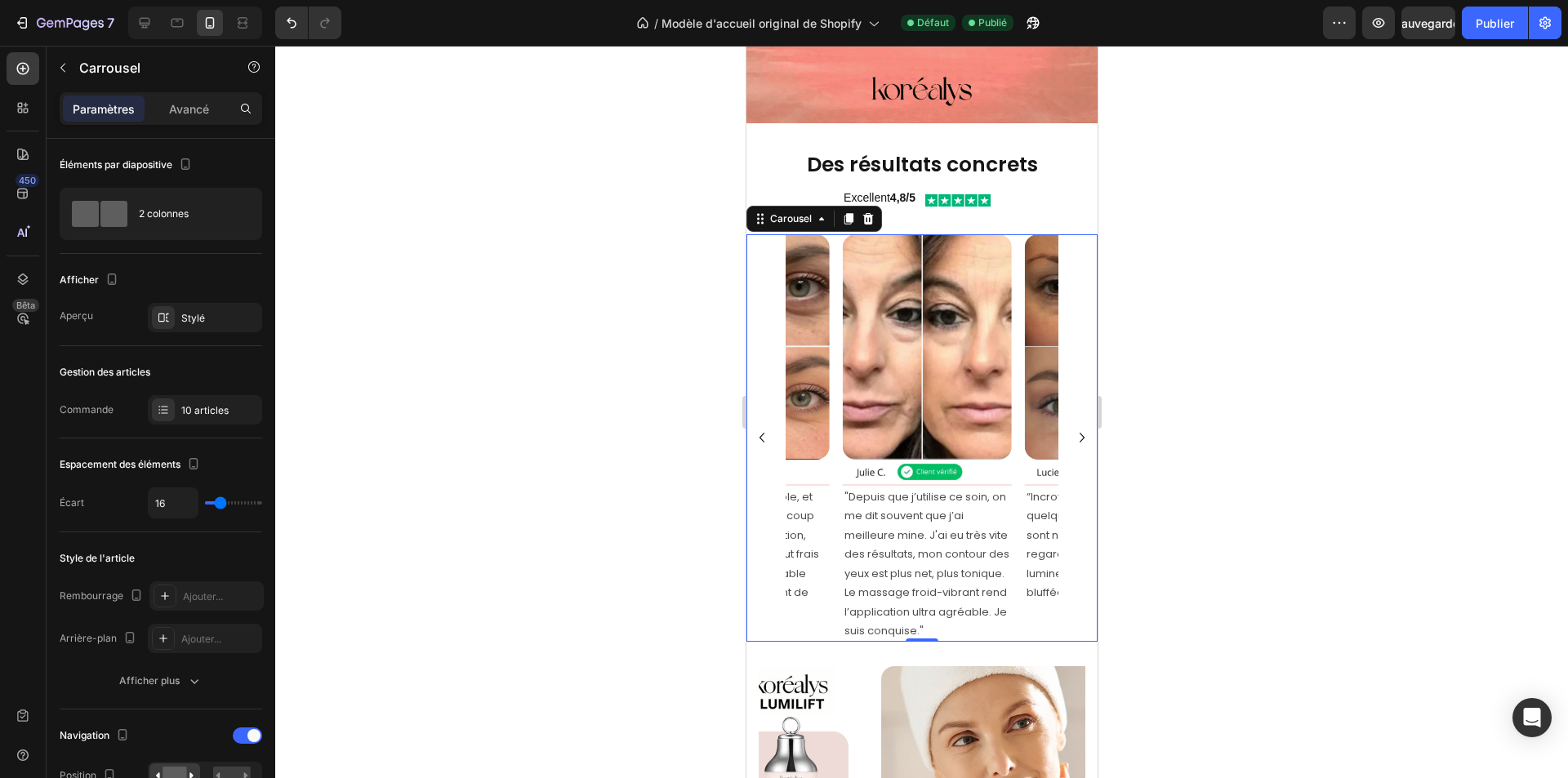
click at [764, 428] on icon "Carousel Back Arrow" at bounding box center [762, 438] width 20 height 20
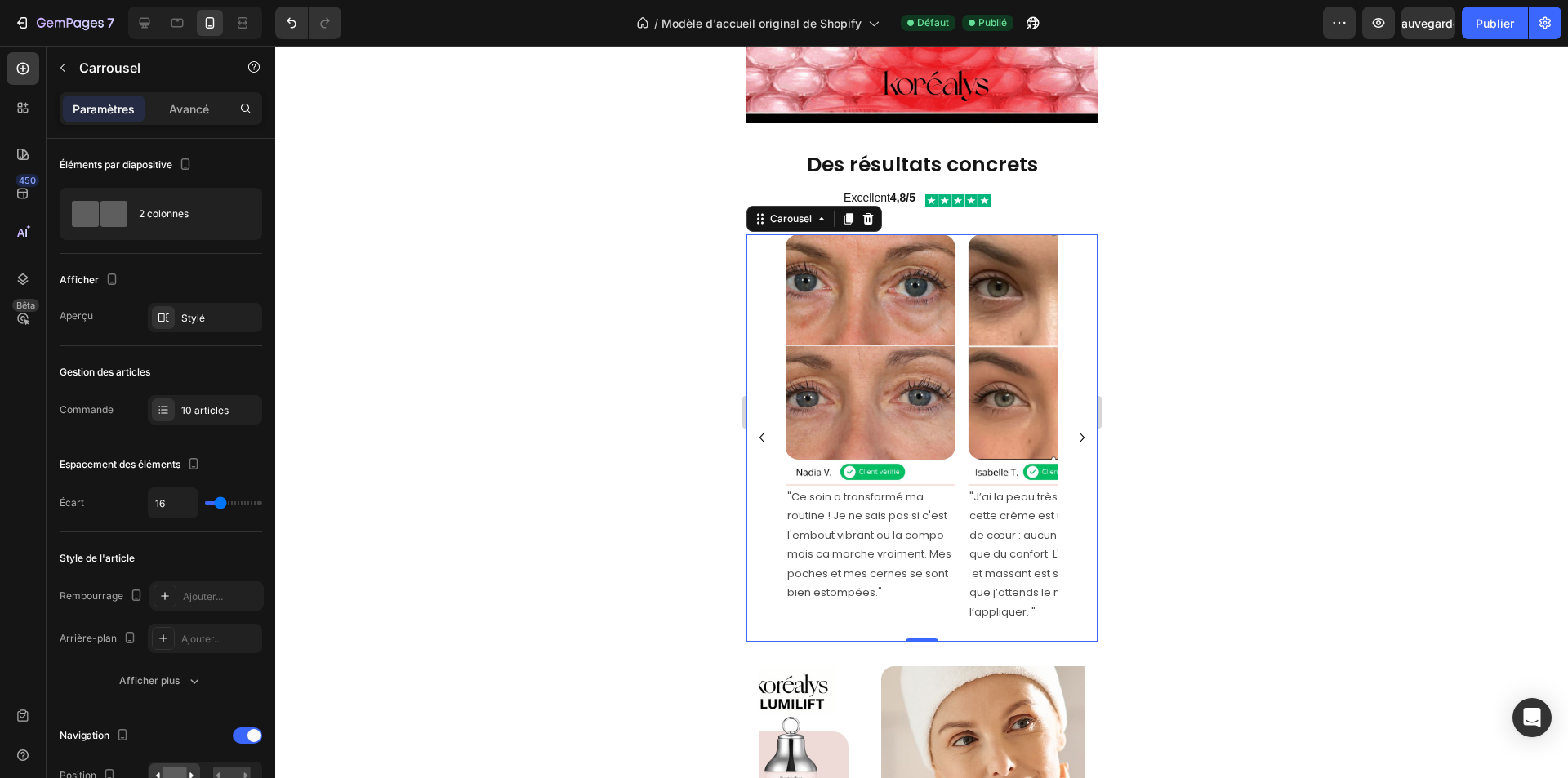
click at [764, 428] on icon "Carousel Back Arrow" at bounding box center [762, 438] width 20 height 20
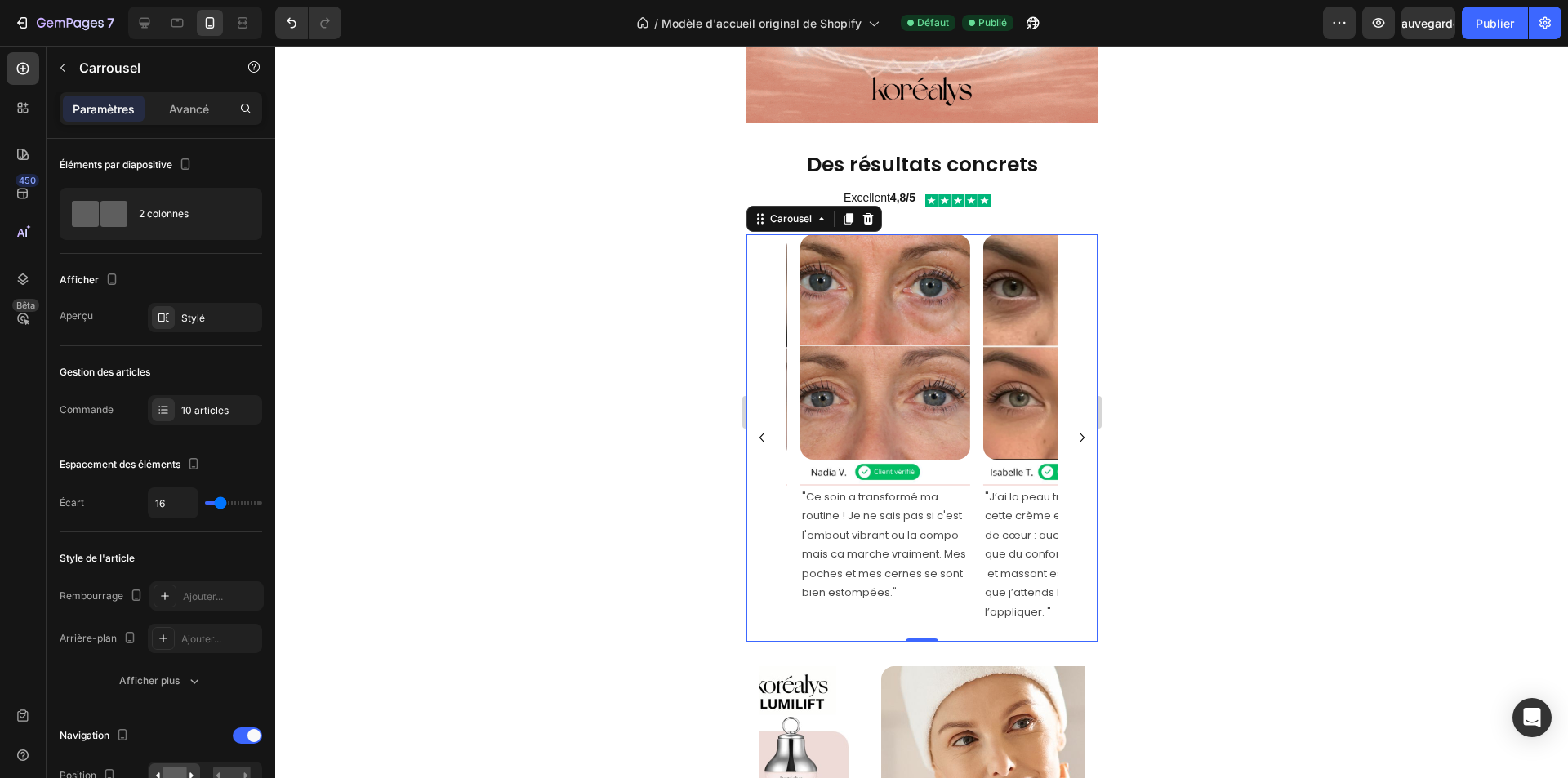
click at [764, 428] on icon "Carousel Back Arrow" at bounding box center [762, 438] width 20 height 20
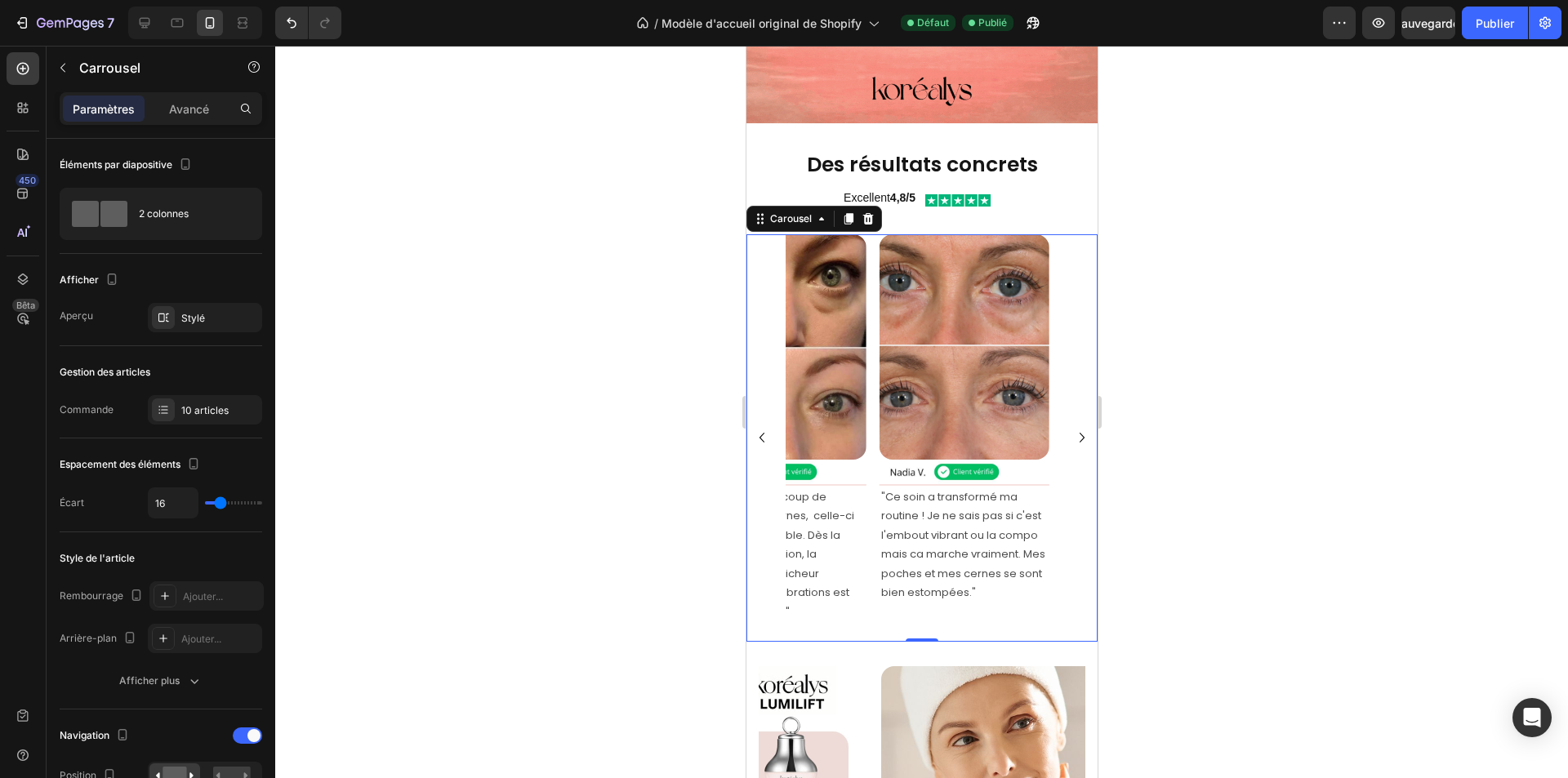
click at [764, 428] on icon "Carousel Back Arrow" at bounding box center [762, 438] width 20 height 20
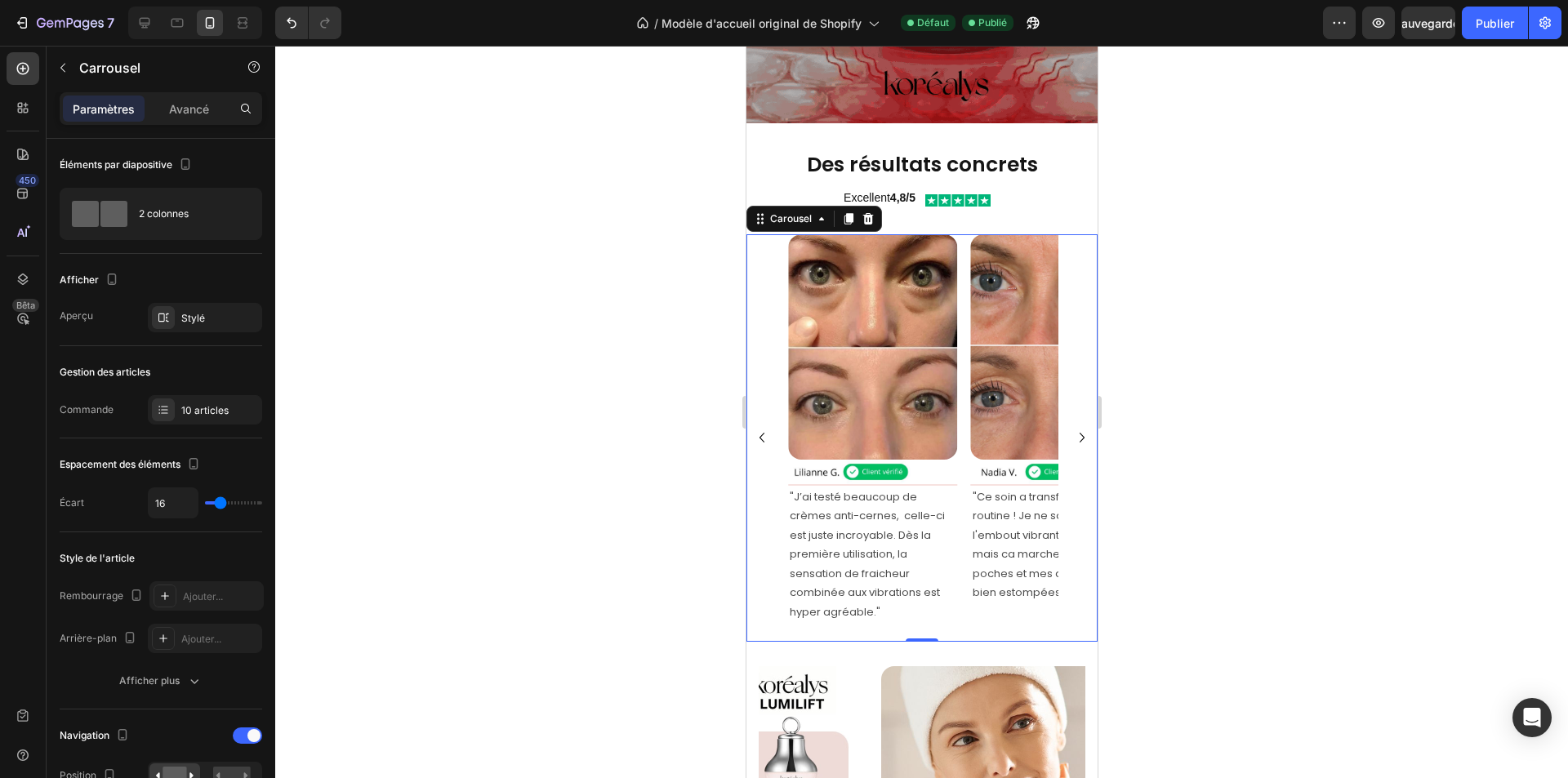
click at [764, 428] on icon "Carousel Back Arrow" at bounding box center [762, 438] width 20 height 20
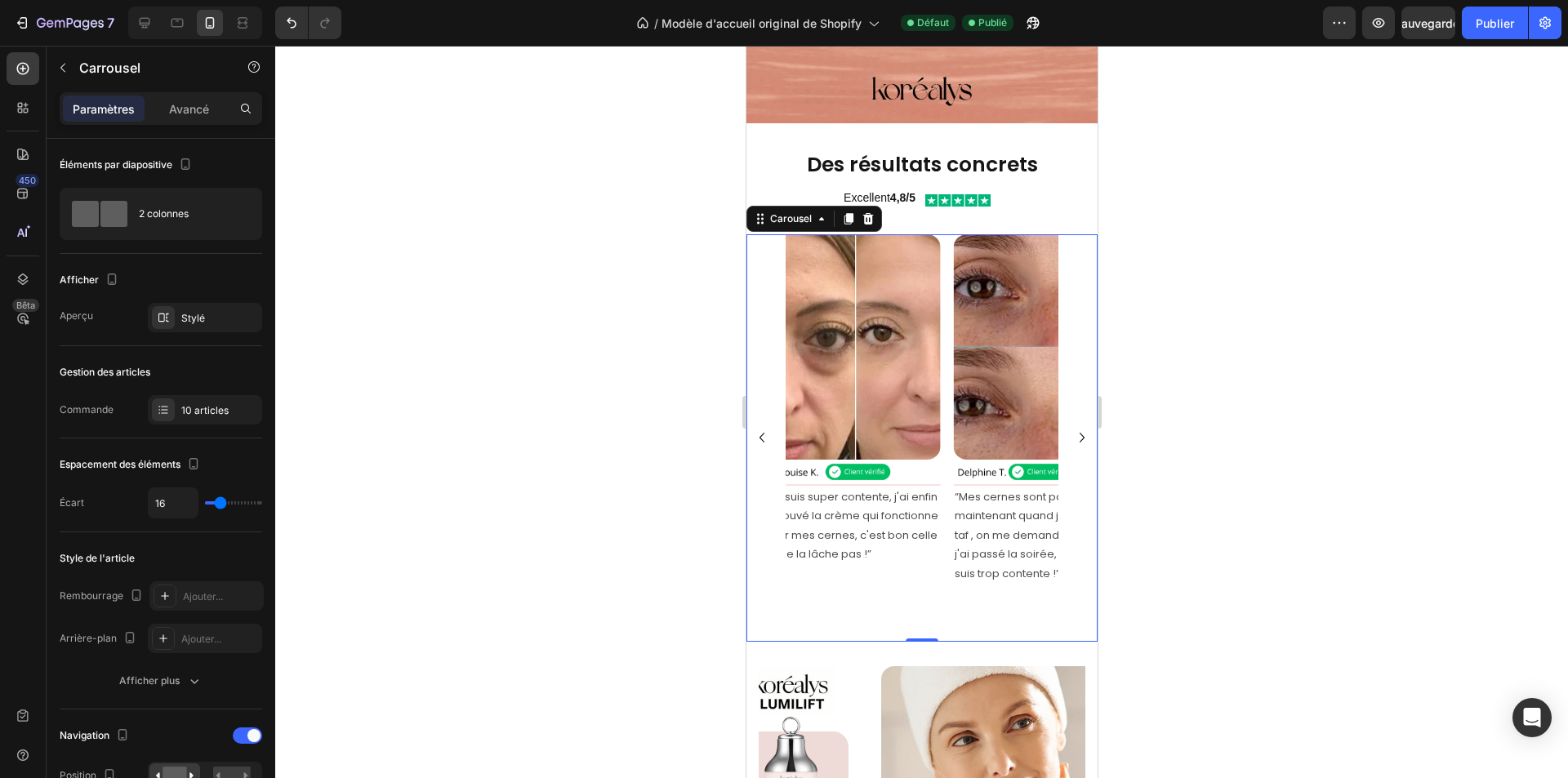
click at [764, 428] on icon "Carousel Back Arrow" at bounding box center [762, 438] width 20 height 20
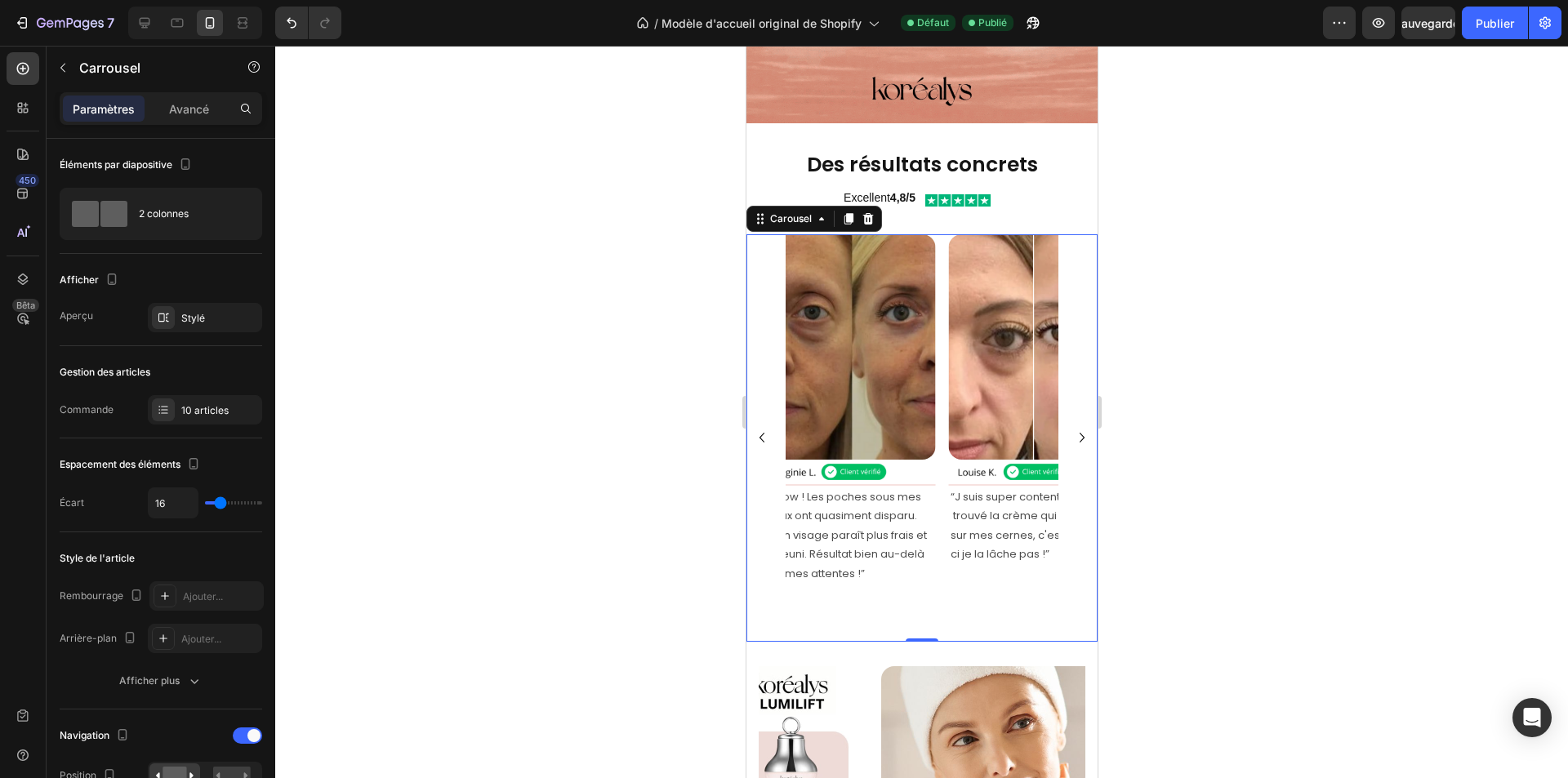
click at [764, 428] on icon "Carousel Back Arrow" at bounding box center [762, 438] width 20 height 20
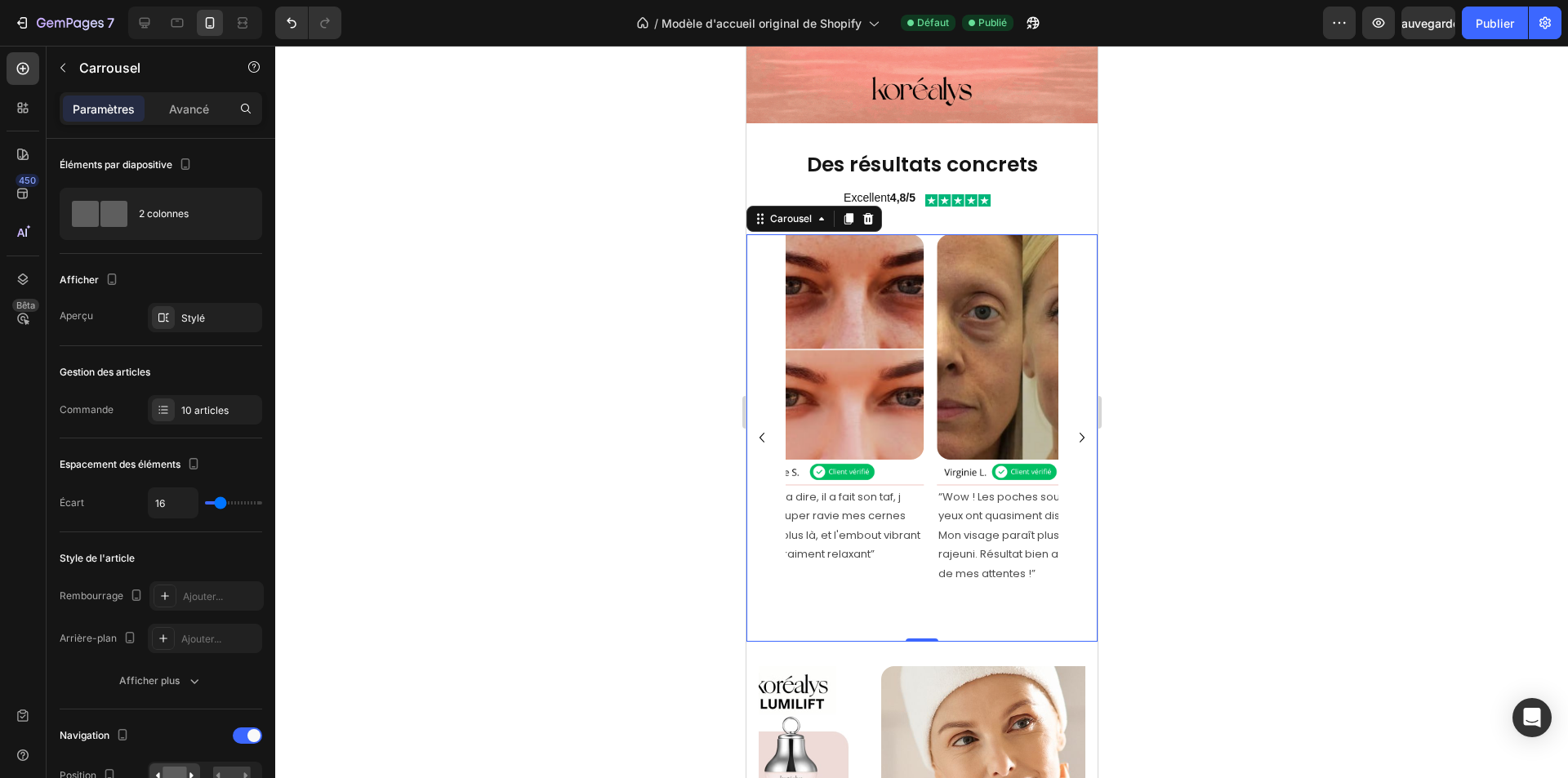
click at [764, 428] on icon "Carousel Back Arrow" at bounding box center [762, 438] width 20 height 20
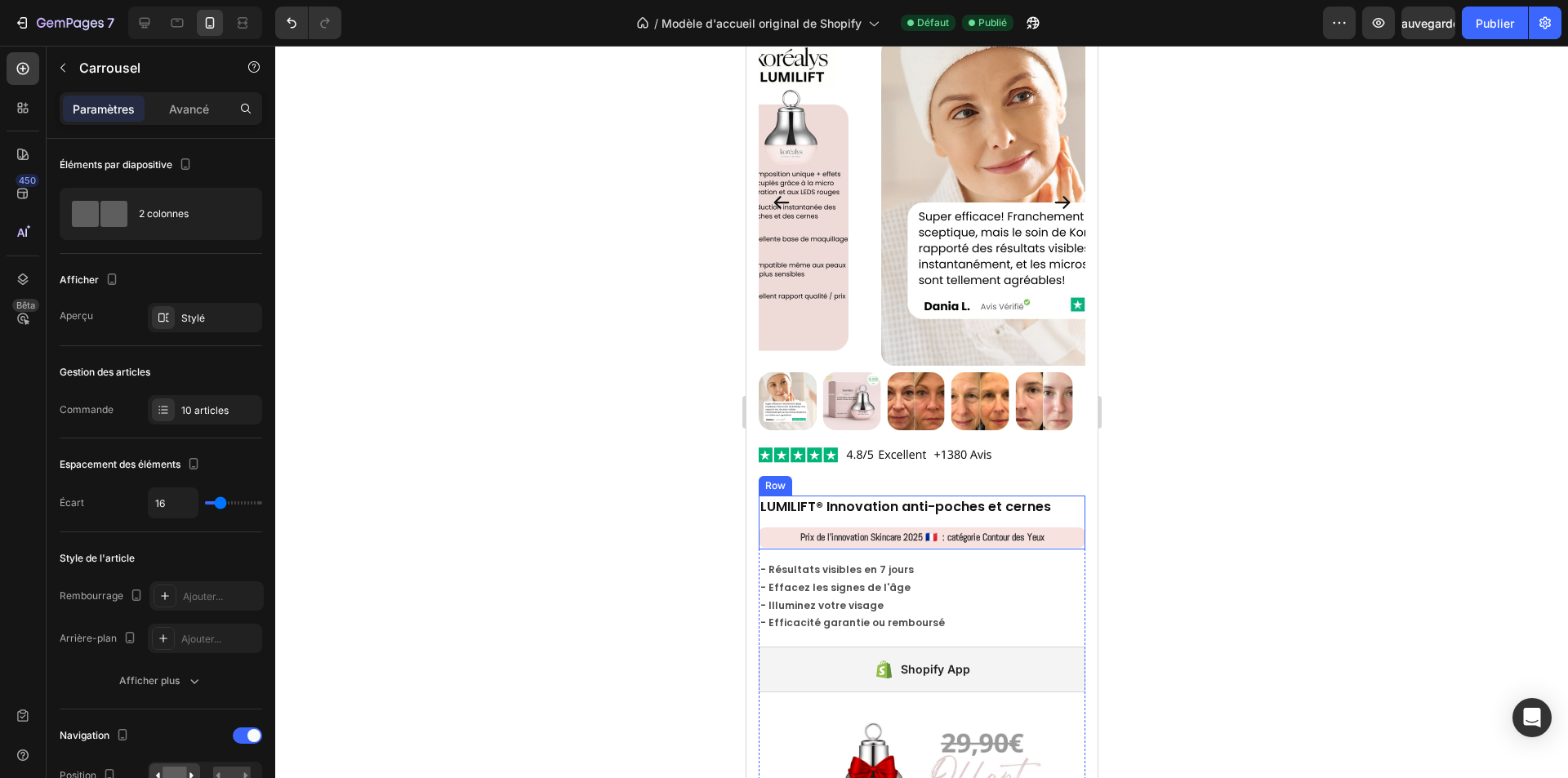
scroll to position [2695, 0]
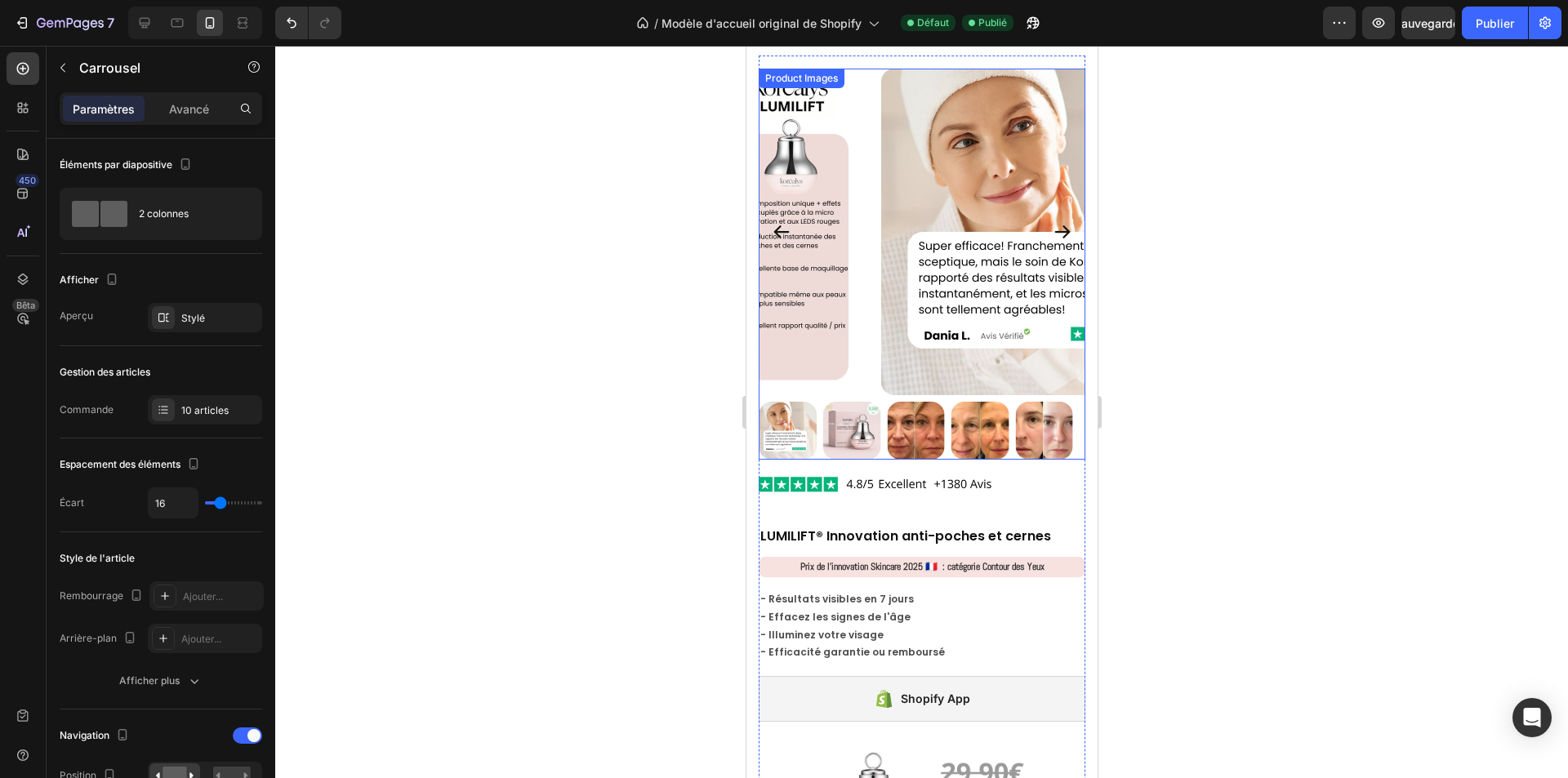
click at [859, 432] on img at bounding box center [851, 430] width 58 height 58
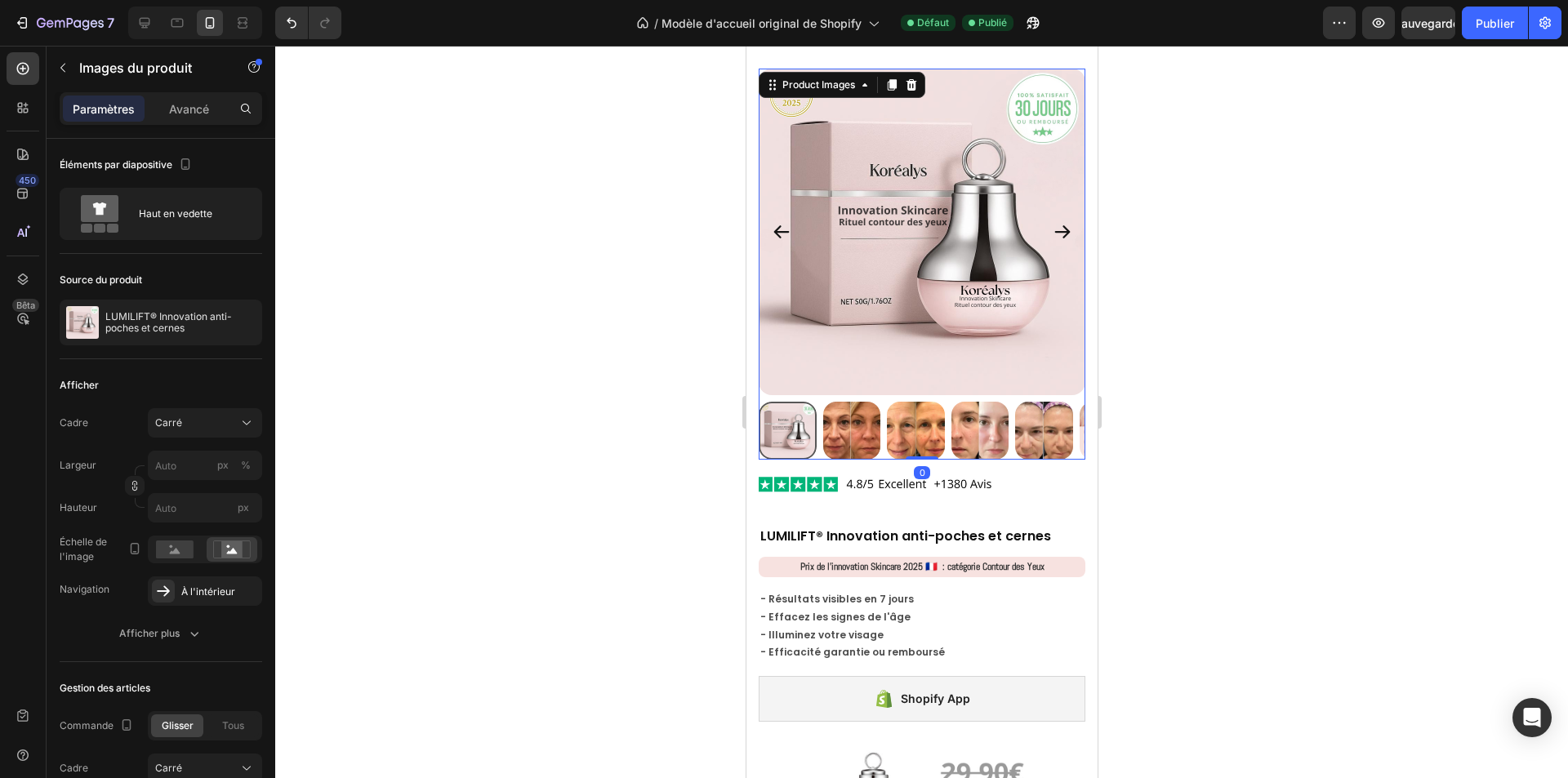
scroll to position [2613, 0]
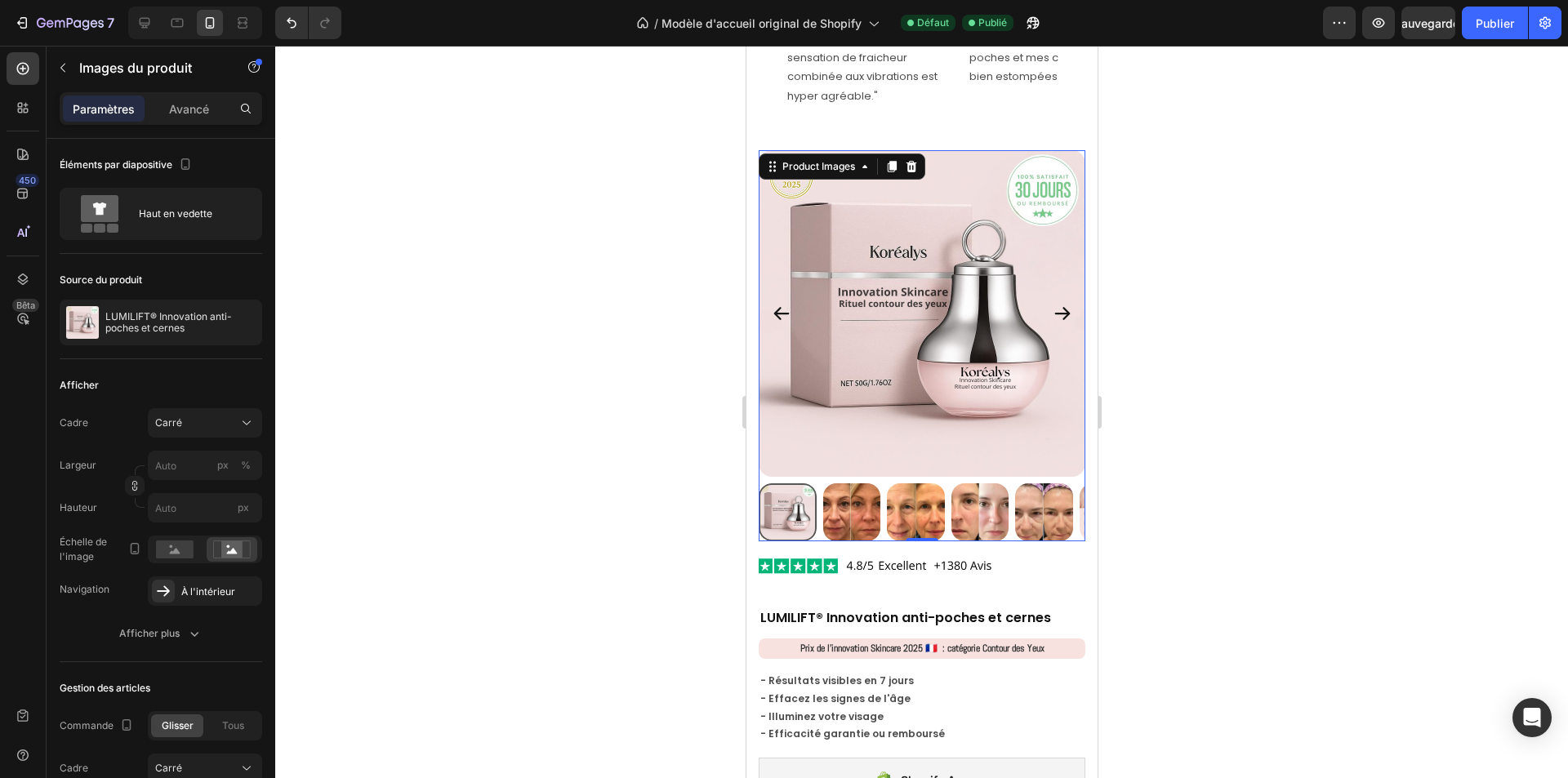
click at [1030, 205] on img at bounding box center [922, 314] width 327 height 327
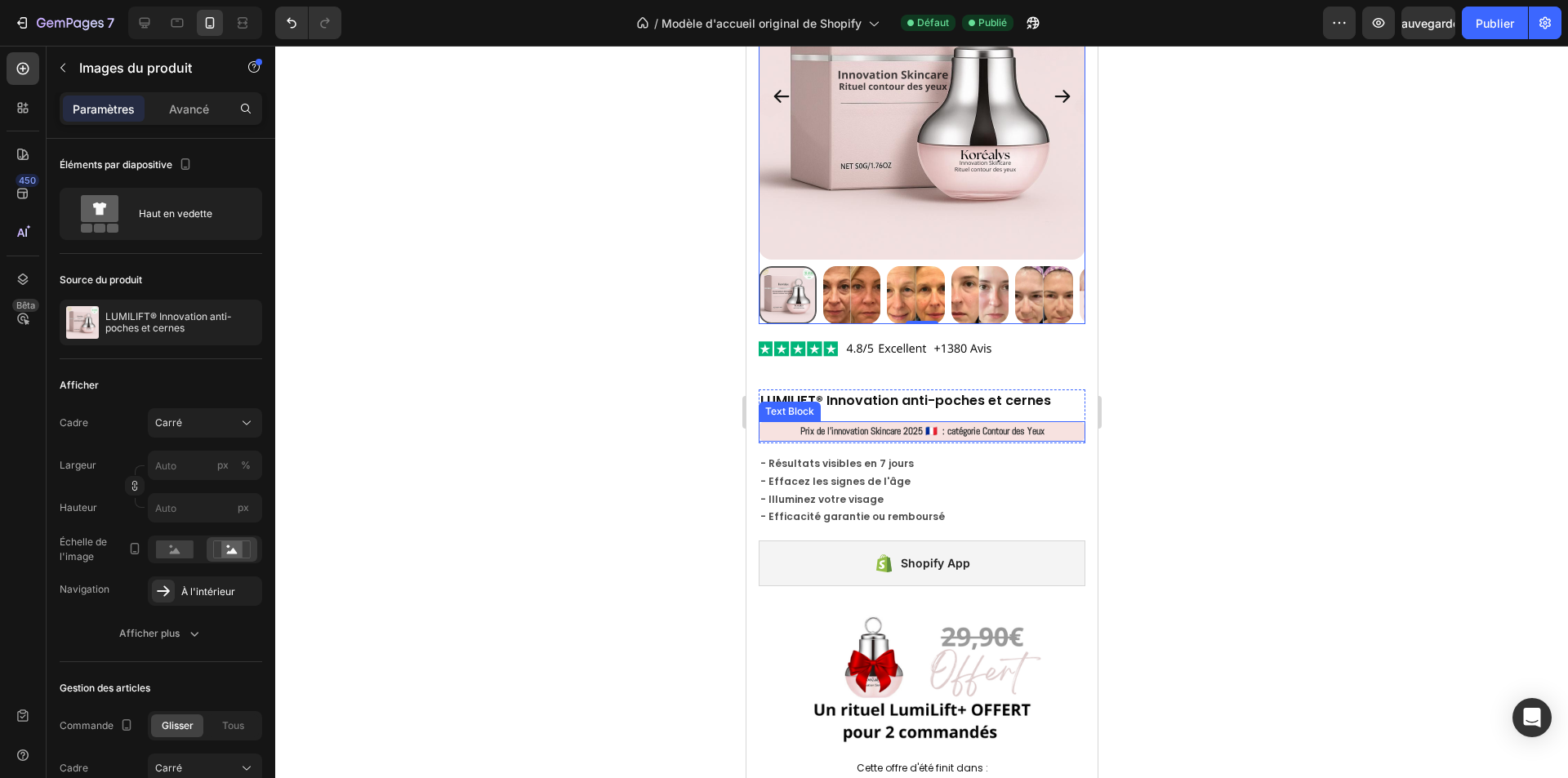
scroll to position [2695, 0]
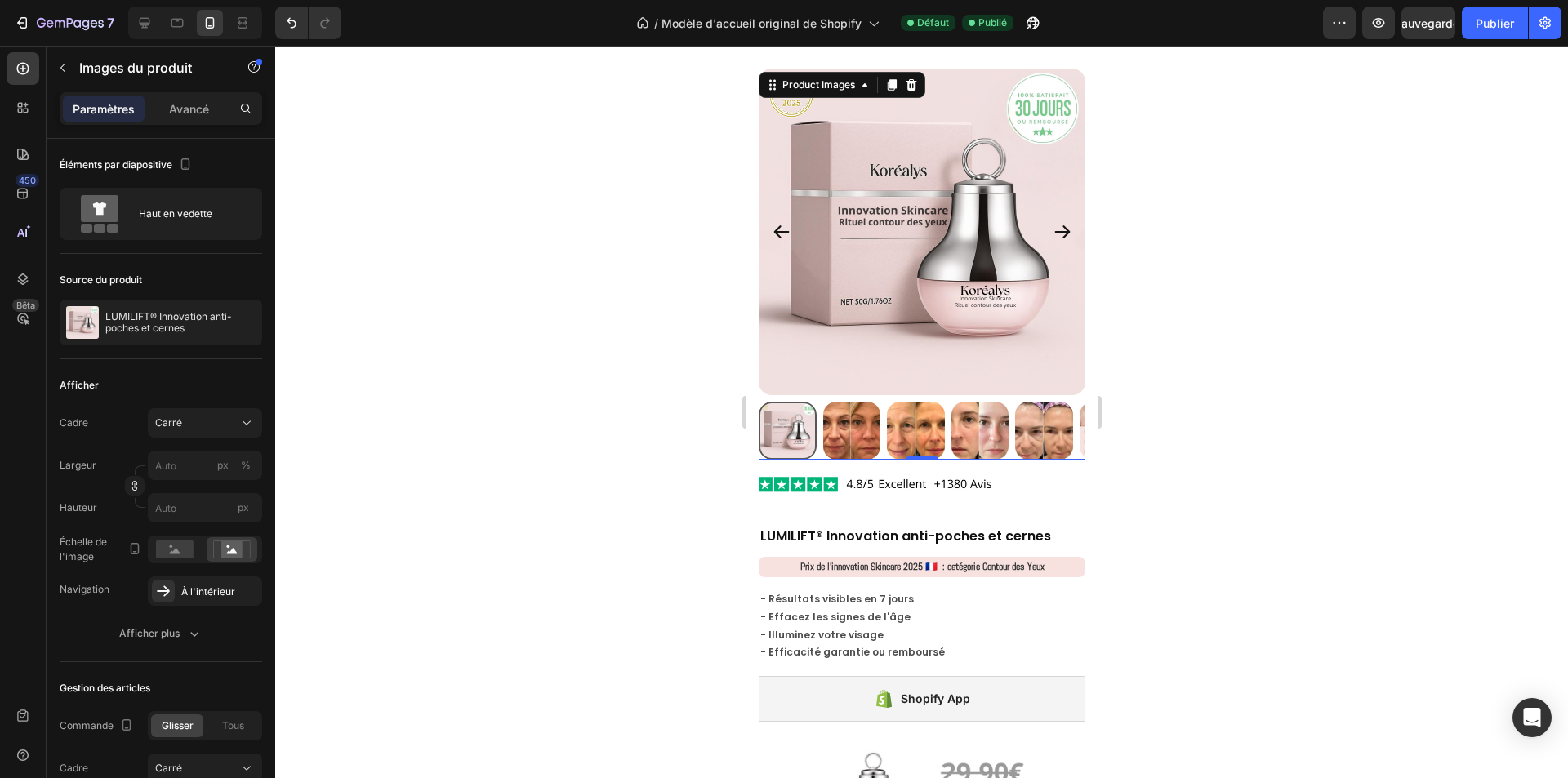
click at [1035, 134] on img at bounding box center [922, 232] width 327 height 327
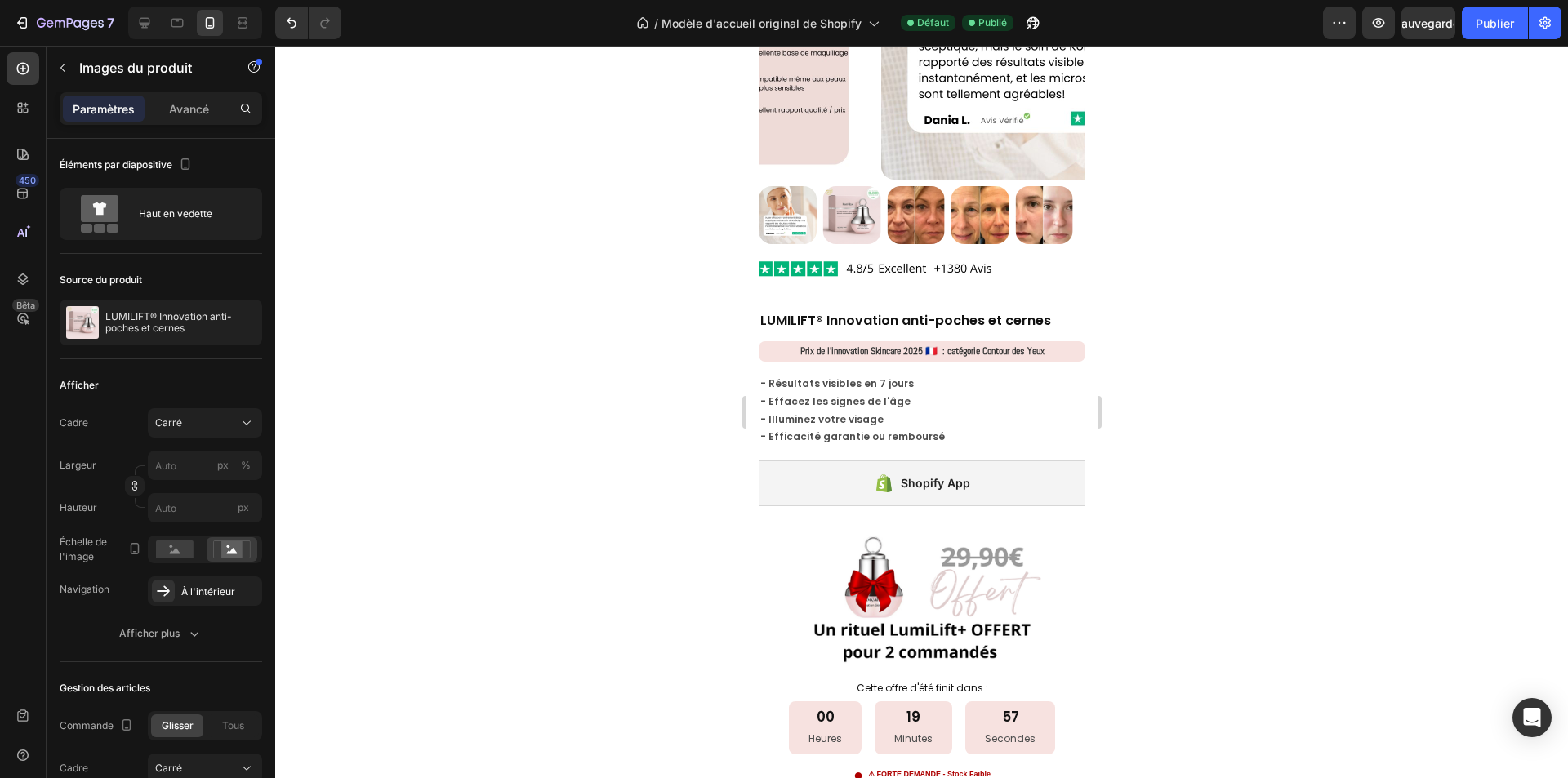
scroll to position [2939, 0]
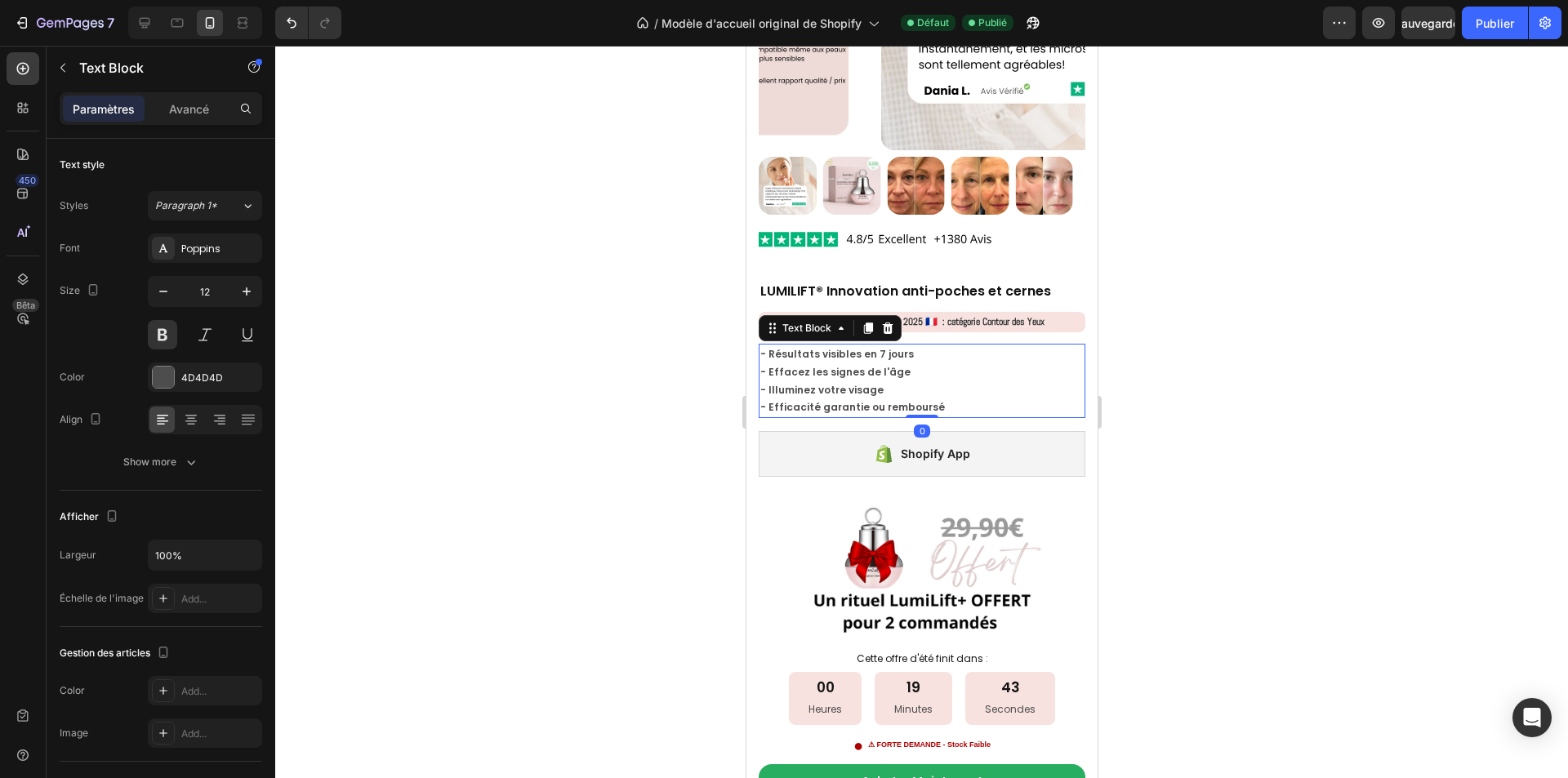
click at [948, 401] on p "- Efficacité garantie ou remboursé" at bounding box center [922, 407] width 324 height 18
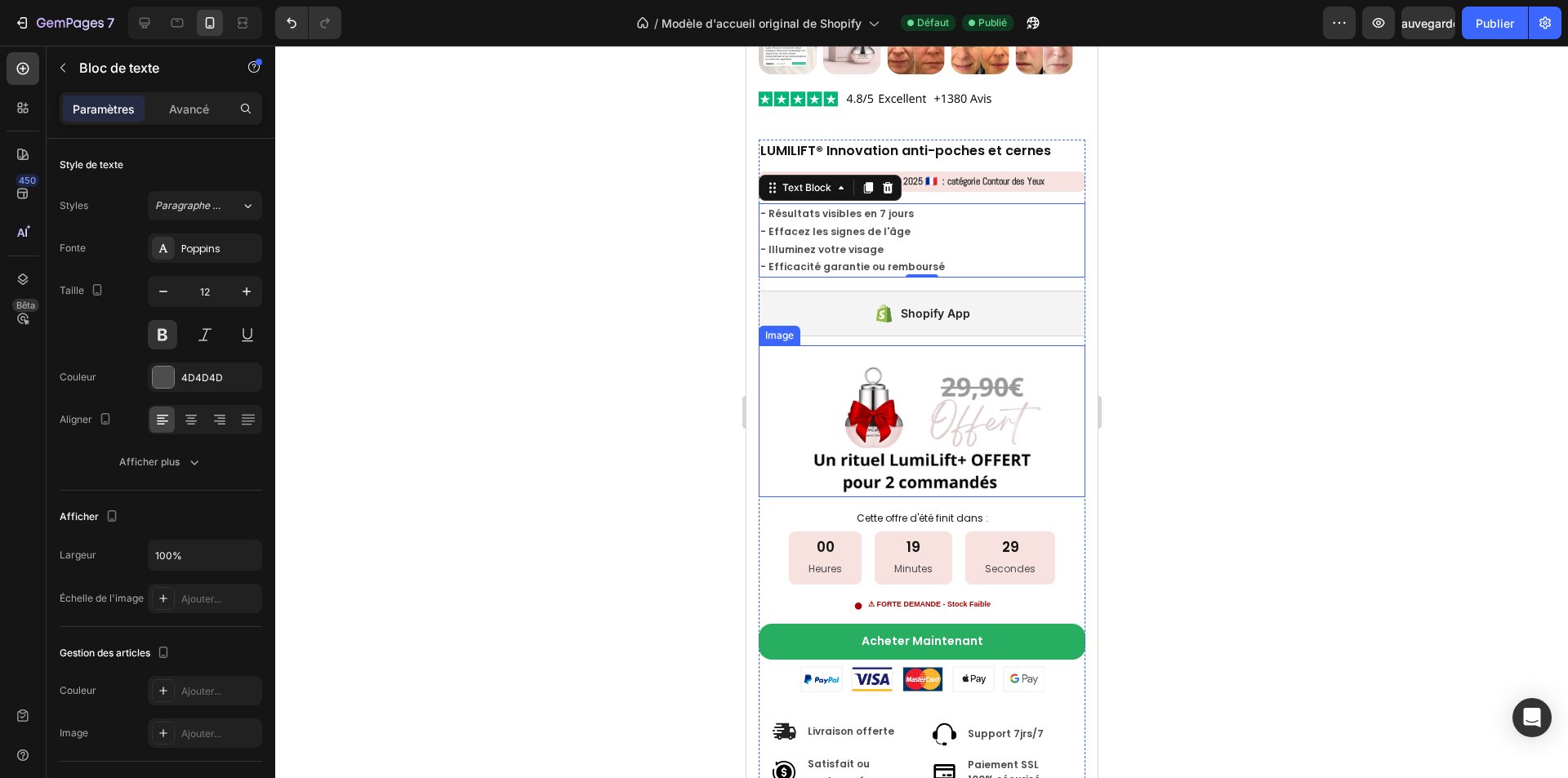
scroll to position [3184, 0]
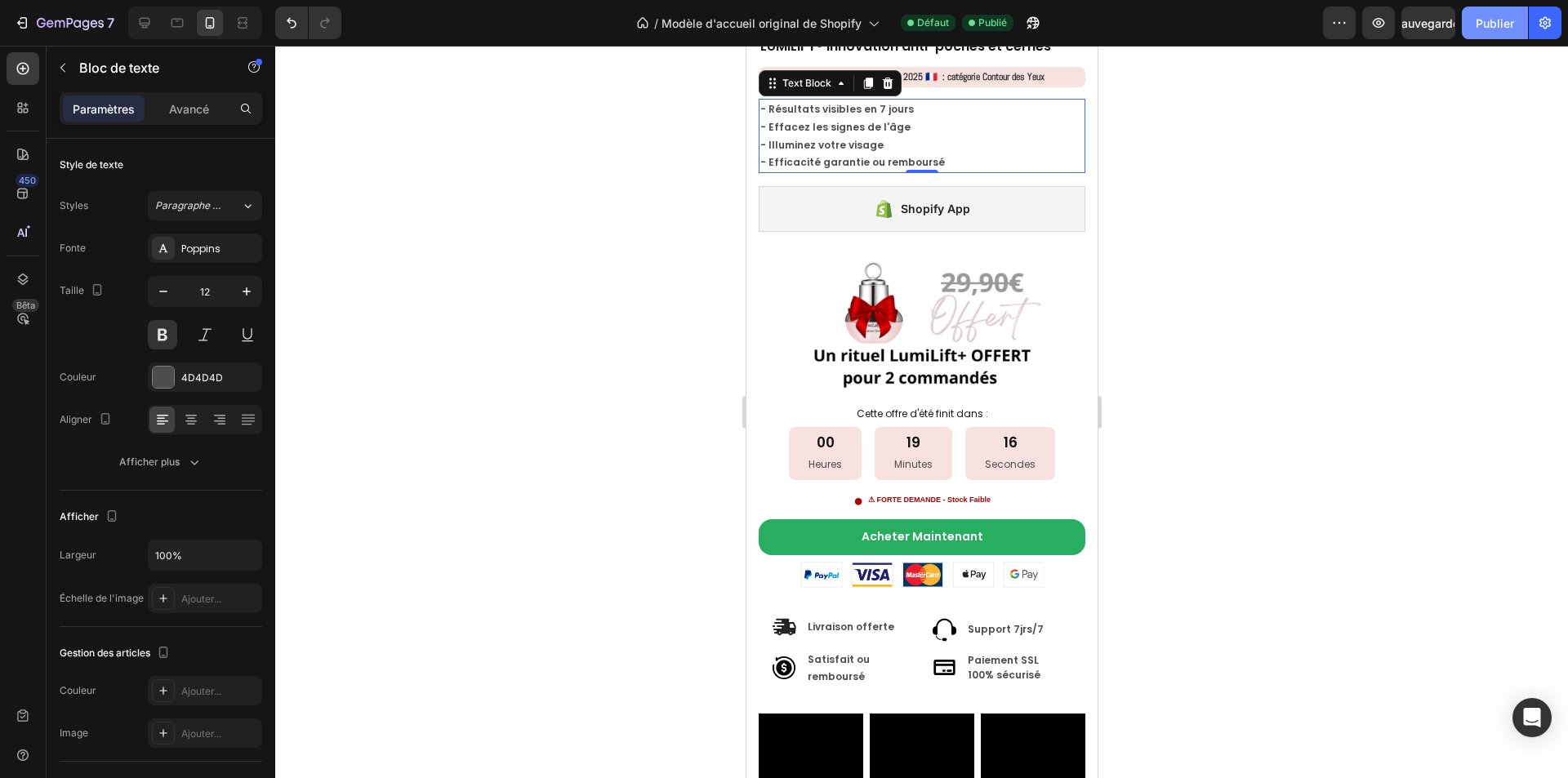
click at [1485, 28] on font "Publier" at bounding box center [1495, 23] width 38 height 14
click at [41, 26] on icon "button" at bounding box center [70, 24] width 67 height 14
